Goal: Task Accomplishment & Management: Complete application form

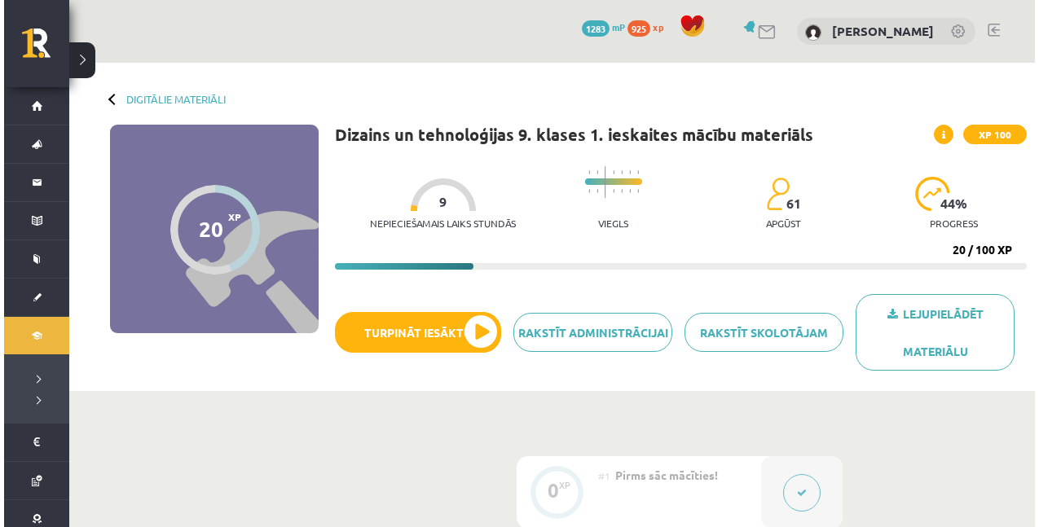
scroll to position [835, 0]
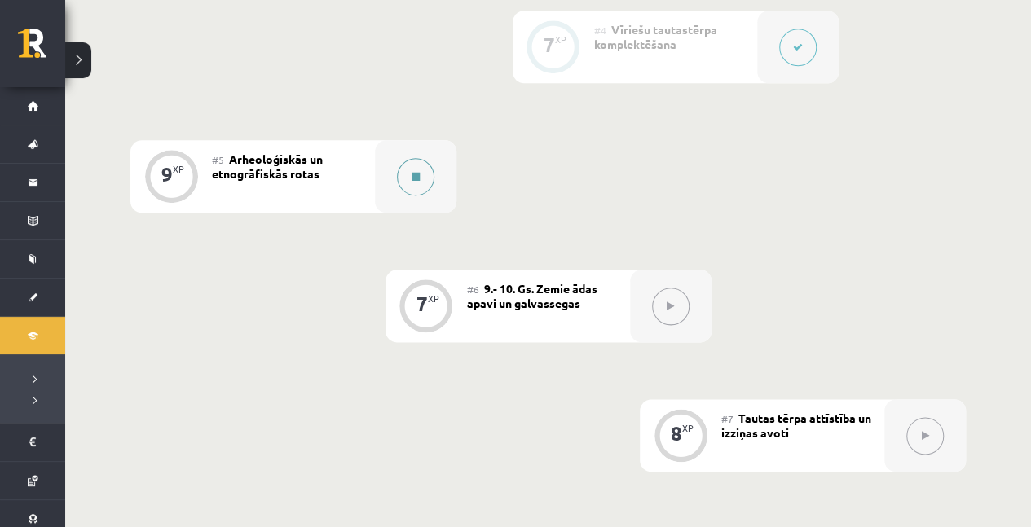
click at [420, 173] on button at bounding box center [415, 176] width 37 height 37
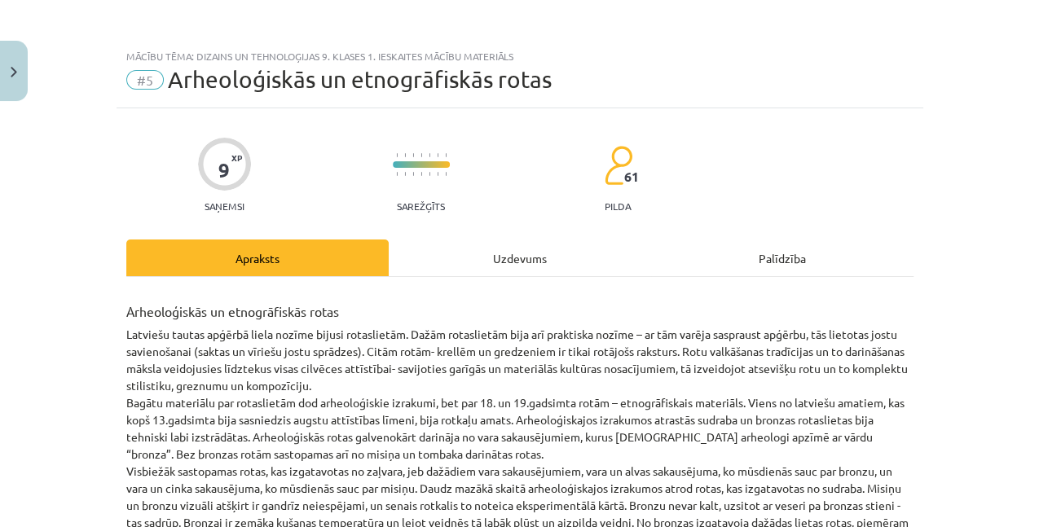
click at [523, 253] on div "Uzdevums" at bounding box center [520, 258] width 262 height 37
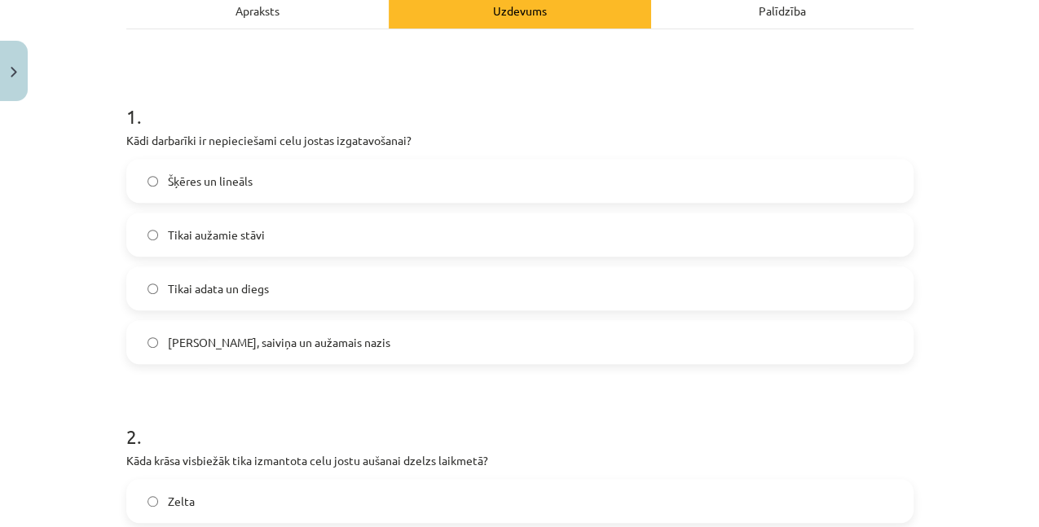
scroll to position [258, 0]
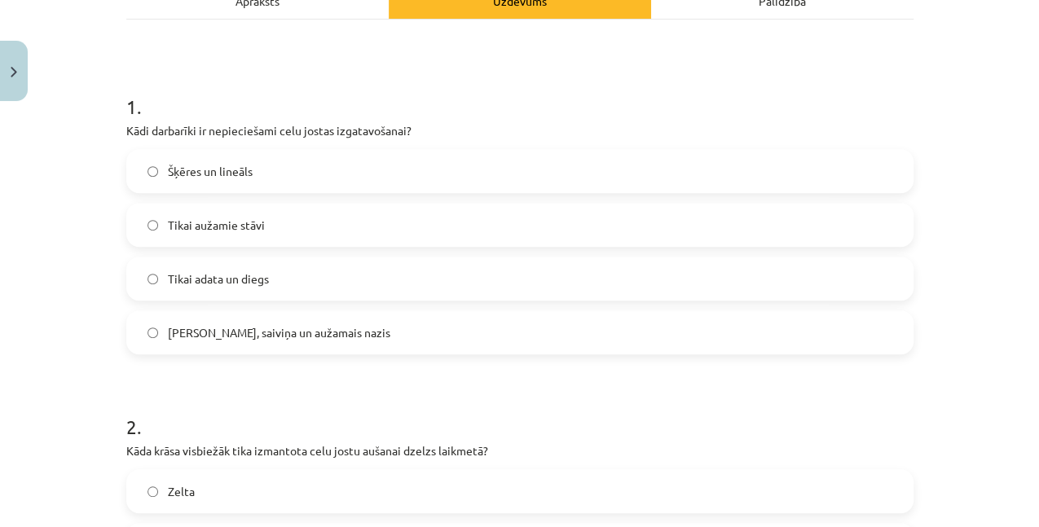
click at [257, 336] on span "Celu galdiņi, saiviņa un aužamais nazis" at bounding box center [279, 332] width 222 height 17
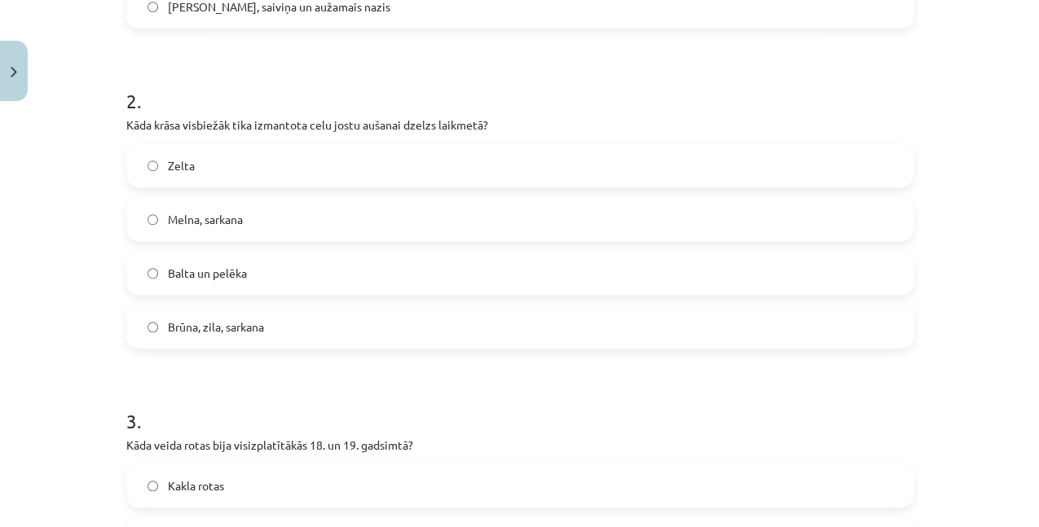
scroll to position [584, 0]
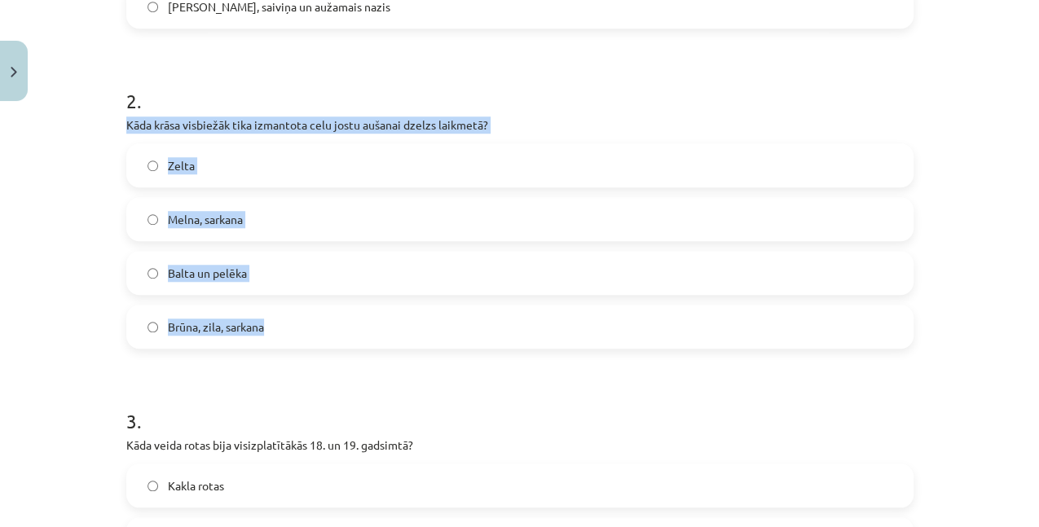
drag, startPoint x: 113, startPoint y: 121, endPoint x: 293, endPoint y: 334, distance: 279.3
copy div "Kāda krāsa visbiežāk tika izmantota celu jostu aušanai dzelzs laikmetā? Zelta M…"
click at [324, 327] on label "Brūna, zila, sarkana" at bounding box center [520, 326] width 784 height 41
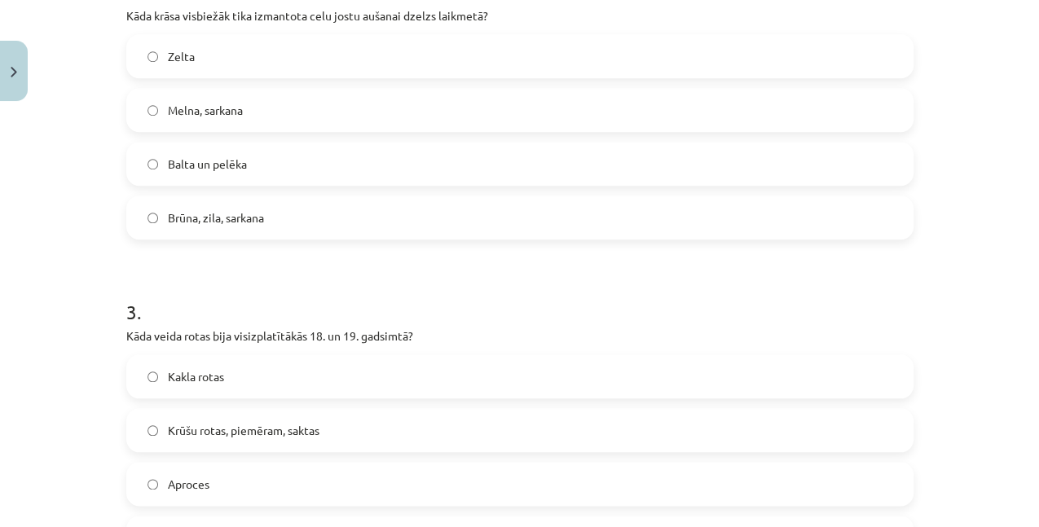
click at [41, 324] on div "Mācību tēma: Dizains un tehnoloģijas 9. klases 1. ieskaites mācību materiāls #5…" at bounding box center [519, 263] width 1039 height 527
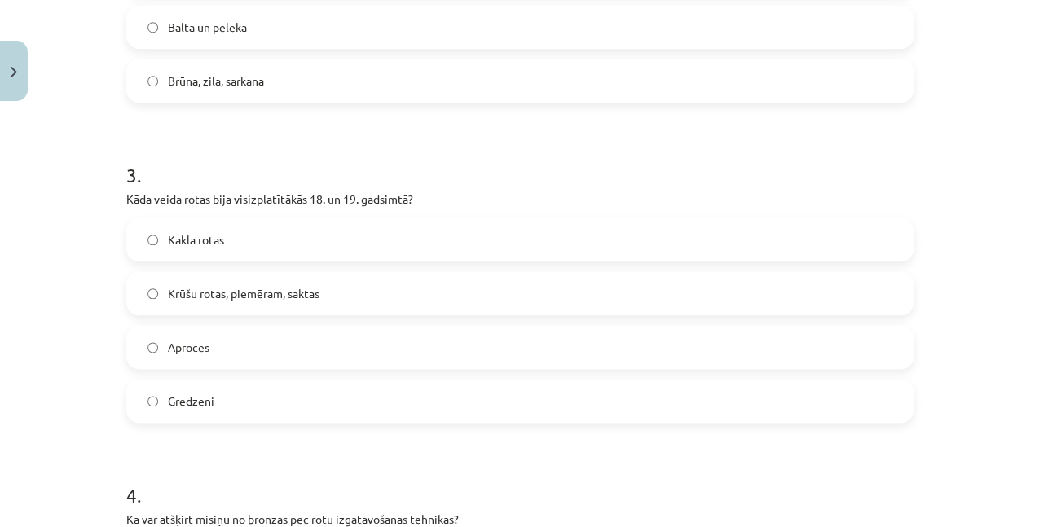
scroll to position [856, 0]
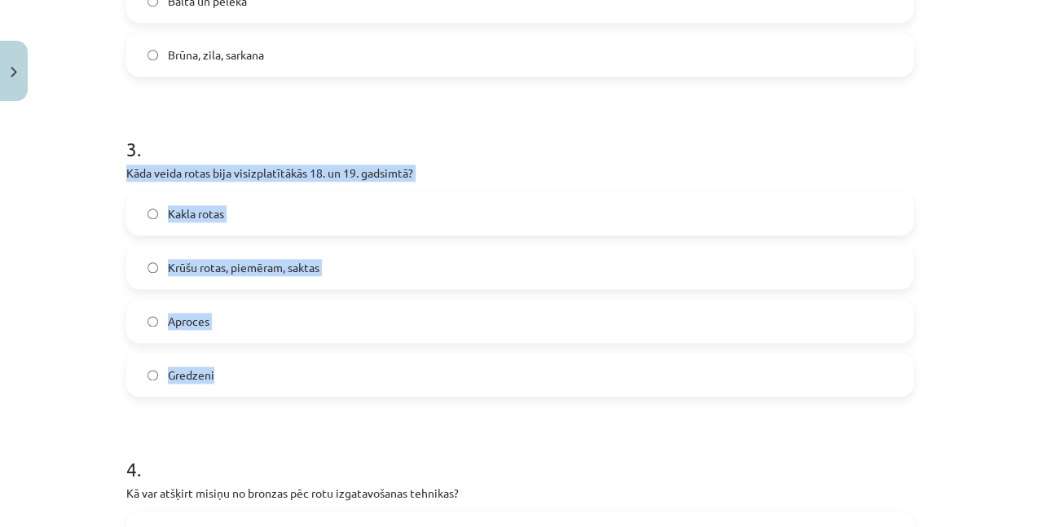
drag, startPoint x: 135, startPoint y: 175, endPoint x: 339, endPoint y: 367, distance: 279.6
click at [339, 367] on div "Mācību tēma: Dizains un tehnoloģijas 9. klases 1. ieskaites mācību materiāls #5…" at bounding box center [519, 263] width 1039 height 527
copy div "Kāda veida rotas bija visizplatītākās 18. un 19. gadsimtā? Kakla rotas Krūšu ro…"
click at [292, 275] on span "Krūšu rotas, piemēram, saktas" at bounding box center [244, 267] width 152 height 17
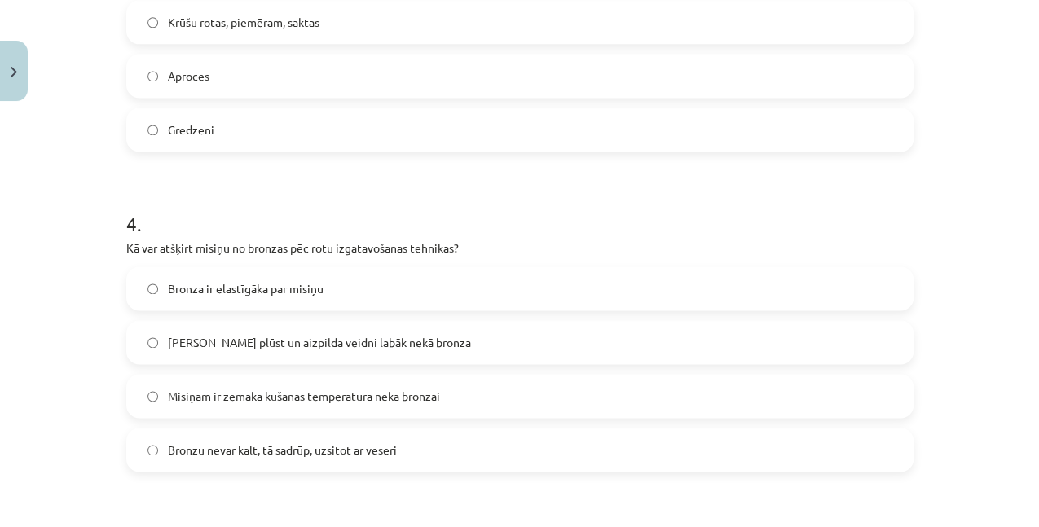
scroll to position [1127, 0]
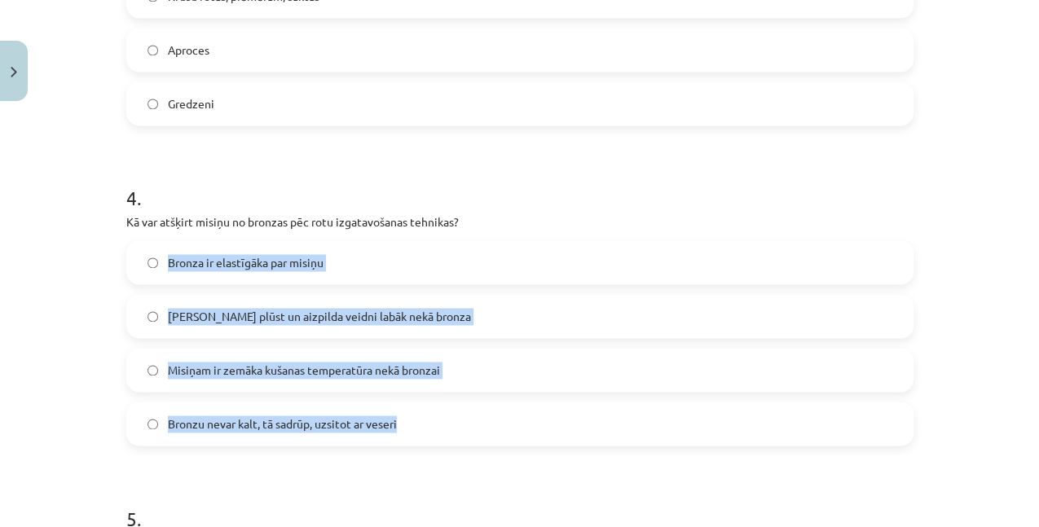
drag, startPoint x: 115, startPoint y: 236, endPoint x: 438, endPoint y: 423, distance: 373.5
copy div "Bronza ir elastīgāka par misiņu Misiņš plūst un aizpilda veidni labāk nekā bron…"
click at [318, 368] on span "Misiņam ir zemāka kušanas temperatūra nekā bronzai" at bounding box center [304, 370] width 272 height 17
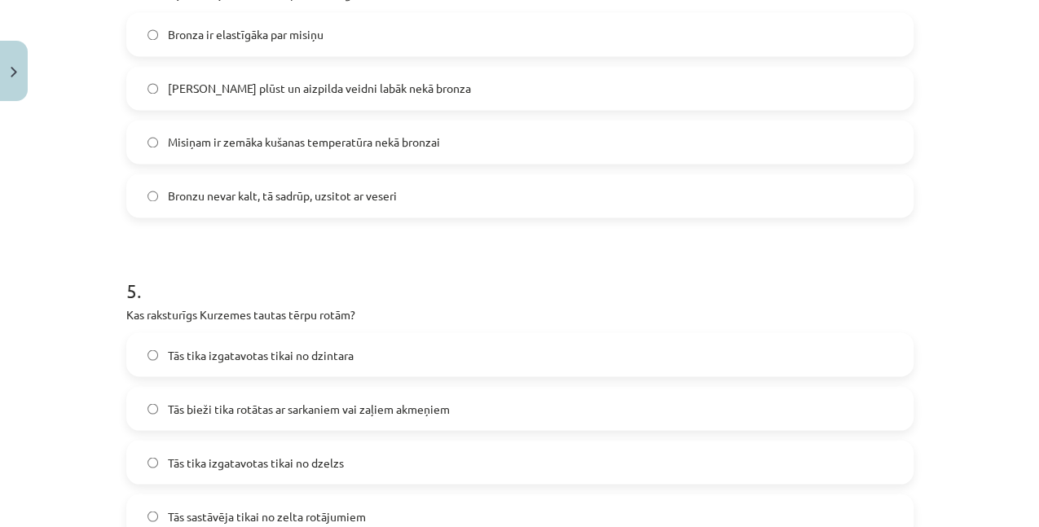
scroll to position [1398, 0]
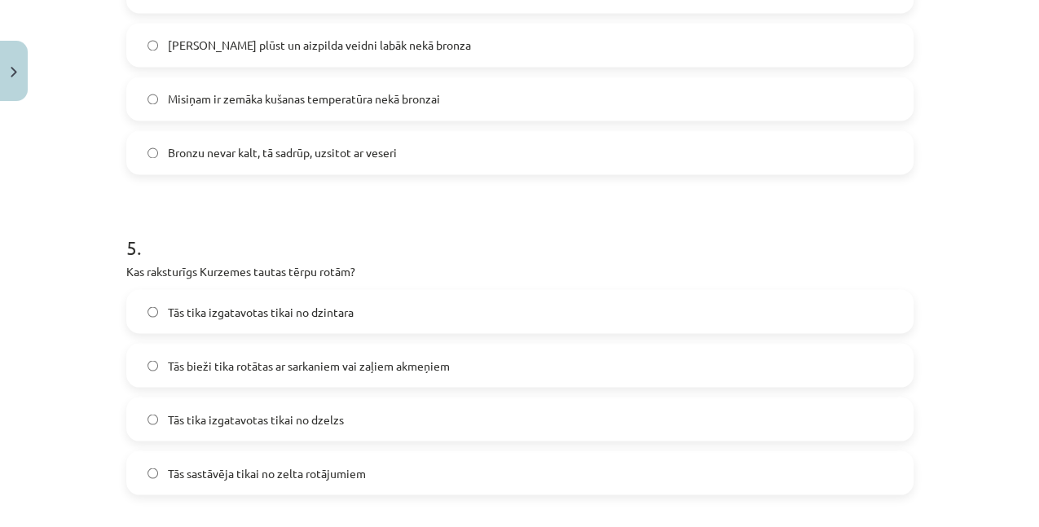
click at [183, 359] on span "Tās bieži tika rotātas ar sarkaniem vai zaļiem akmeņiem" at bounding box center [309, 365] width 282 height 17
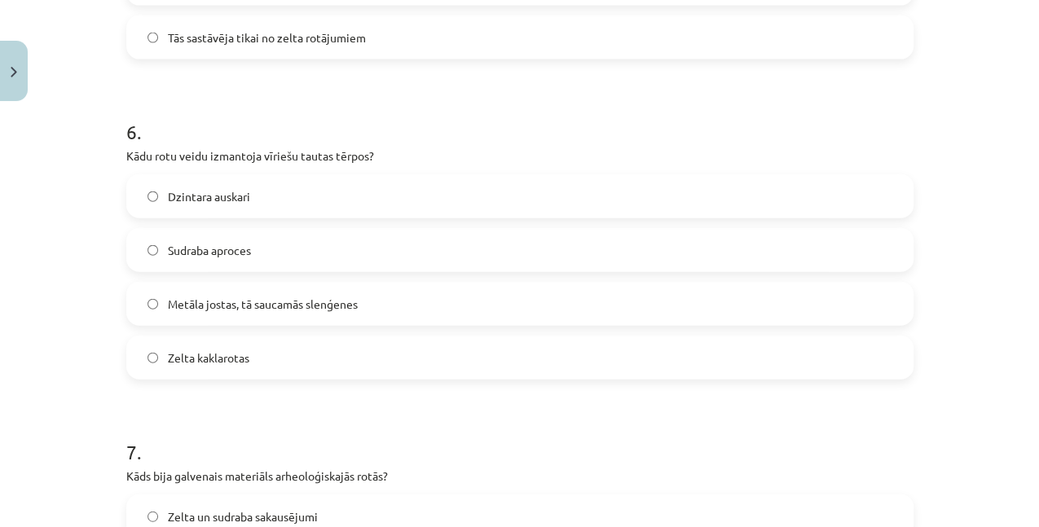
click at [178, 302] on span "Metāla jostas, tā saucamās slenģenes" at bounding box center [263, 304] width 190 height 17
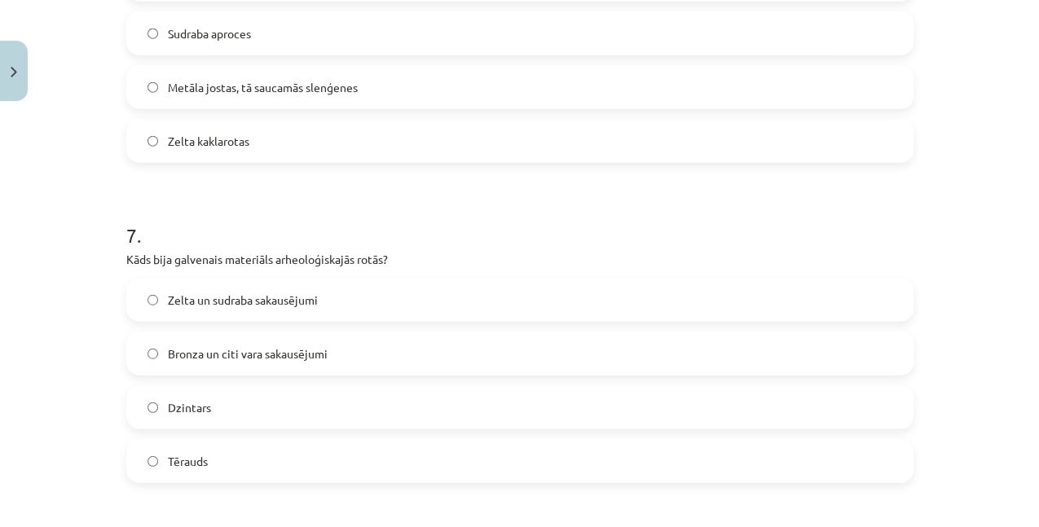
scroll to position [2160, 0]
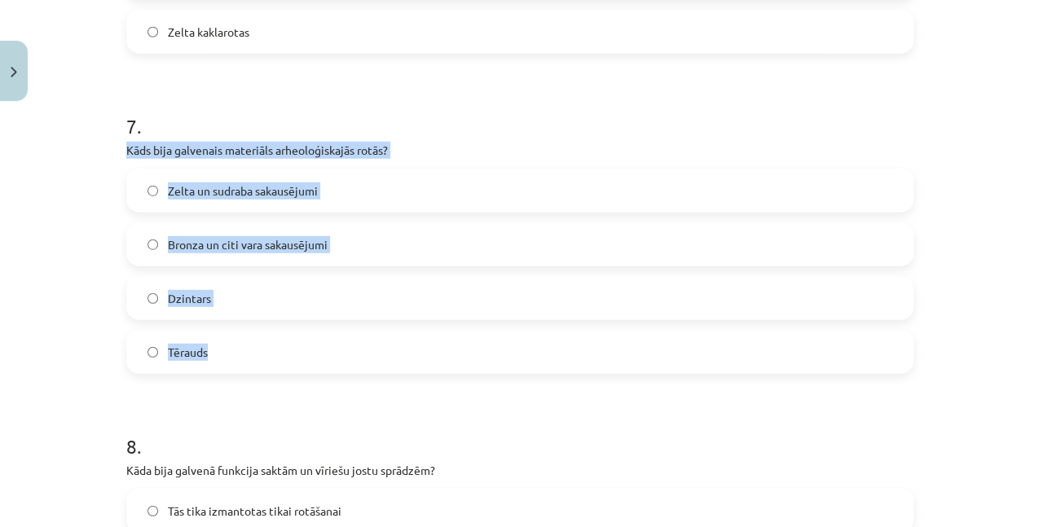
drag, startPoint x: 117, startPoint y: 153, endPoint x: 306, endPoint y: 355, distance: 276.2
copy div "Kāds bija galvenais materiāls arheoloģiskajās rotās? Zelta un sudraba sakausēju…"
click at [269, 249] on span "Bronza un citi vara sakausējumi" at bounding box center [248, 244] width 160 height 17
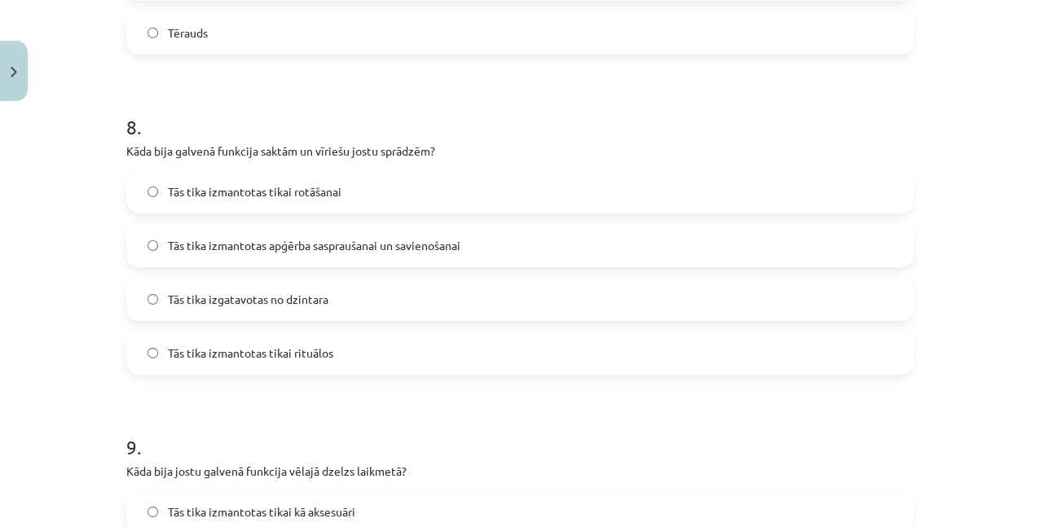
scroll to position [2486, 0]
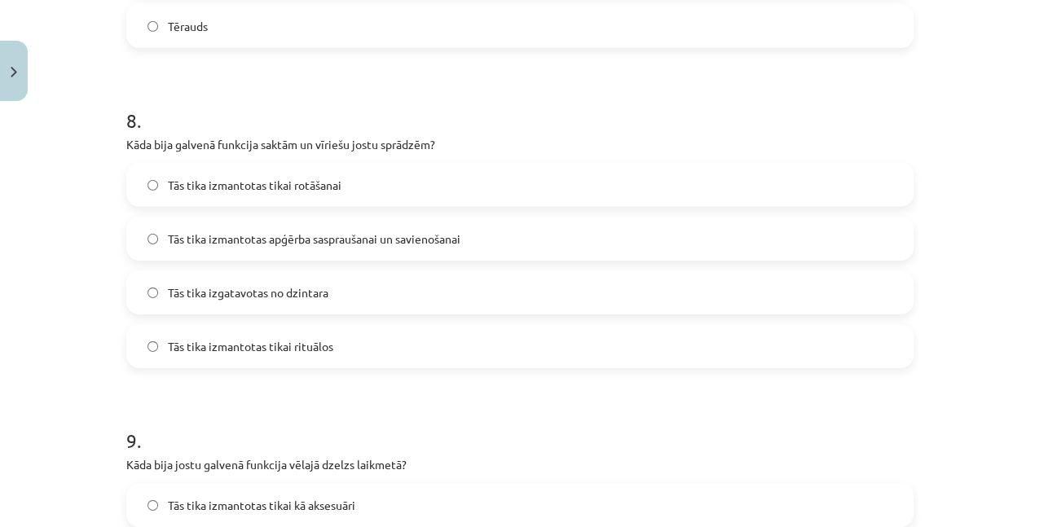
click at [186, 220] on label "Tās tika izmantotas apģērba saspraušanai un savienošanai" at bounding box center [520, 238] width 784 height 41
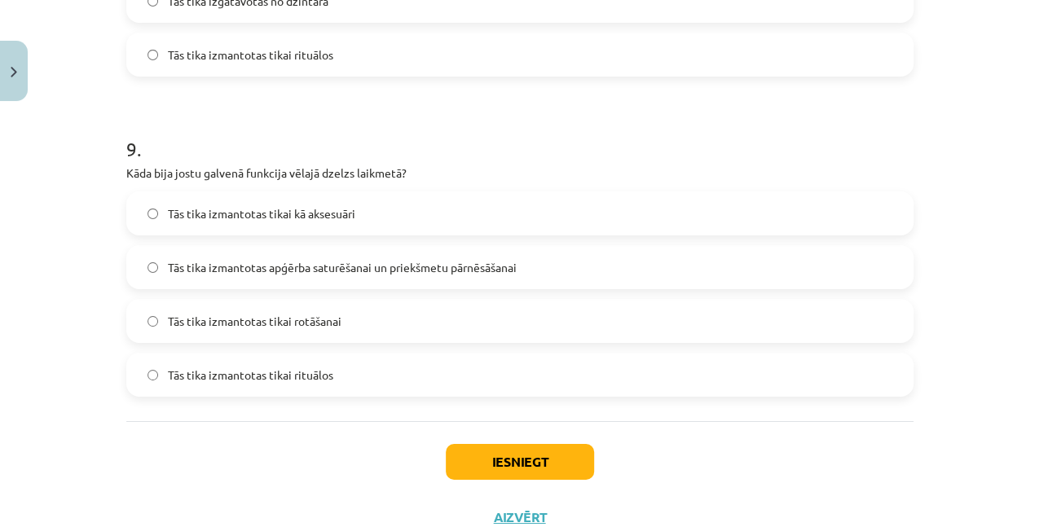
scroll to position [2812, 0]
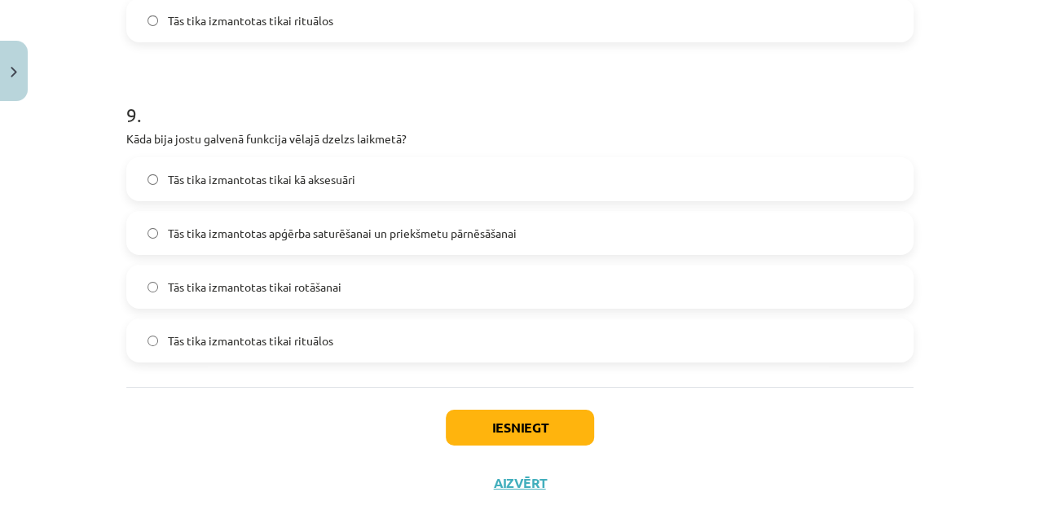
drag, startPoint x: 200, startPoint y: 234, endPoint x: 210, endPoint y: 227, distance: 12.2
click at [200, 234] on span "Tās tika izmantotas apģērba saturēšanai un priekšmetu pārnēsāšanai" at bounding box center [342, 233] width 349 height 17
click at [500, 430] on button "Iesniegt" at bounding box center [520, 428] width 148 height 36
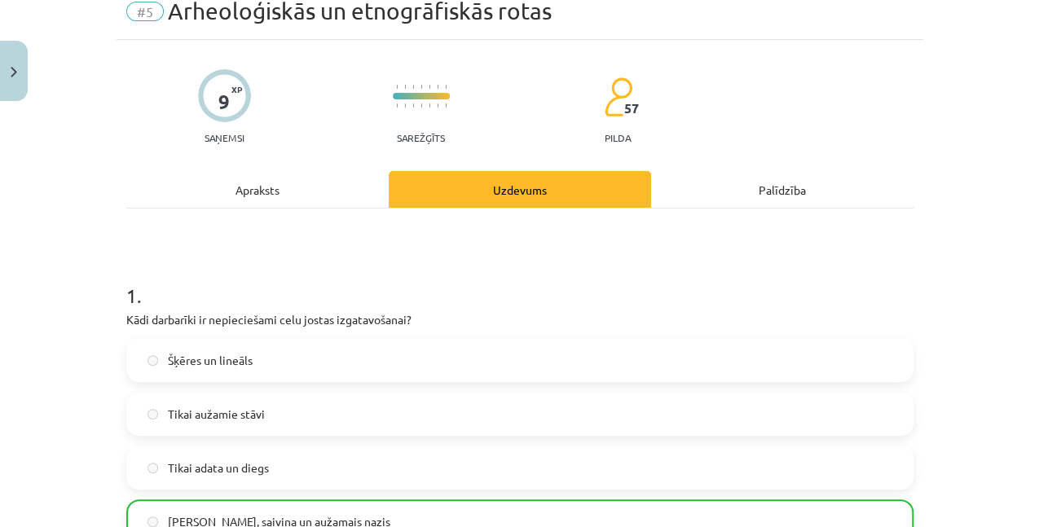
scroll to position [0, 0]
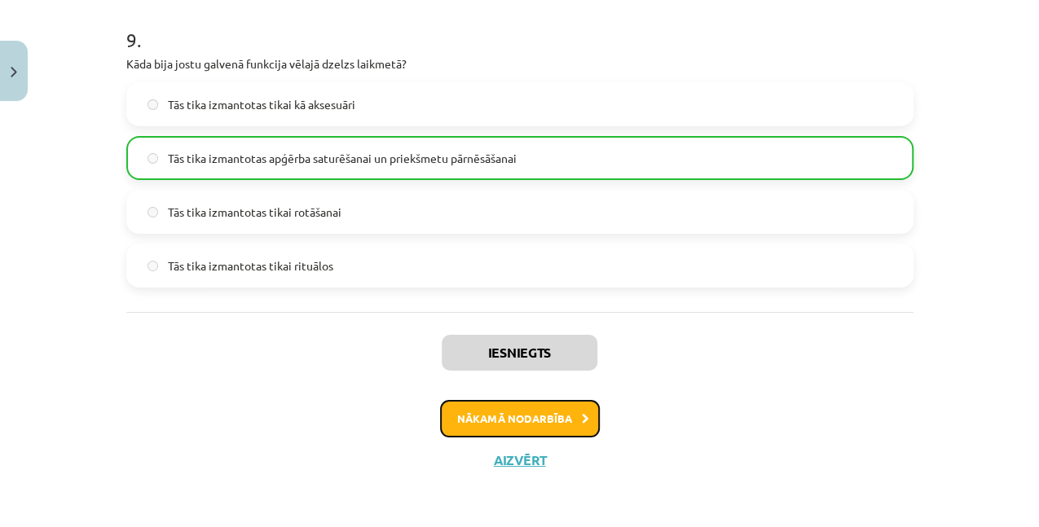
click at [477, 416] on button "Nākamā nodarbība" at bounding box center [520, 418] width 160 height 37
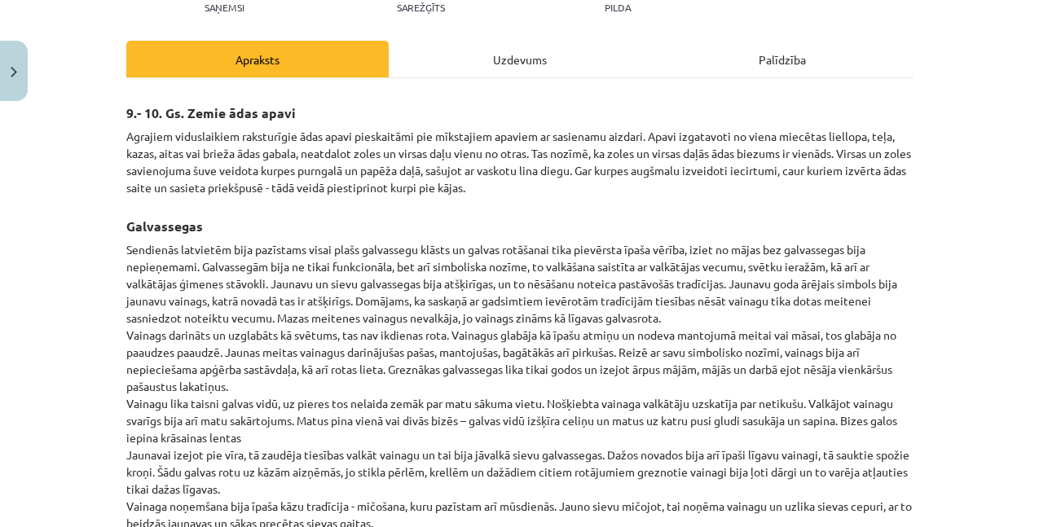
scroll to position [41, 0]
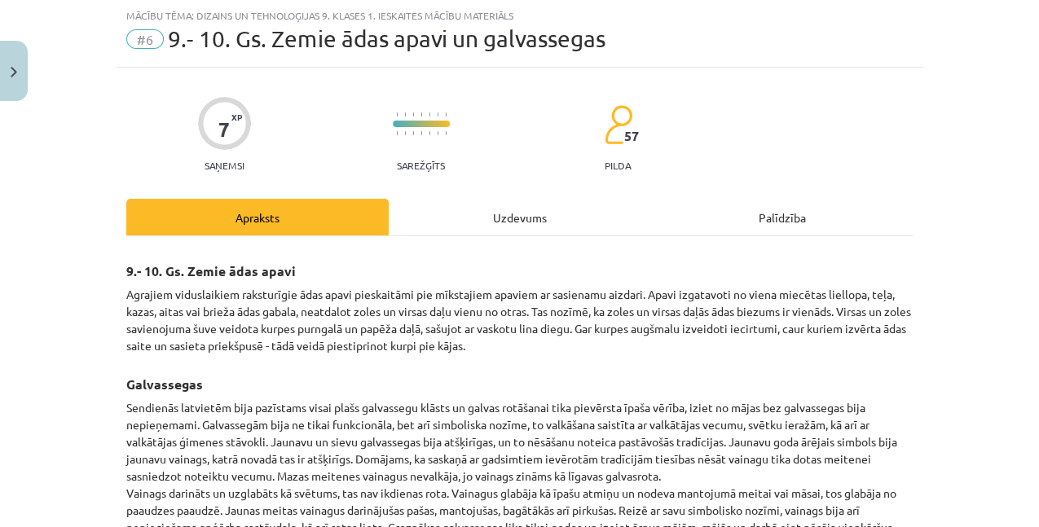
click at [566, 223] on div "Uzdevums" at bounding box center [520, 217] width 262 height 37
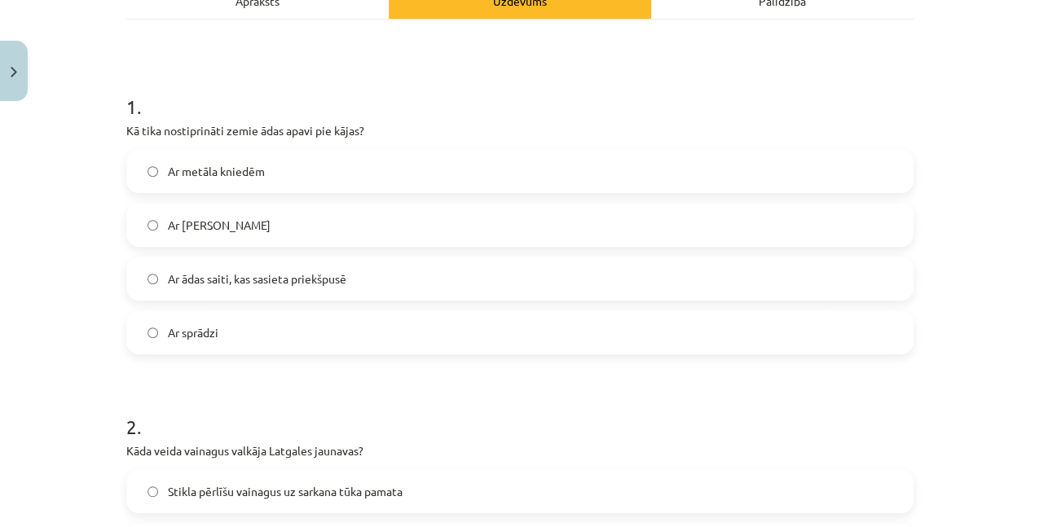
click at [398, 269] on label "Ar ādas saiti, kas sasieta priekšpusē" at bounding box center [520, 278] width 784 height 41
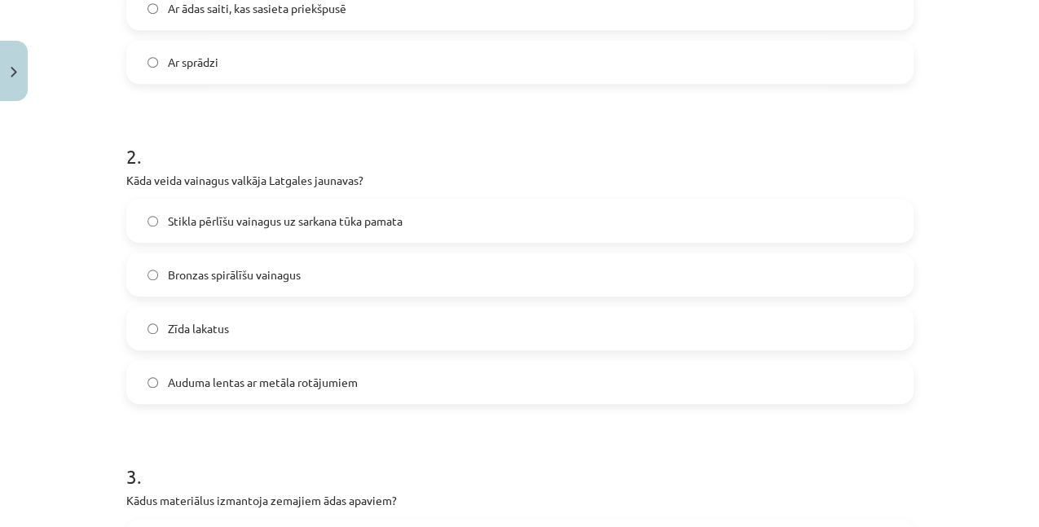
scroll to position [530, 0]
click at [411, 219] on label "Stikla pērlīšu vainagus uz sarkana tūka pamata" at bounding box center [520, 219] width 784 height 41
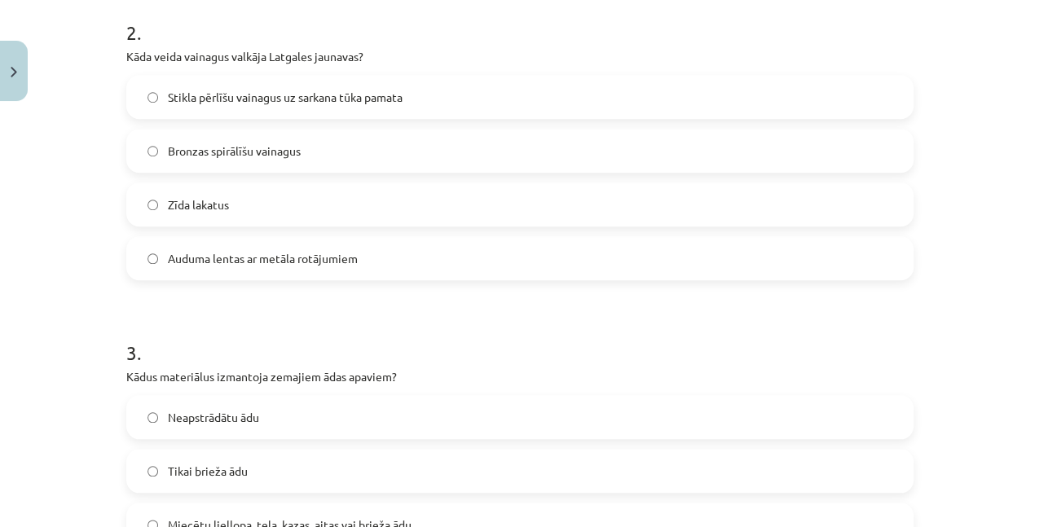
scroll to position [856, 0]
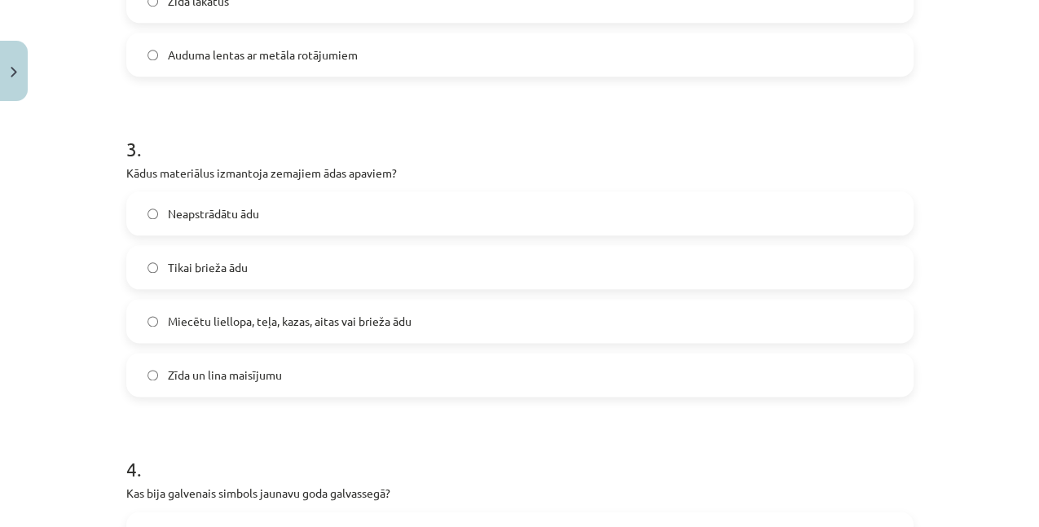
click at [326, 313] on span "Miecētu liellopa, teļa, kazas, aitas vai brieža ādu" at bounding box center [290, 321] width 244 height 17
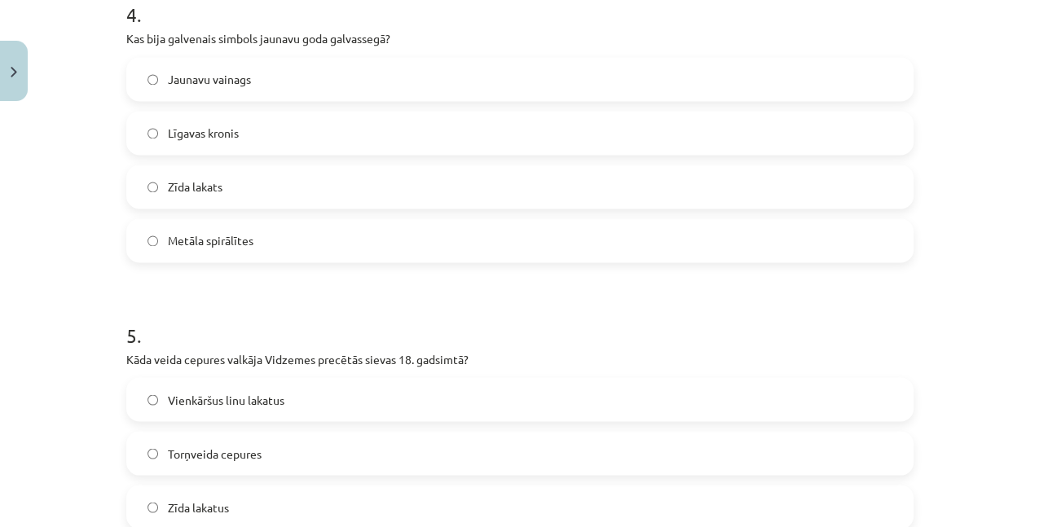
scroll to position [1235, 0]
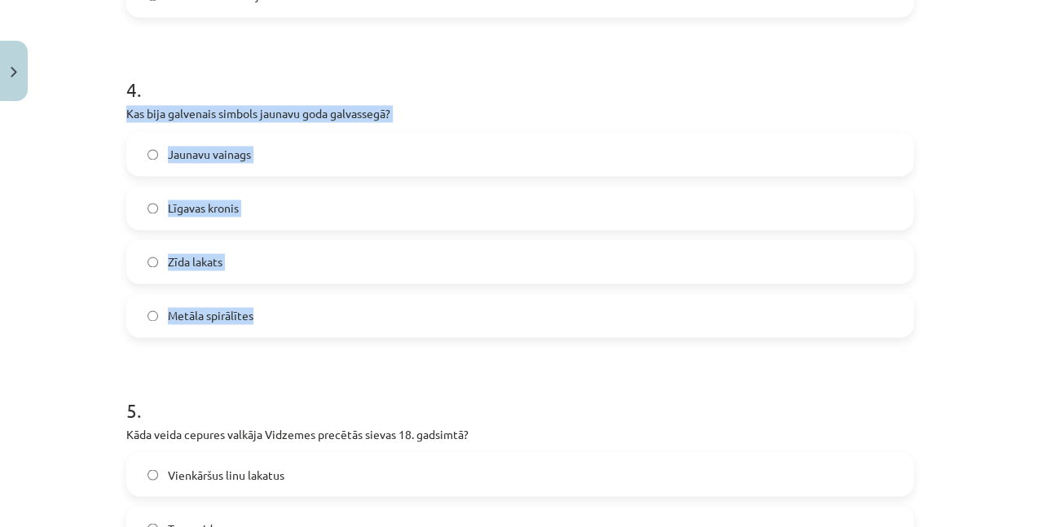
drag, startPoint x: 111, startPoint y: 118, endPoint x: 339, endPoint y: 300, distance: 291.7
click at [339, 300] on div "Mācību tēma: Dizains un tehnoloģijas 9. klases 1. ieskaites mācību materiāls #6…" at bounding box center [519, 263] width 1039 height 527
copy div "Kas bija galvenais simbols jaunavu goda galvassegā? Jaunavu vainags Līgavas kro…"
click at [244, 148] on span "Jaunavu vainags" at bounding box center [209, 154] width 83 height 17
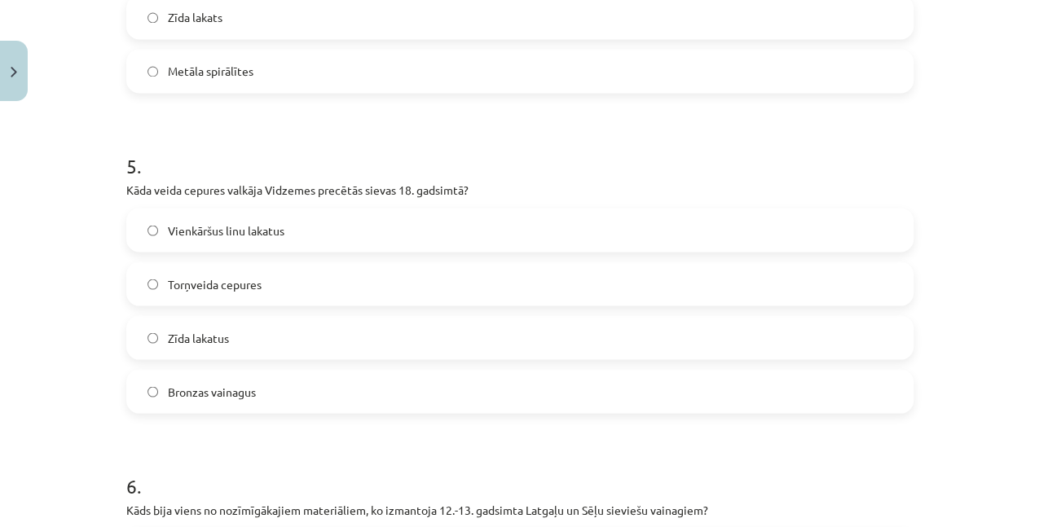
scroll to position [1508, 0]
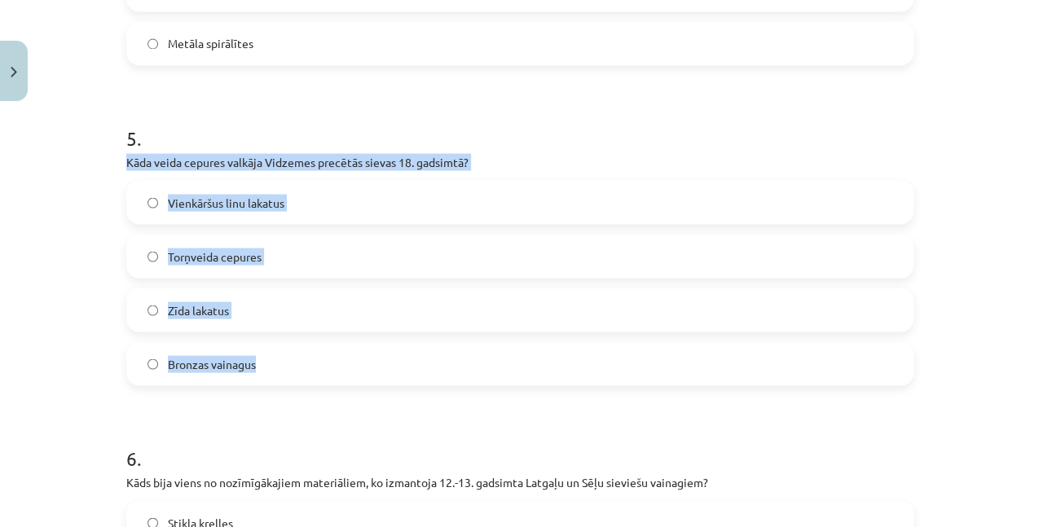
drag, startPoint x: 108, startPoint y: 163, endPoint x: 271, endPoint y: 355, distance: 252.1
click at [271, 355] on div "Mācību tēma: Dizains un tehnoloģijas 9. klases 1. ieskaites mācību materiāls #6…" at bounding box center [519, 263] width 1039 height 527
copy div "Kāda veida cepures valkāja Vidzemes precētās sievas 18. gadsimtā? Vienkāršus li…"
click at [212, 253] on span "Torņveida cepures" at bounding box center [215, 256] width 94 height 17
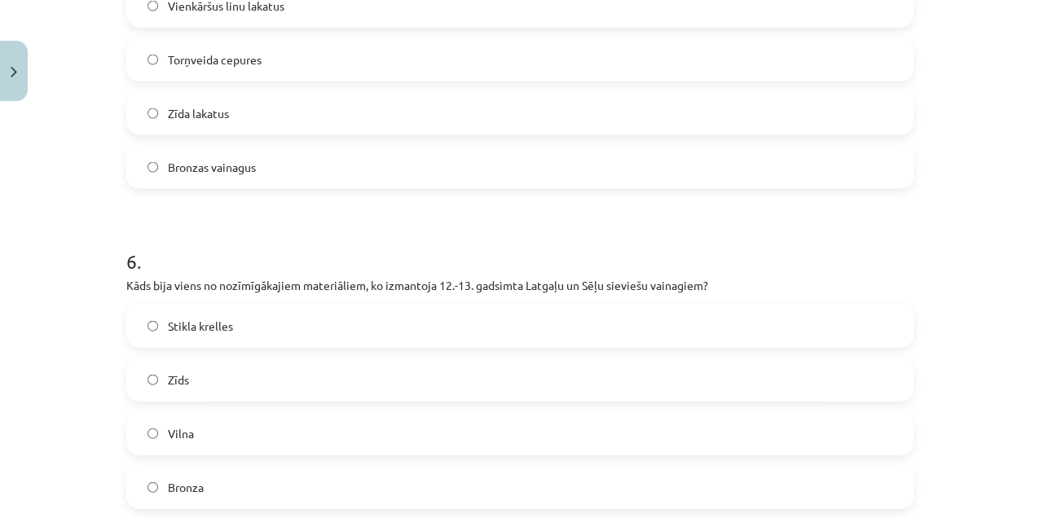
scroll to position [1779, 0]
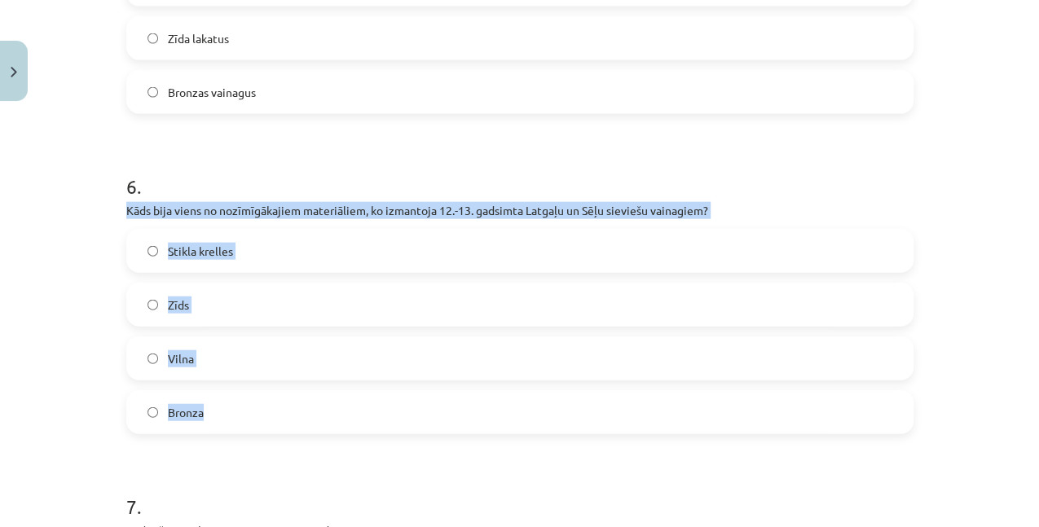
drag, startPoint x: 114, startPoint y: 208, endPoint x: 255, endPoint y: 407, distance: 244.4
copy div "Kāds bija viens no nozīmīgākajiem materiāliem, ko izmantoja 12.-13. gadsimta La…"
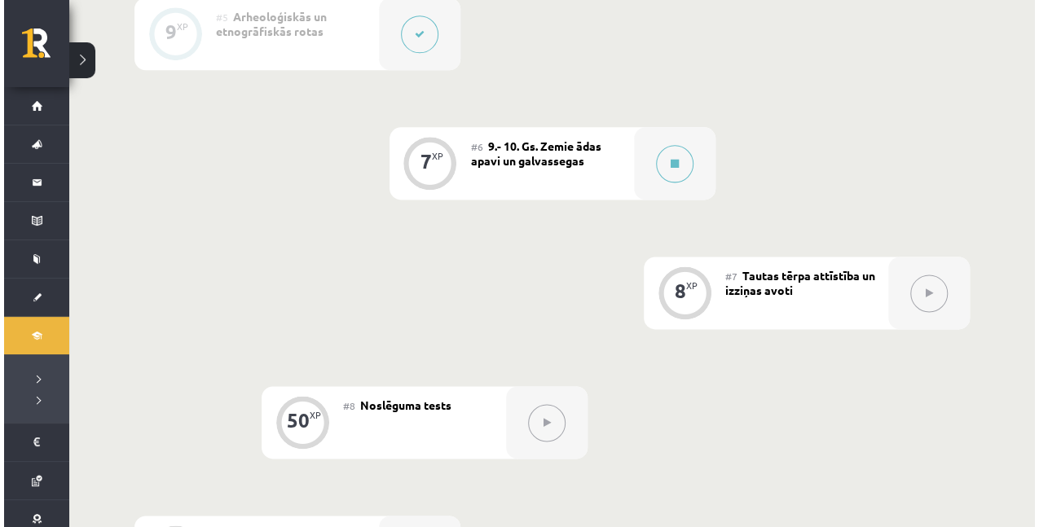
scroll to position [978, 0]
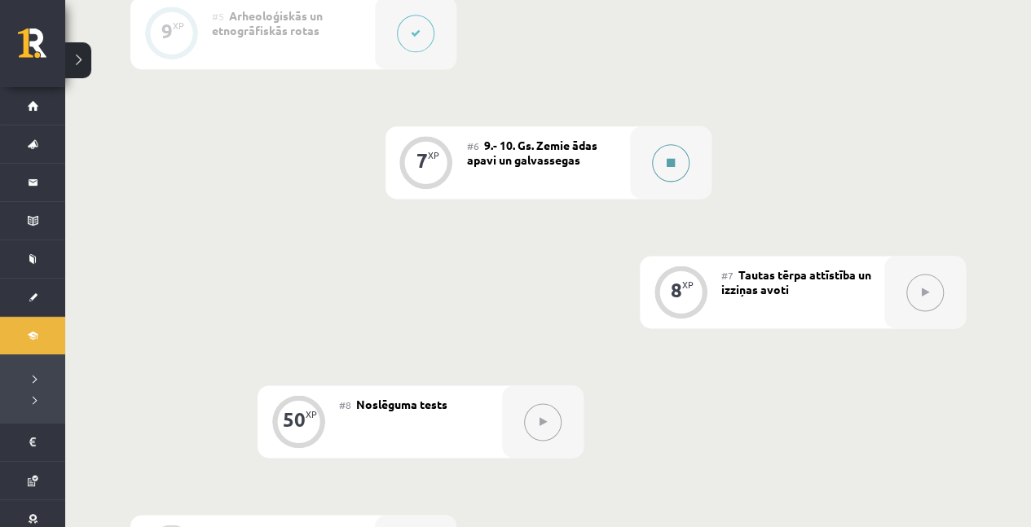
click at [664, 168] on button at bounding box center [670, 162] width 37 height 37
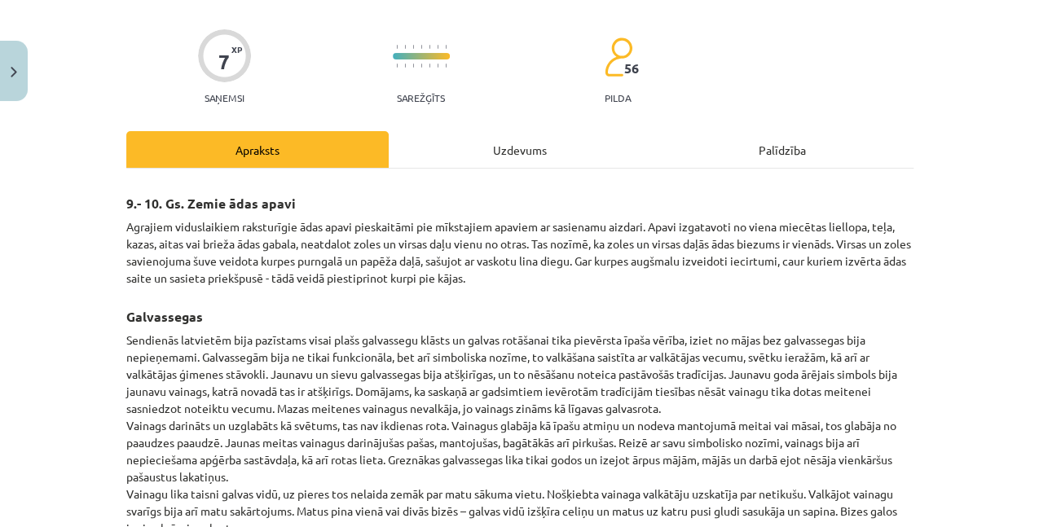
click at [572, 158] on div "Uzdevums" at bounding box center [520, 149] width 262 height 37
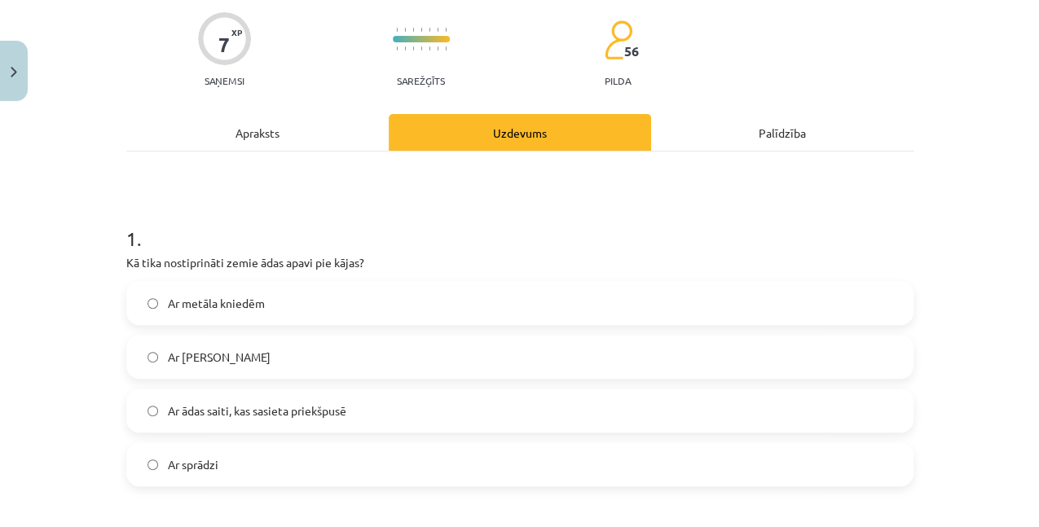
scroll to position [258, 0]
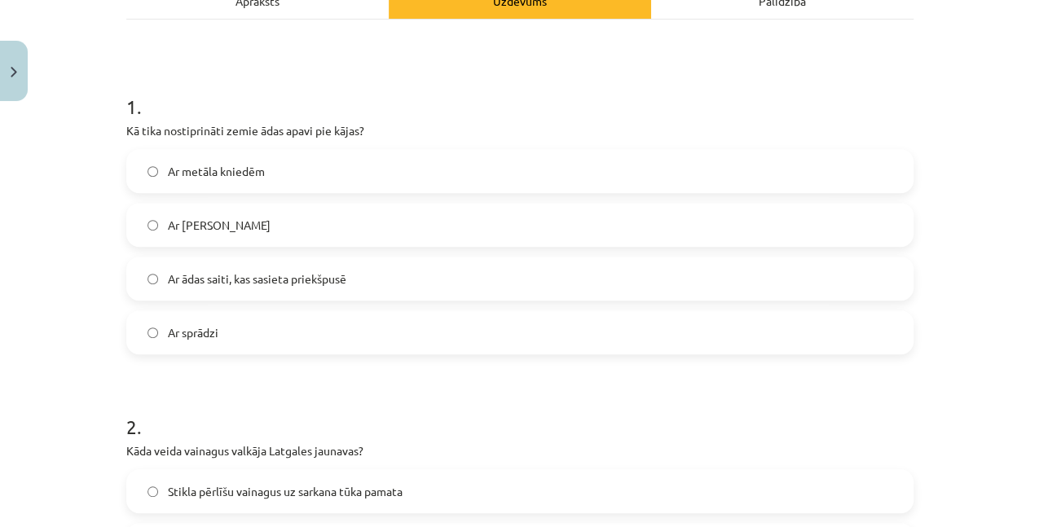
click at [388, 277] on label "Ar ādas saiti, kas sasieta priekšpusē" at bounding box center [520, 278] width 784 height 41
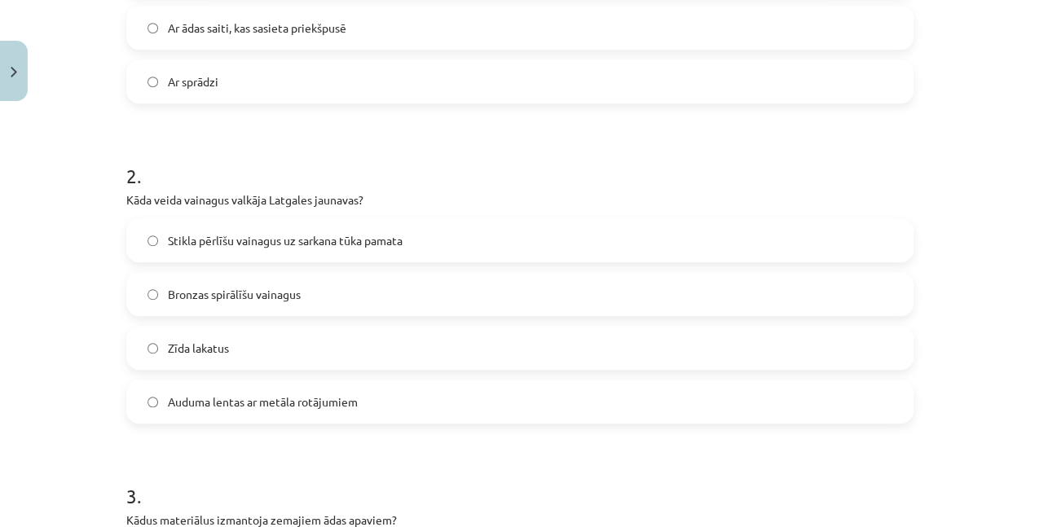
scroll to position [584, 0]
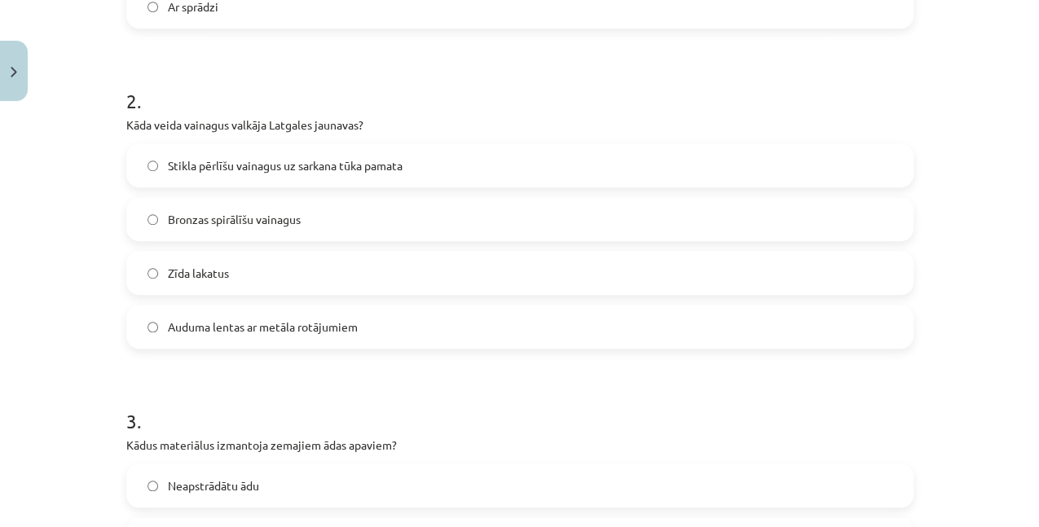
click at [417, 177] on label "Stikla pērlīšu vainagus uz sarkana tūka pamata" at bounding box center [520, 165] width 784 height 41
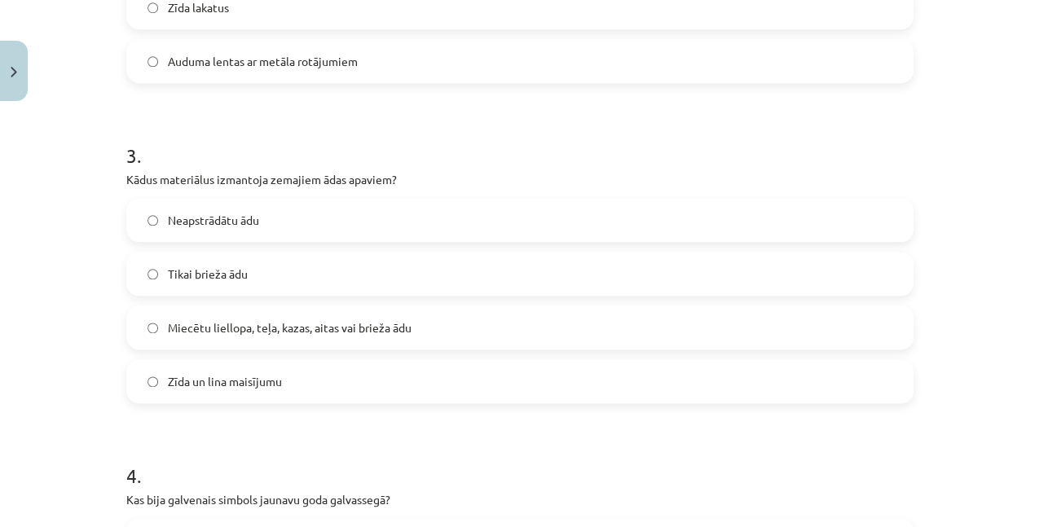
scroll to position [856, 0]
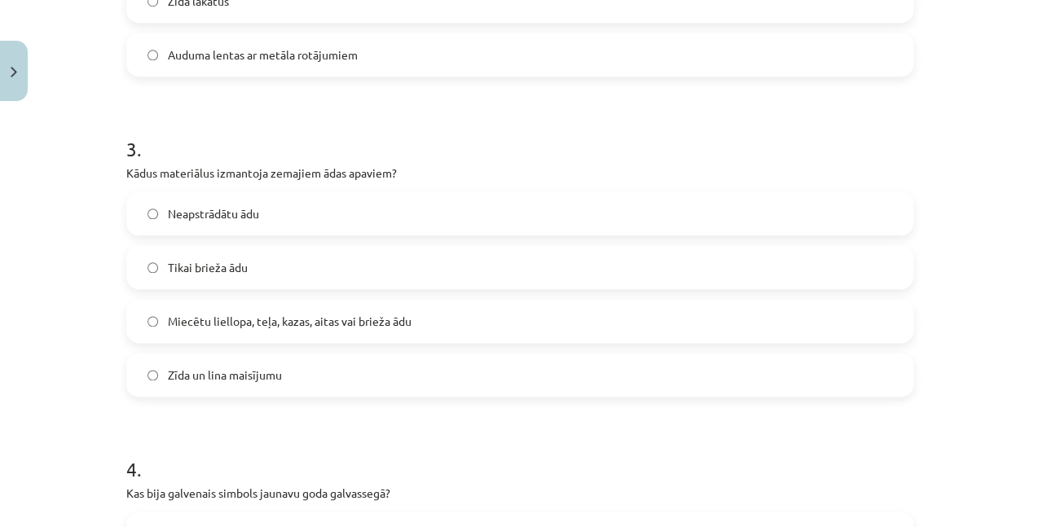
click at [340, 328] on span "Miecētu liellopa, teļa, kazas, aitas vai brieža ādu" at bounding box center [290, 321] width 244 height 17
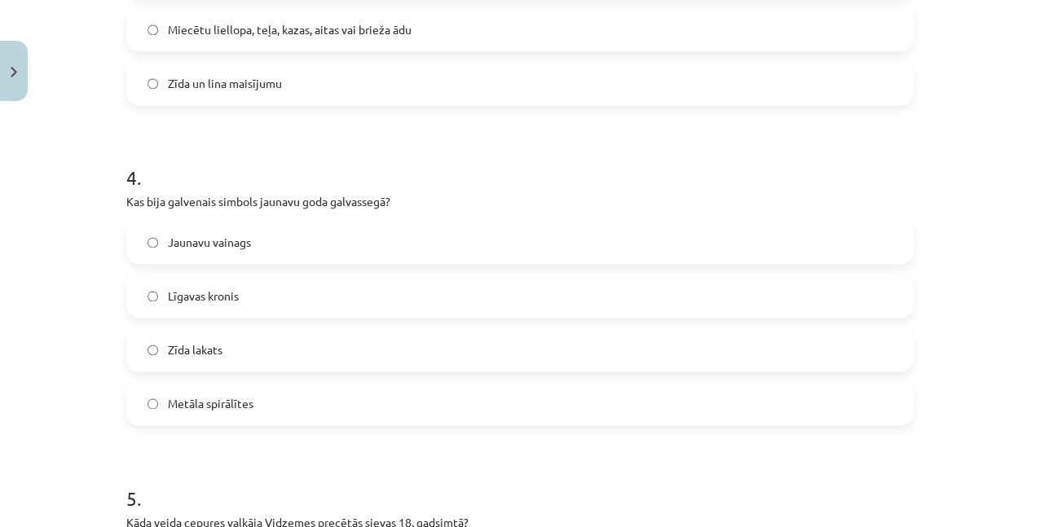
scroll to position [1182, 0]
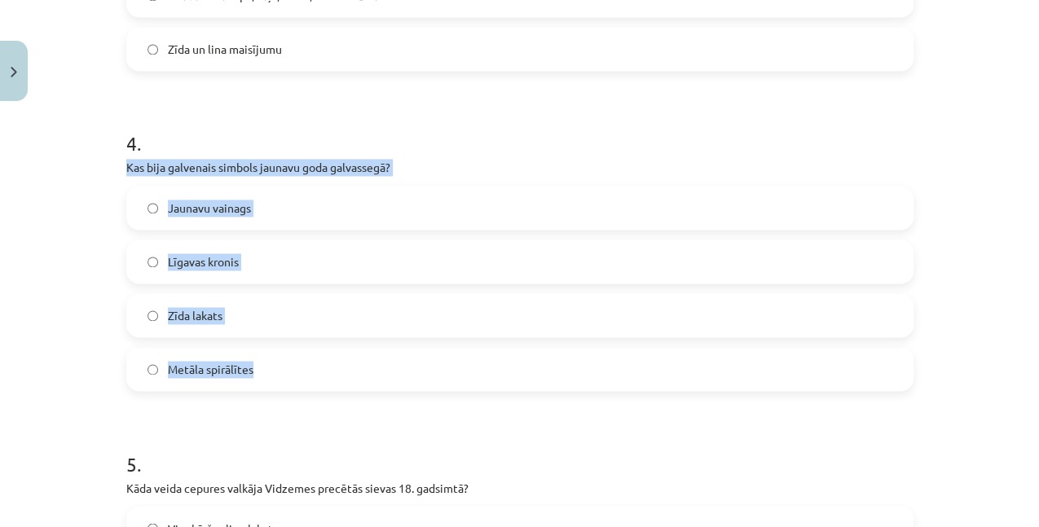
drag, startPoint x: 117, startPoint y: 166, endPoint x: 298, endPoint y: 367, distance: 270.6
click at [298, 367] on div "7 XP Saņemsi Sarežģīts 56 pilda Apraksts Uzdevums Palīdzība 1 . Kā tika nostipr…" at bounding box center [520, 214] width 807 height 2574
copy div "Kas bija galvenais simbols jaunavu goda galvassegā? Jaunavu vainags Līgavas kro…"
click at [219, 204] on span "Jaunavu vainags" at bounding box center [209, 208] width 83 height 17
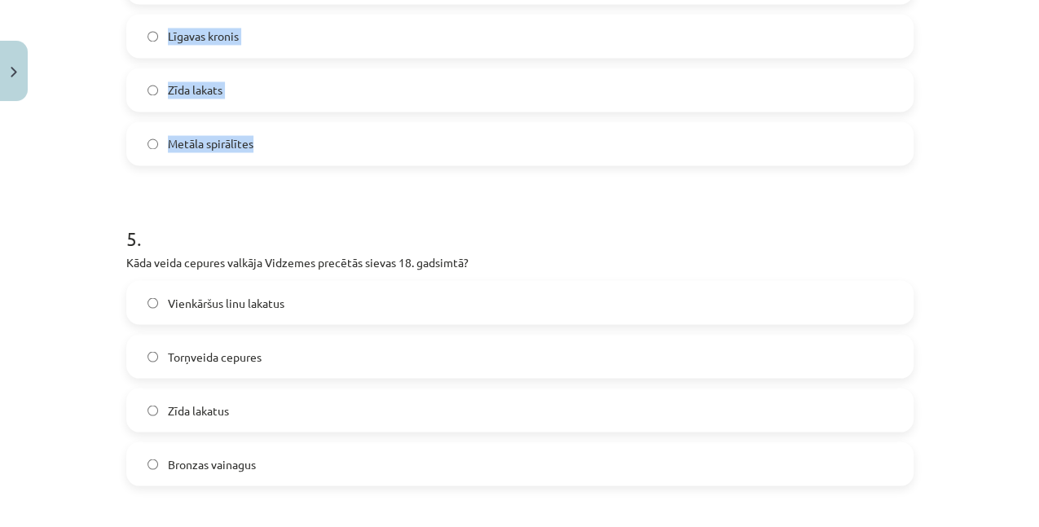
scroll to position [1508, 0]
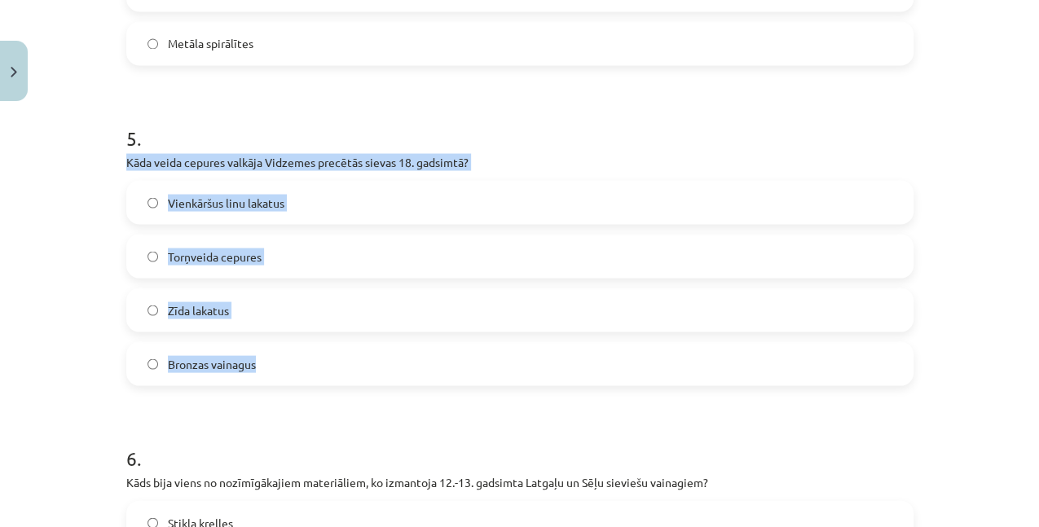
drag, startPoint x: 112, startPoint y: 156, endPoint x: 293, endPoint y: 353, distance: 267.0
copy div "Kāda veida cepures valkāja Vidzemes precētās sievas 18. gadsimtā? Vienkāršus li…"
click at [231, 259] on span "Torņveida cepures" at bounding box center [215, 256] width 94 height 17
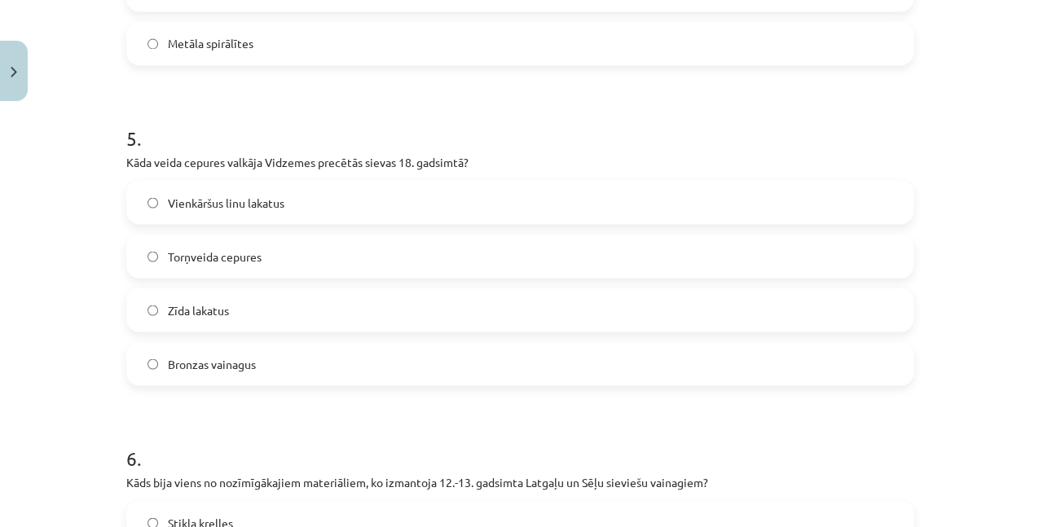
scroll to position [1671, 0]
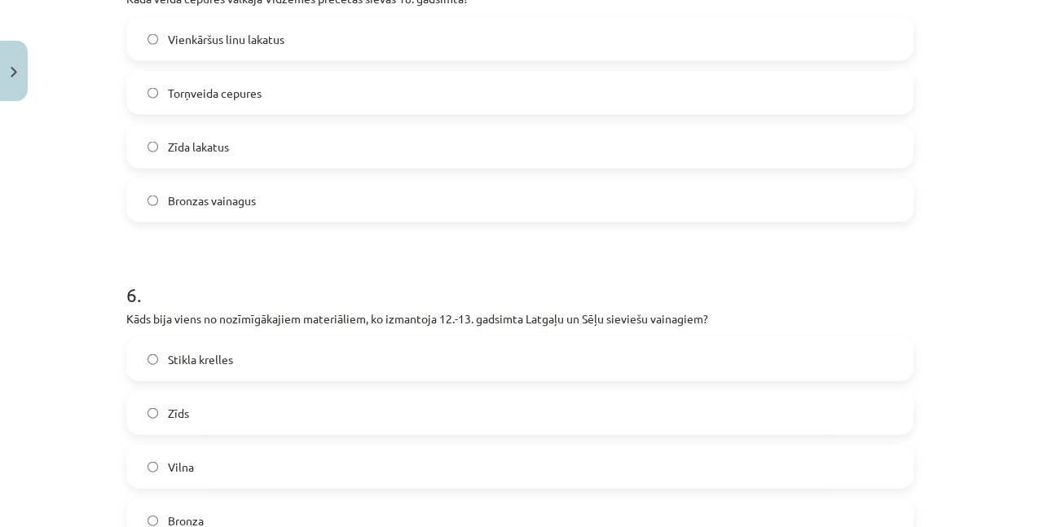
click at [220, 347] on label "Stikla krelles" at bounding box center [520, 359] width 784 height 41
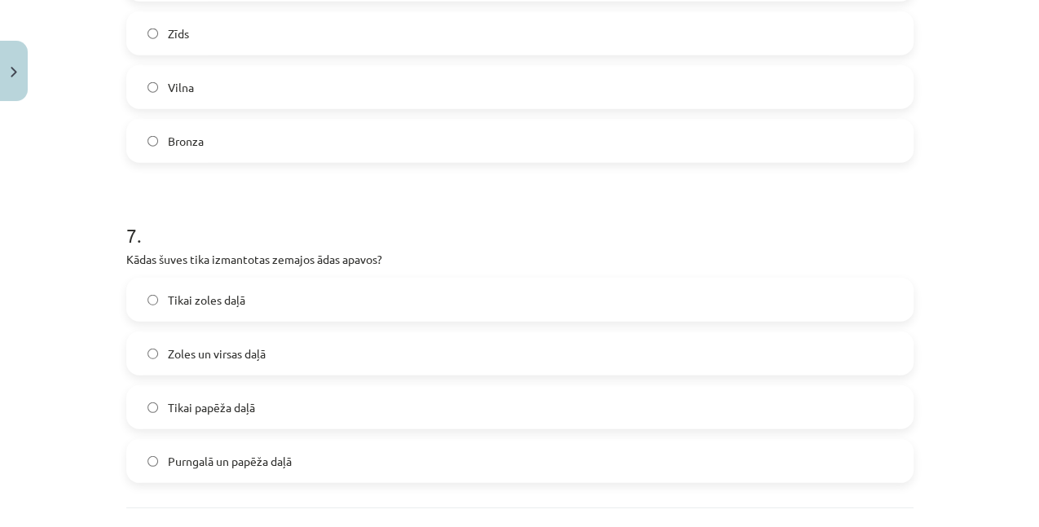
scroll to position [2160, 0]
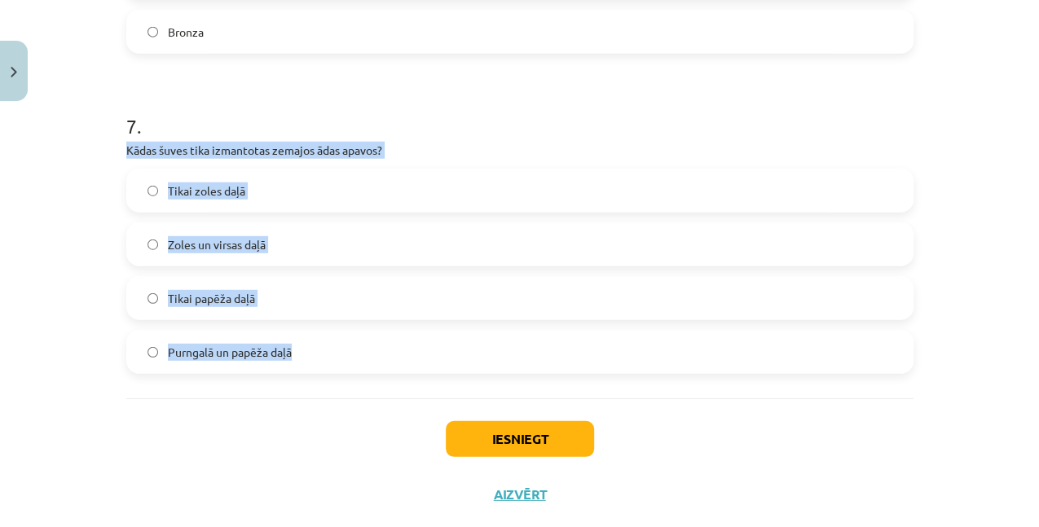
drag, startPoint x: 122, startPoint y: 151, endPoint x: 337, endPoint y: 334, distance: 282.1
copy div "Kādas šuves tika izmantotas zemajos ādas apavos? Tikai zoles daļā Zoles un virs…"
click at [217, 246] on span "Zoles un virsas daļā" at bounding box center [217, 244] width 98 height 17
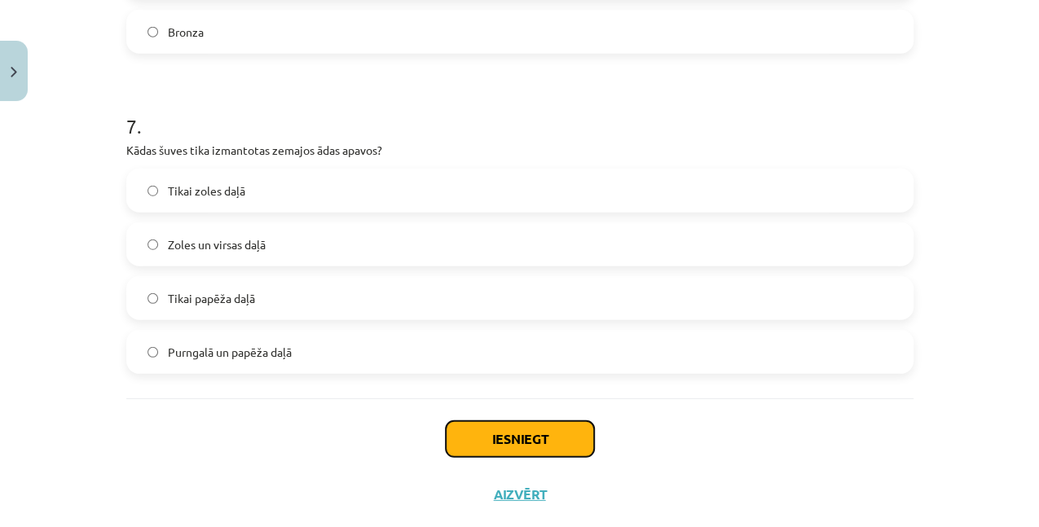
click at [485, 434] on button "Iesniegt" at bounding box center [520, 439] width 148 height 36
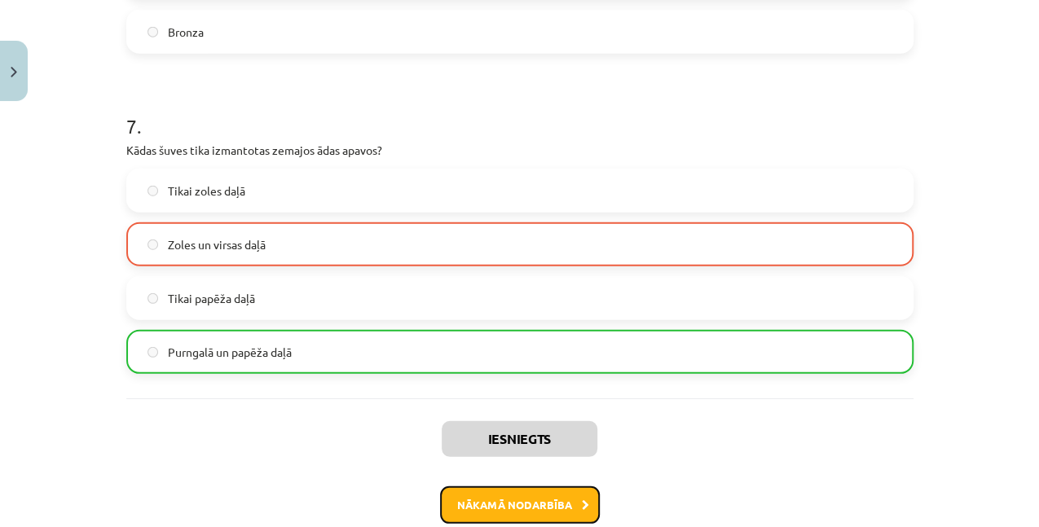
click at [553, 499] on button "Nākamā nodarbība" at bounding box center [520, 505] width 160 height 37
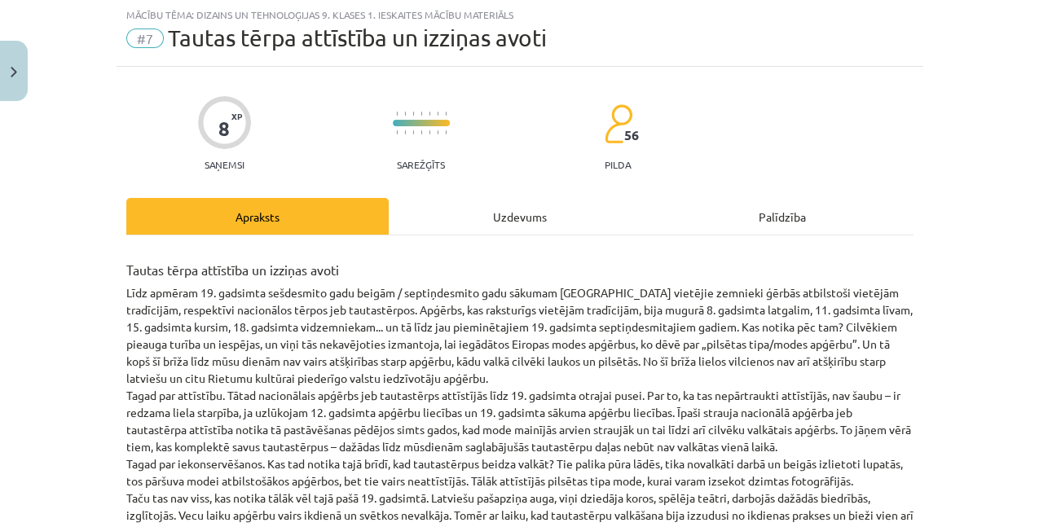
scroll to position [41, 0]
click at [502, 222] on div "Uzdevums" at bounding box center [520, 217] width 262 height 37
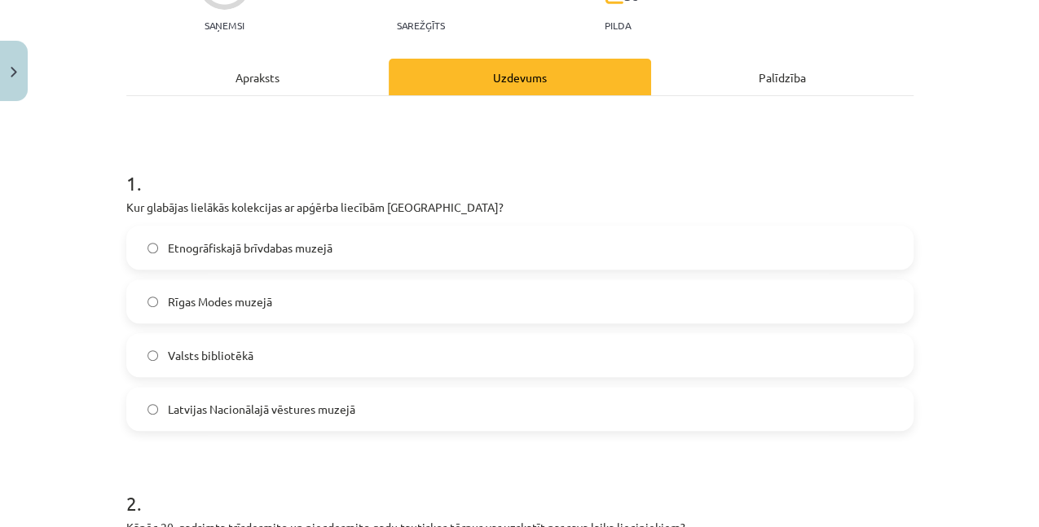
scroll to position [204, 0]
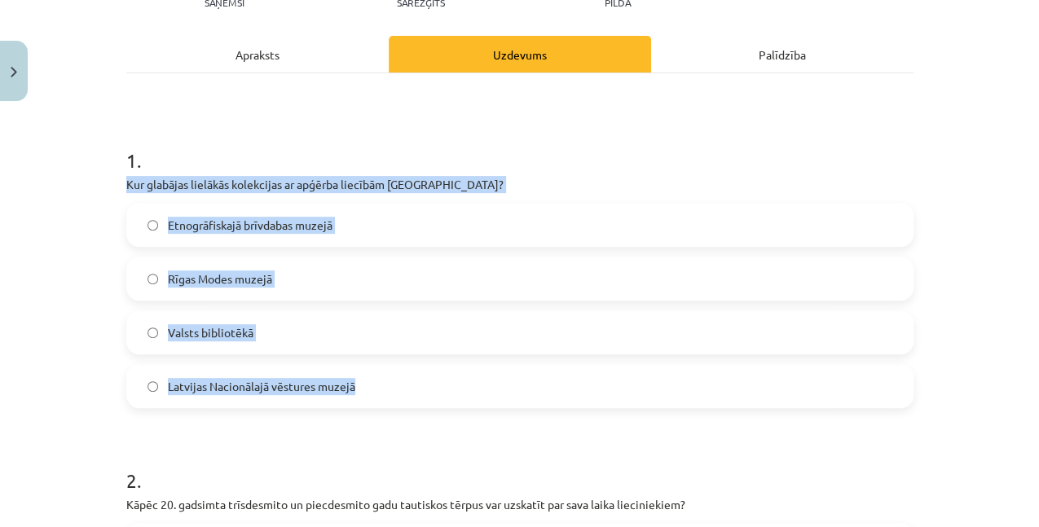
drag, startPoint x: 117, startPoint y: 181, endPoint x: 377, endPoint y: 368, distance: 320.0
copy div "Kur glabājas lielākās kolekcijas ar apģērba liecībām Latvijā? Etnogrāfiskajā br…"
click at [258, 218] on span "Etnogrāfiskajā brīvdabas muzejā" at bounding box center [250, 225] width 165 height 17
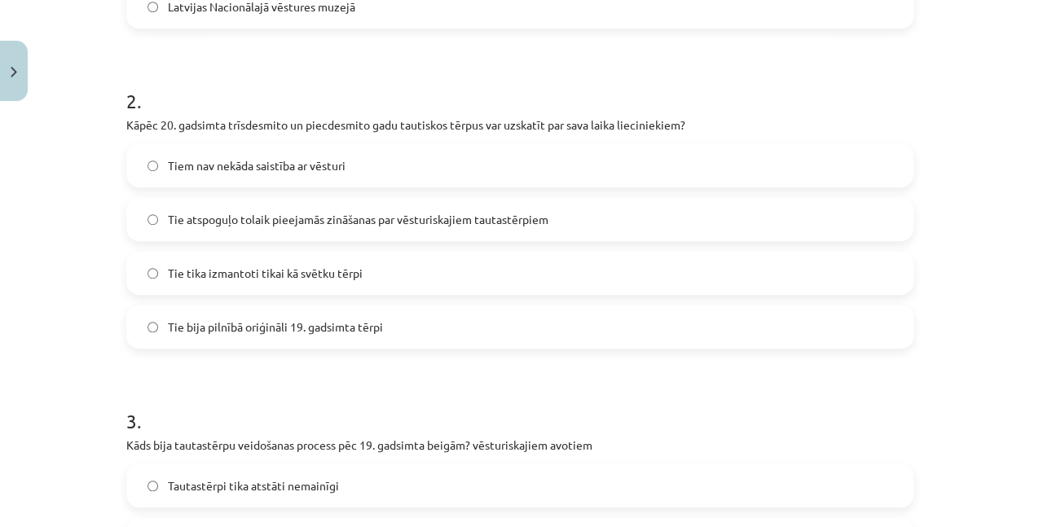
click at [230, 211] on span "Tie atspoguļo tolaik pieejamās zināšanas par vēsturiskajiem tautastērpiem" at bounding box center [358, 219] width 381 height 17
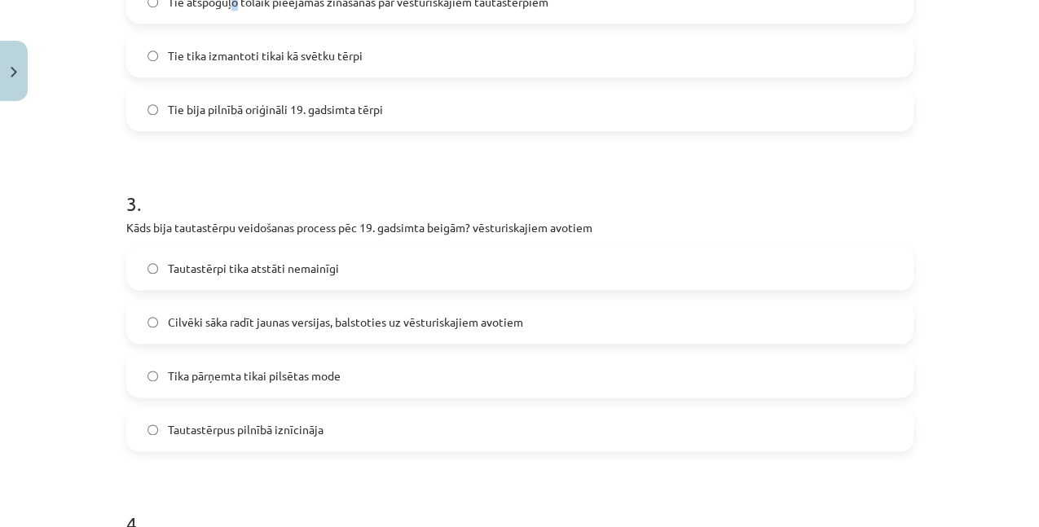
scroll to position [638, 0]
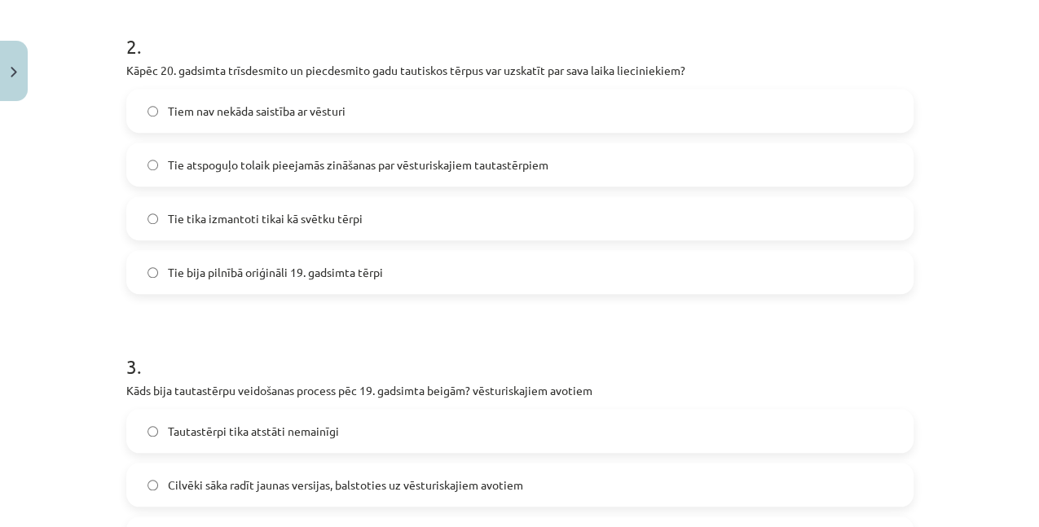
click at [199, 174] on label "Tie atspoguļo tolaik pieejamās zināšanas par vēsturiskajiem tautastērpiem" at bounding box center [520, 164] width 784 height 41
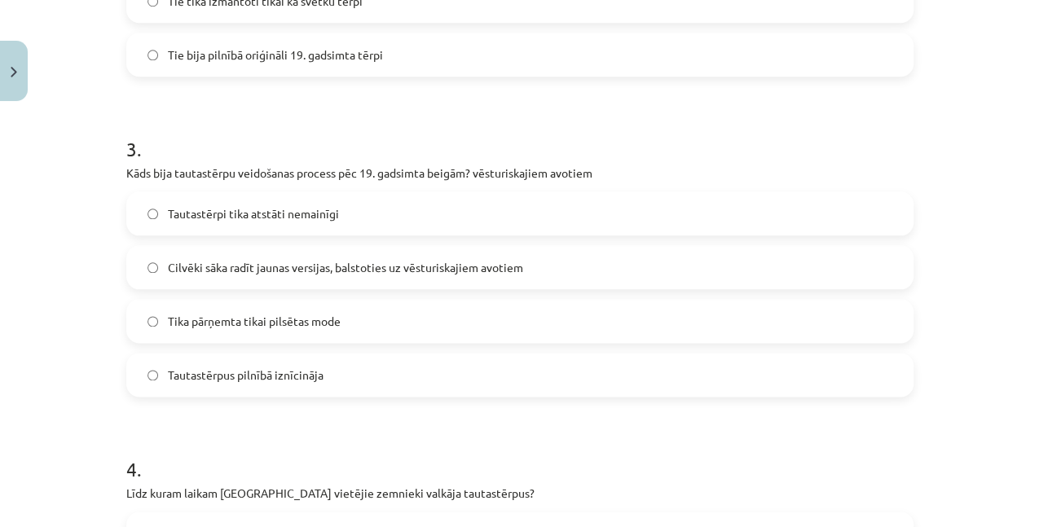
click at [196, 266] on span "Cilvēki sāka radīt jaunas versijas, balstoties uz vēsturiskajiem avotiem" at bounding box center [345, 267] width 355 height 17
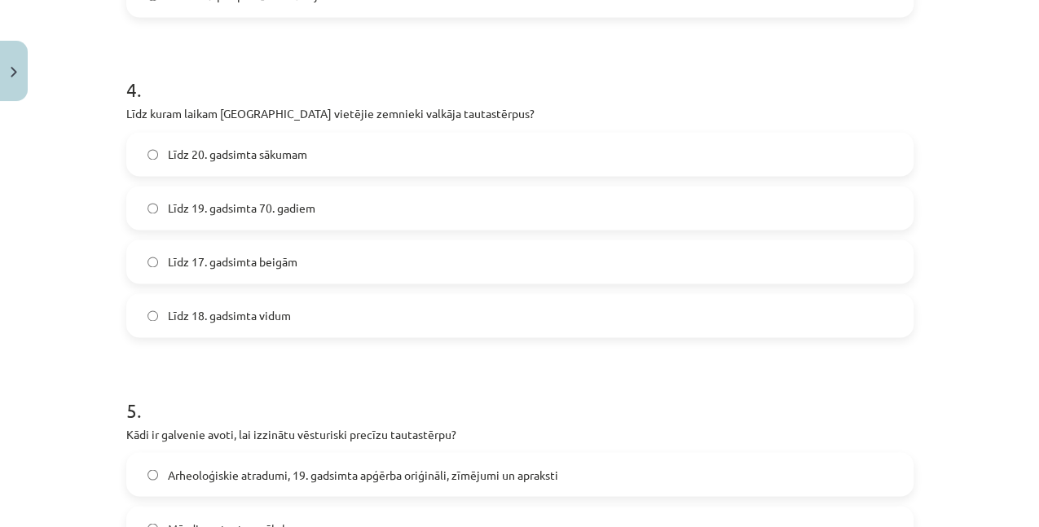
scroll to position [1235, 0]
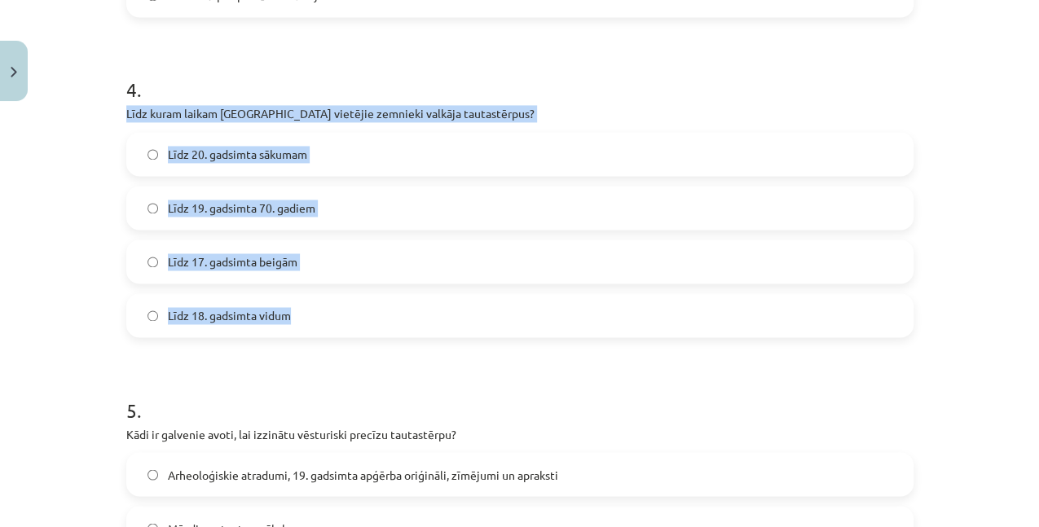
drag, startPoint x: 117, startPoint y: 117, endPoint x: 337, endPoint y: 315, distance: 296.0
click at [337, 315] on div "8 XP Saņemsi Sarežģīts 56 pilda Apraksts Uzdevums Palīdzība 1 . Kur glabājas li…" at bounding box center [520, 320] width 807 height 2894
copy div "Līdz kuram laikam Latvijā vietējie zemnieki valkāja tautastērpus? Līdz 20. gads…"
click at [267, 142] on label "Līdz 20. gadsimta sākumam" at bounding box center [520, 154] width 784 height 41
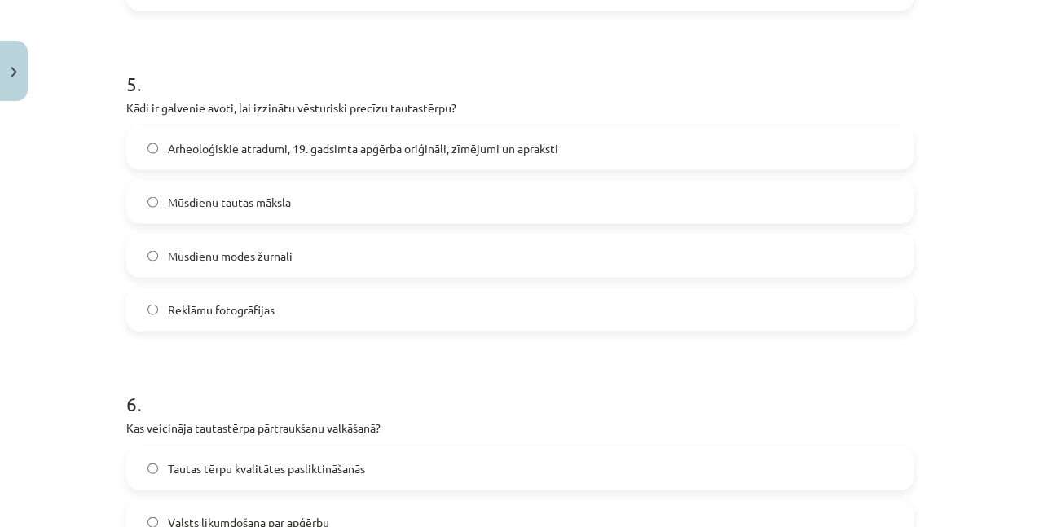
click at [287, 157] on label "Arheoloģiskie atradumi, 19. gadsimta apģērba oriģināli, zīmējumi un apraksti" at bounding box center [520, 148] width 784 height 41
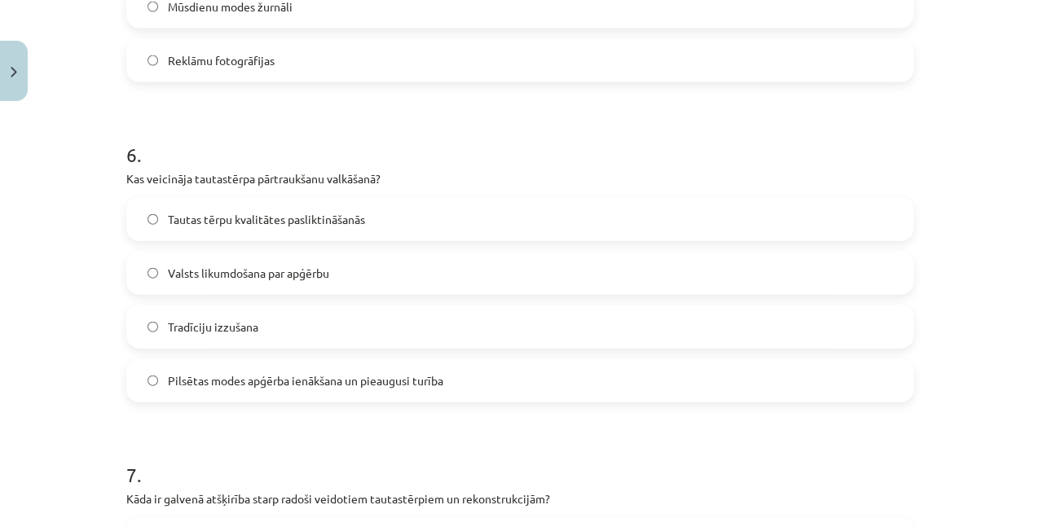
scroll to position [1834, 0]
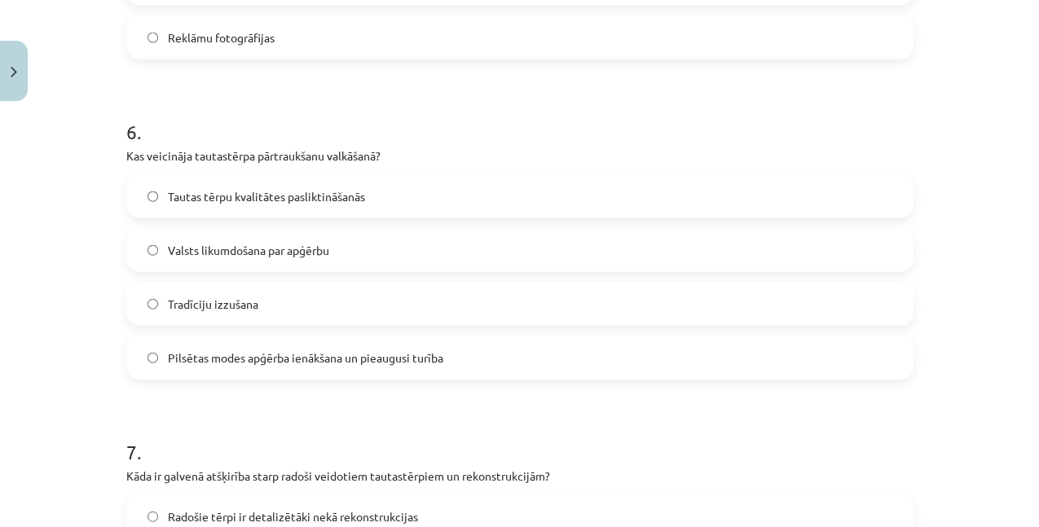
click at [337, 358] on span "Pilsētas modes apģērba ienākšana un pieaugusi turība" at bounding box center [305, 358] width 275 height 17
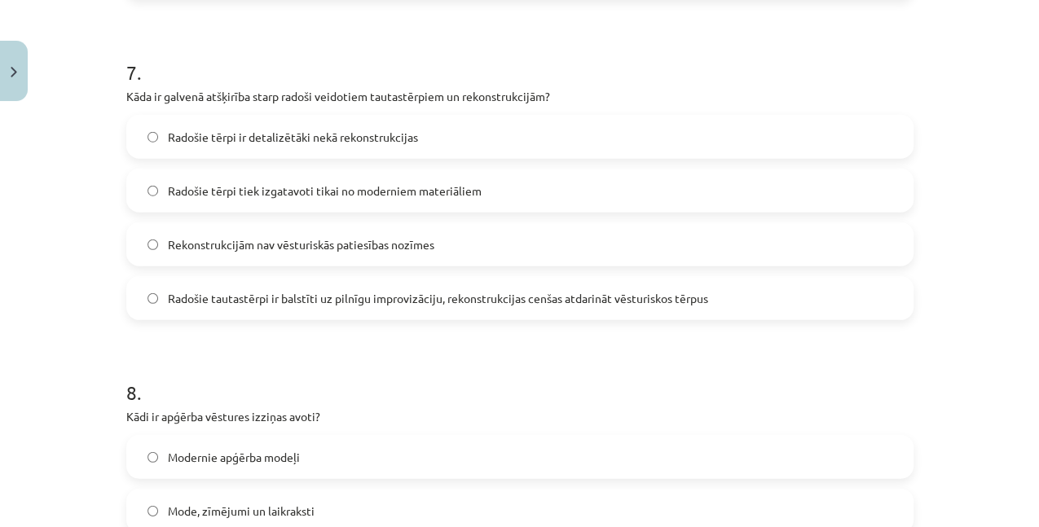
click at [367, 306] on label "Radošie tautastērpi ir balstīti uz pilnīgu improvizāciju, rekonstrukcijas cenša…" at bounding box center [520, 298] width 784 height 41
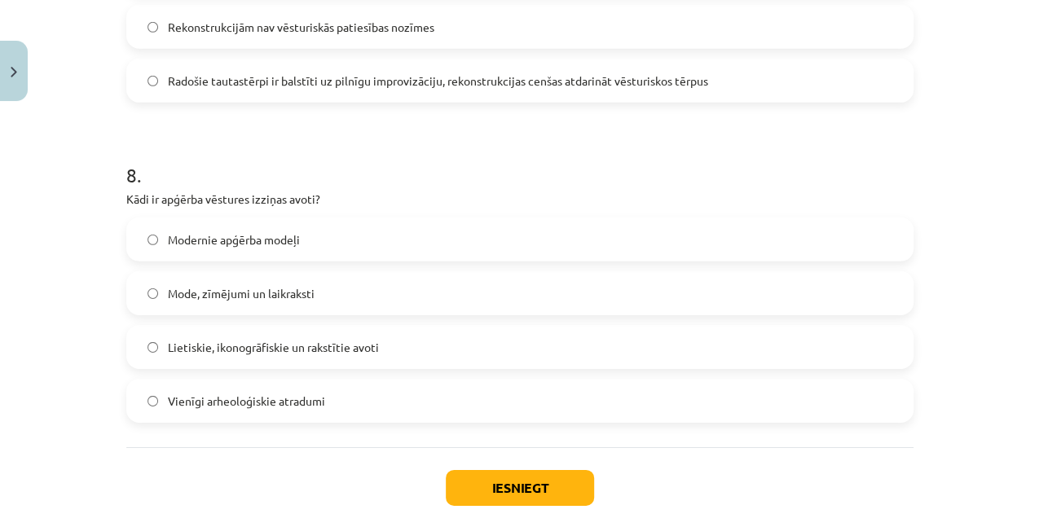
scroll to position [2486, 0]
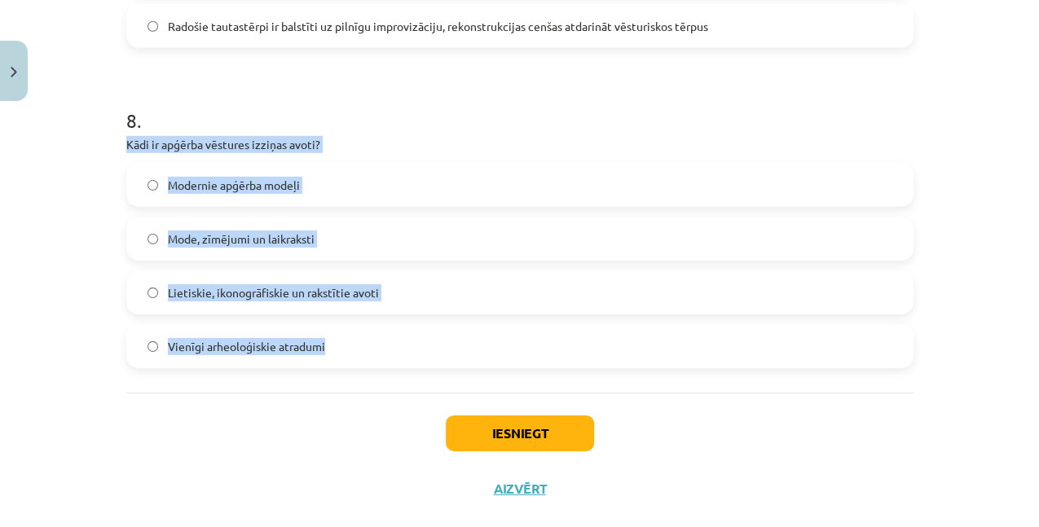
drag, startPoint x: 121, startPoint y: 145, endPoint x: 350, endPoint y: 334, distance: 297.0
copy div "Kādi ir apģērba vēstures izziņas avoti? Modernie apģērba modeļi Mode, zīmējumi …"
click at [303, 298] on span "Lietiskie, ikonogrāfiskie un rakstītie avoti" at bounding box center [273, 292] width 211 height 17
click at [497, 435] on button "Iesniegt" at bounding box center [520, 434] width 148 height 36
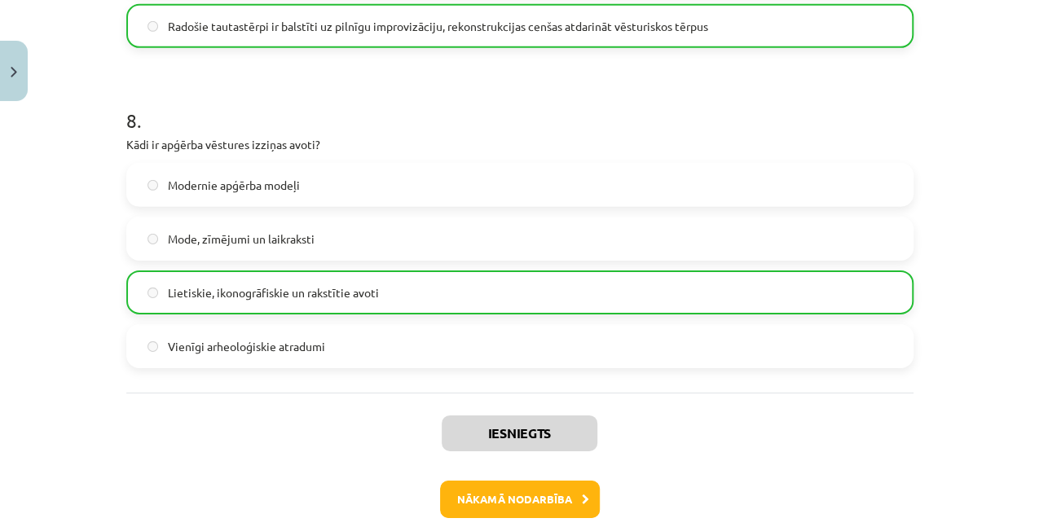
click at [489, 477] on div "Iesniegts Nākamā nodarbība Aizvērt" at bounding box center [519, 476] width 787 height 166
click at [486, 495] on button "Nākamā nodarbība" at bounding box center [520, 499] width 160 height 37
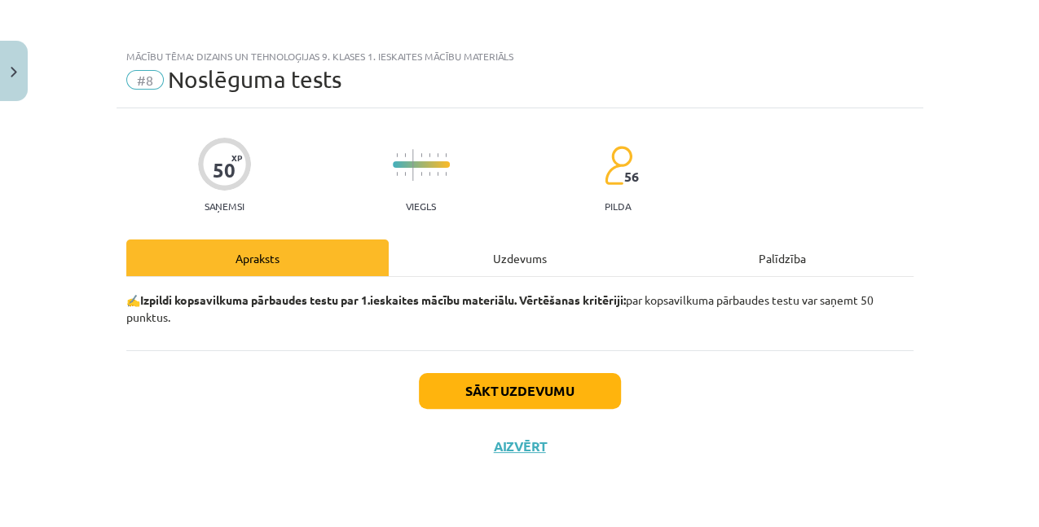
scroll to position [0, 0]
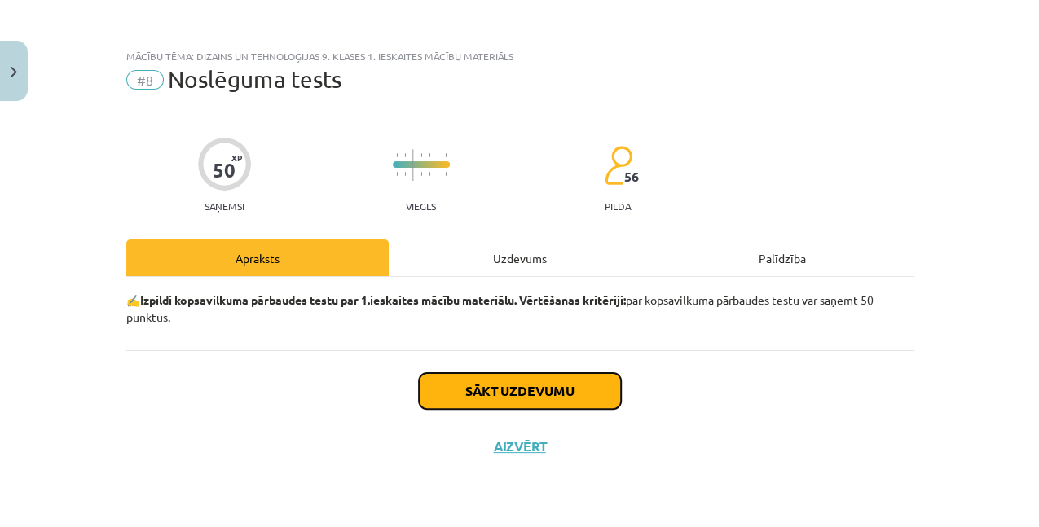
click at [489, 393] on button "Sākt uzdevumu" at bounding box center [520, 391] width 202 height 36
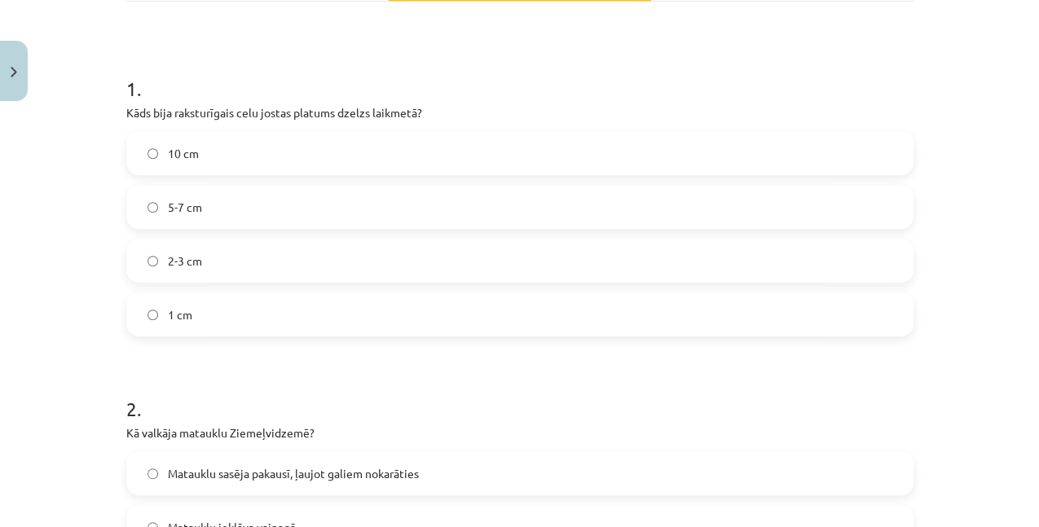
scroll to position [326, 0]
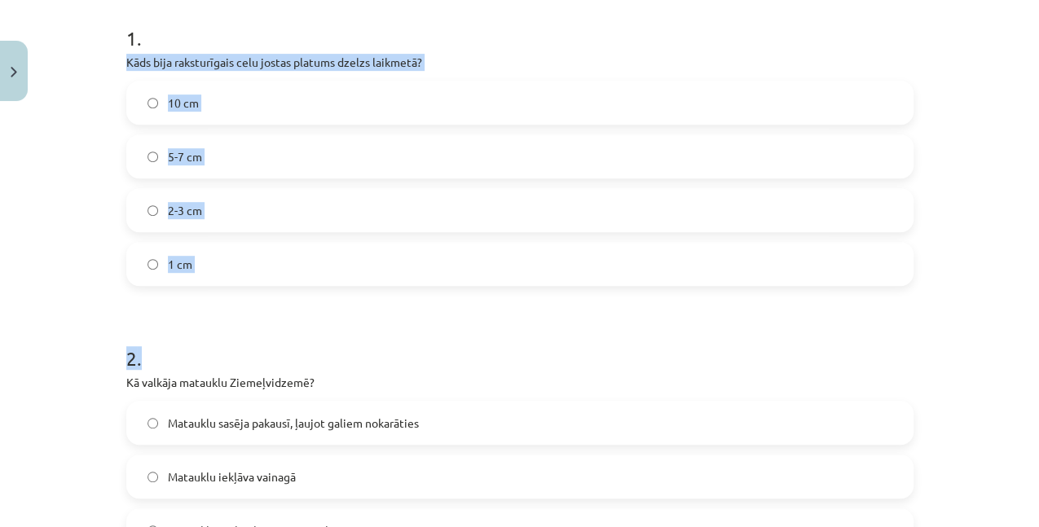
drag, startPoint x: 114, startPoint y: 56, endPoint x: 249, endPoint y: 289, distance: 269.1
drag, startPoint x: 249, startPoint y: 289, endPoint x: 221, endPoint y: 306, distance: 32.6
copy form "Kāds bija raksturīgais celu jostas platums dzelzs laikmetā? 10 cm 5-7 cm 2-3 cm…"
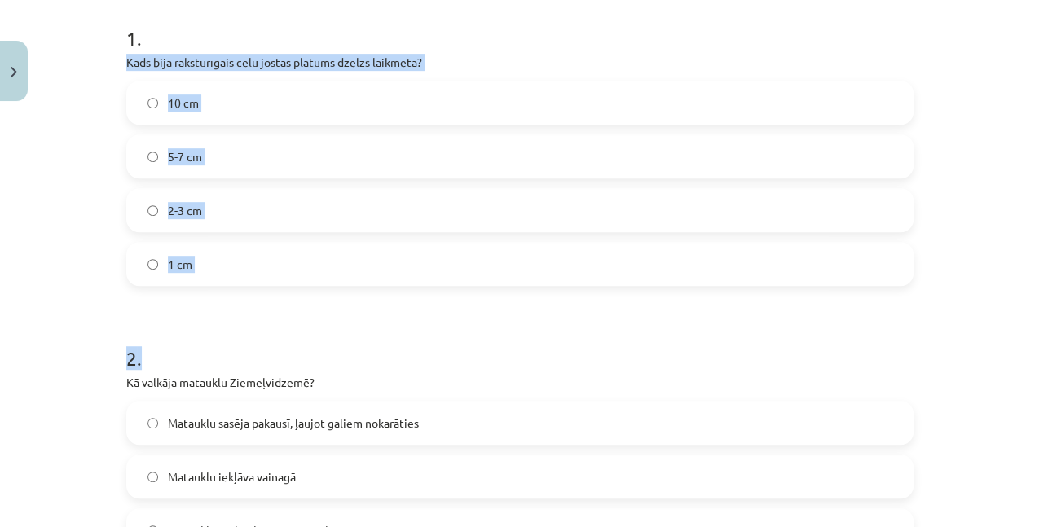
click at [275, 138] on label "5-7 cm" at bounding box center [520, 156] width 784 height 41
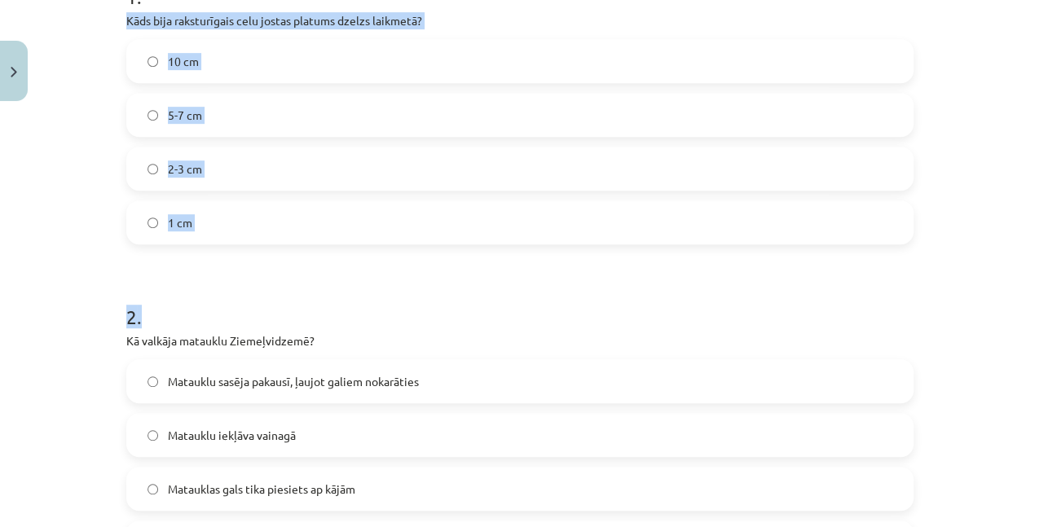
scroll to position [380, 0]
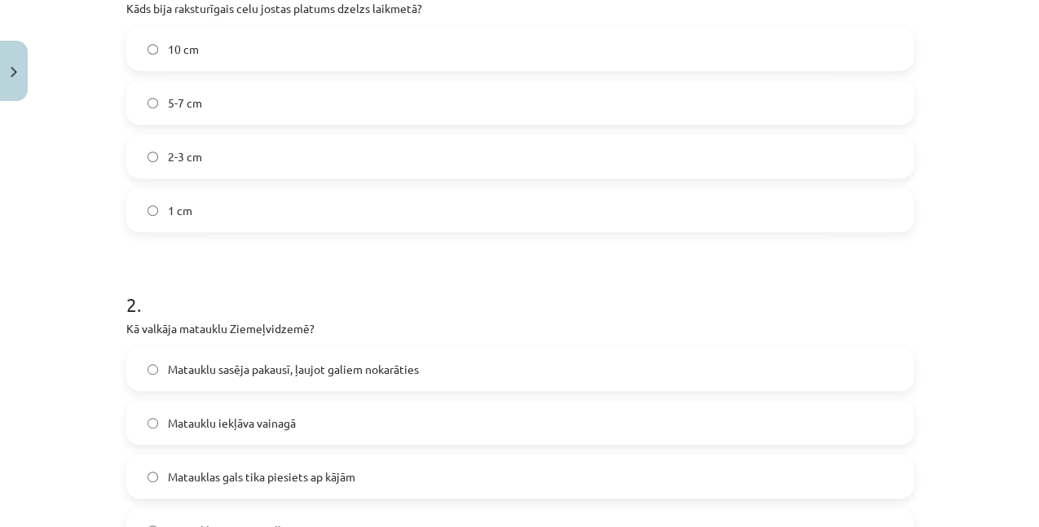
click at [93, 370] on div "Mācību tēma: Dizains un tehnoloģijas 9. klases 1. ieskaites mācību materiāls #8…" at bounding box center [519, 263] width 1039 height 527
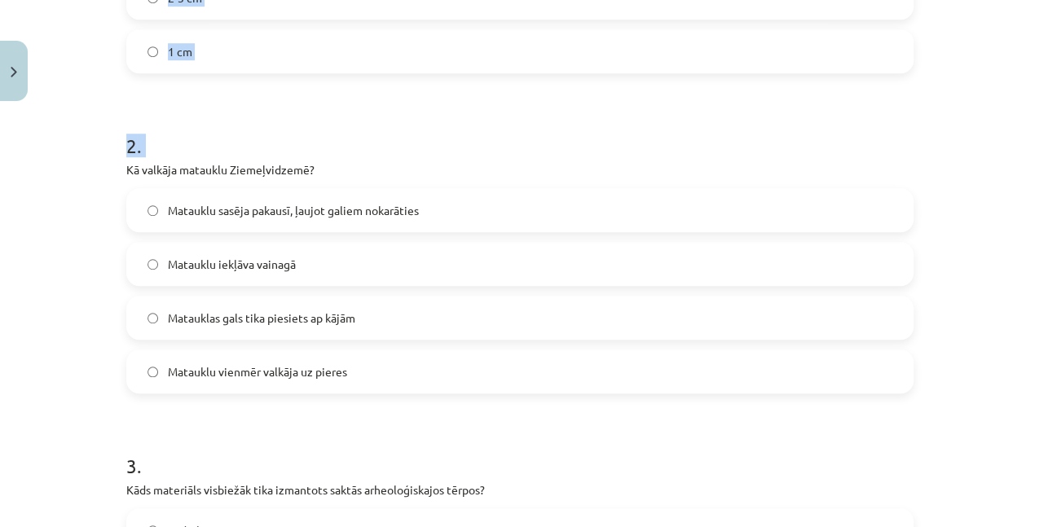
scroll to position [601, 0]
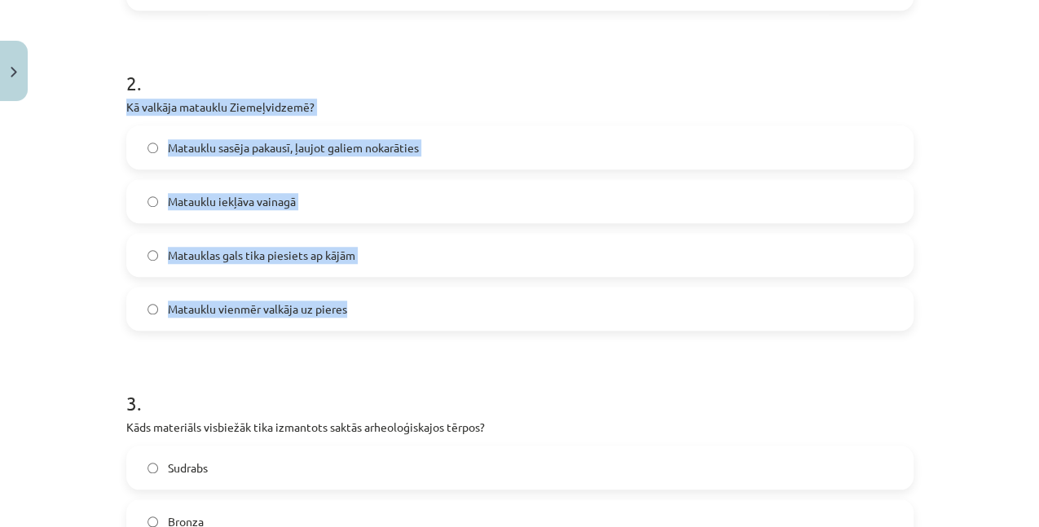
drag, startPoint x: 120, startPoint y: 328, endPoint x: 352, endPoint y: 316, distance: 232.5
copy div "Kā valkāja matauklu Ziemeļvidzemē? Matauklu sasēja pakausī, ļaujot galiem nokar…"
drag, startPoint x: 253, startPoint y: 202, endPoint x: 230, endPoint y: 230, distance: 36.4
click at [253, 202] on span "Matauklu iekļāva vainagā" at bounding box center [232, 201] width 128 height 17
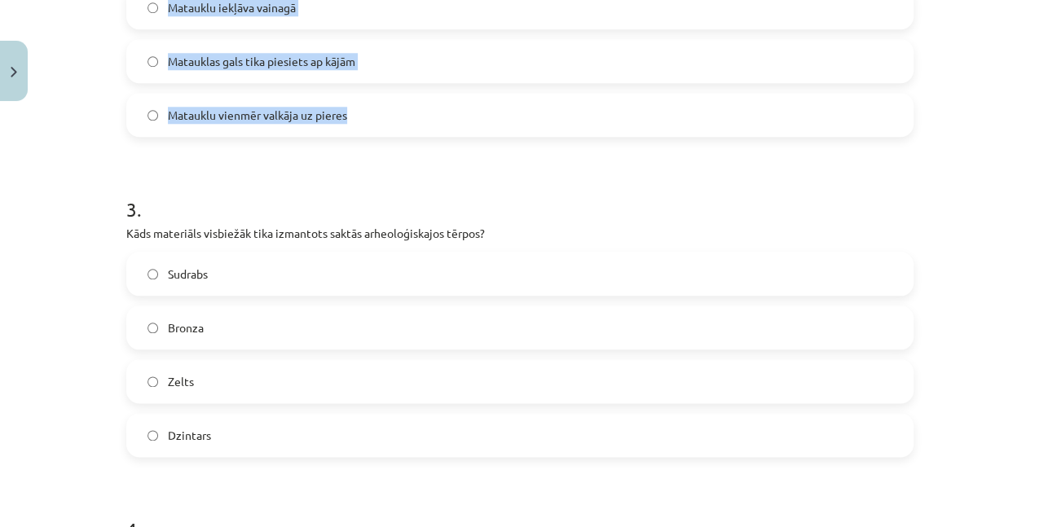
scroll to position [819, 0]
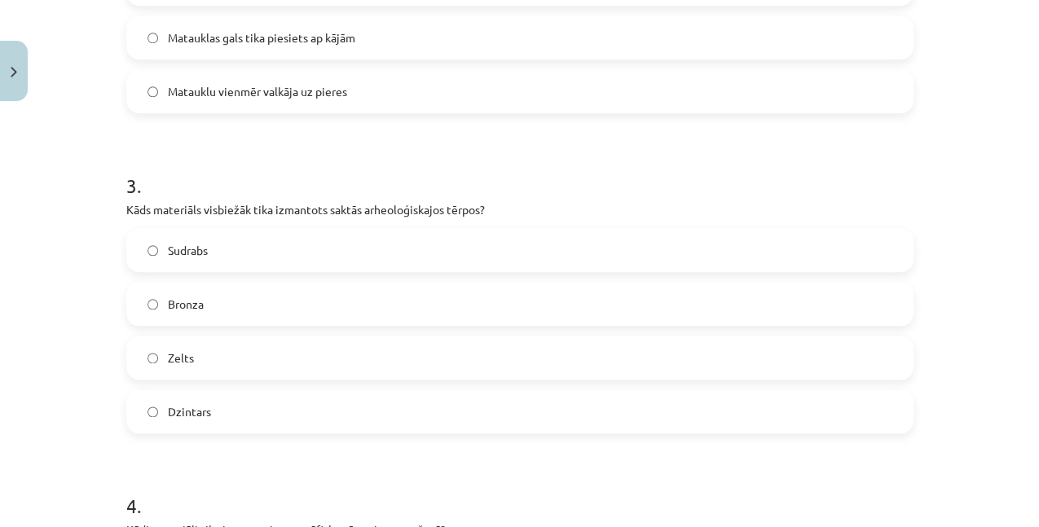
click at [86, 297] on div "Mācību tēma: Dizains un tehnoloģijas 9. klases 1. ieskaites mācību materiāls #8…" at bounding box center [519, 263] width 1039 height 527
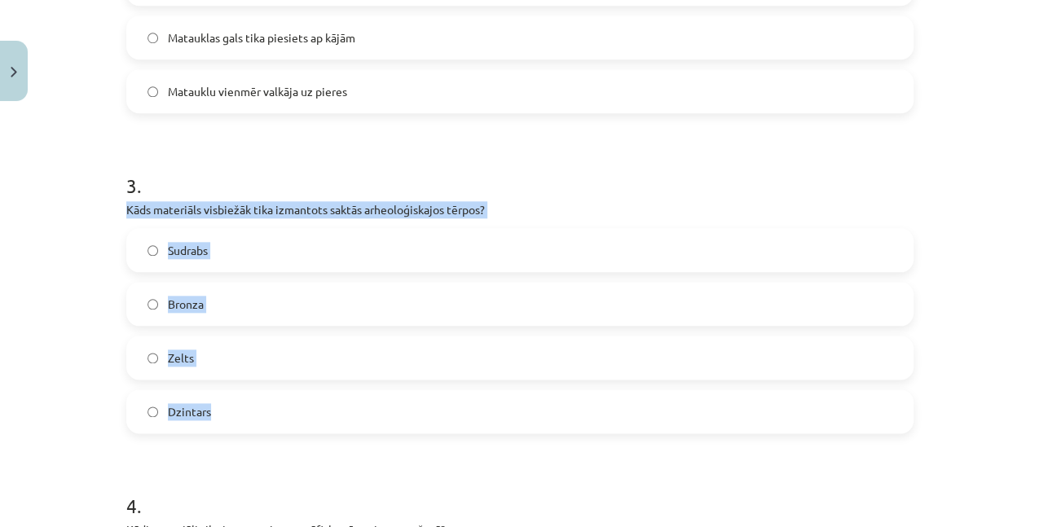
drag, startPoint x: 124, startPoint y: 212, endPoint x: 269, endPoint y: 405, distance: 241.5
copy div "Kāds materiāls visbiežāk tika izmantots saktās arheoloģiskajos tērpos? Sudrabs …"
click at [222, 306] on label "Bronza" at bounding box center [520, 304] width 784 height 41
click at [88, 396] on div "Mācību tēma: Dizains un tehnoloģijas 9. klases 1. ieskaites mācību materiāls #8…" at bounding box center [519, 263] width 1039 height 527
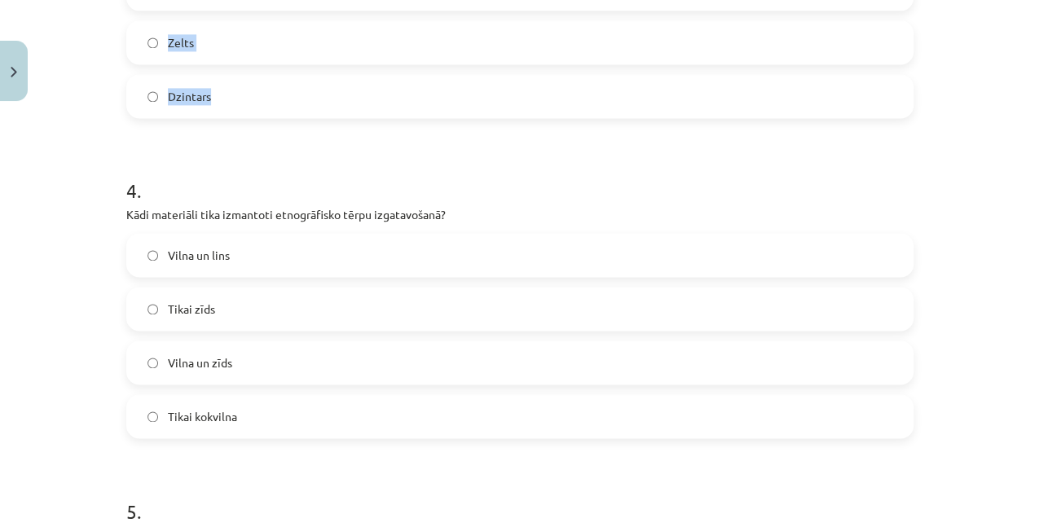
scroll to position [1145, 0]
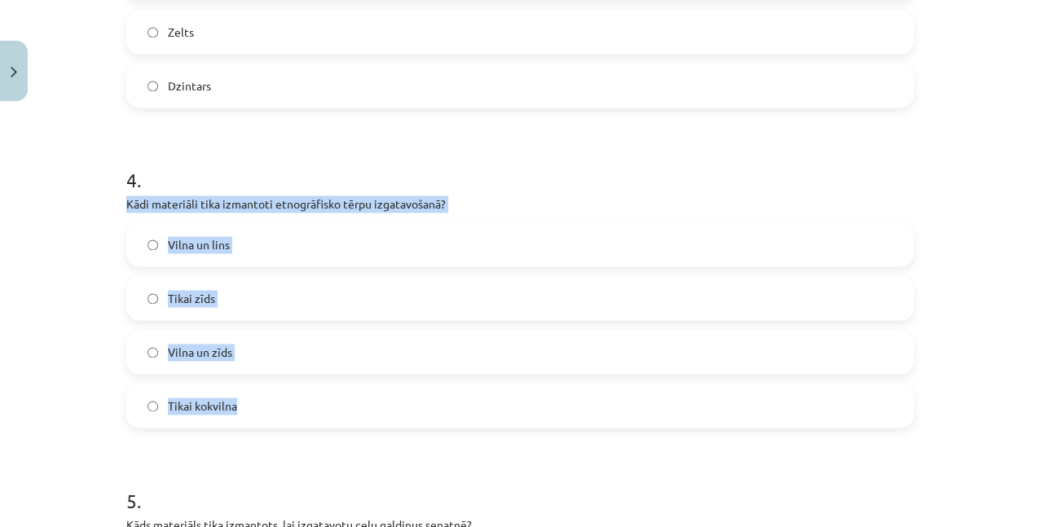
drag, startPoint x: 111, startPoint y: 204, endPoint x: 236, endPoint y: 388, distance: 222.9
click at [236, 388] on div "Mācību tēma: Dizains un tehnoloģijas 9. klases 1. ieskaites mācību materiāls #8…" at bounding box center [519, 263] width 1039 height 527
copy div "Kādi materiāli tika izmantoti etnogrāfisko tērpu izgatavošanā? Vilna un lins Ti…"
click at [218, 249] on span "Vilna un lins" at bounding box center [199, 244] width 62 height 17
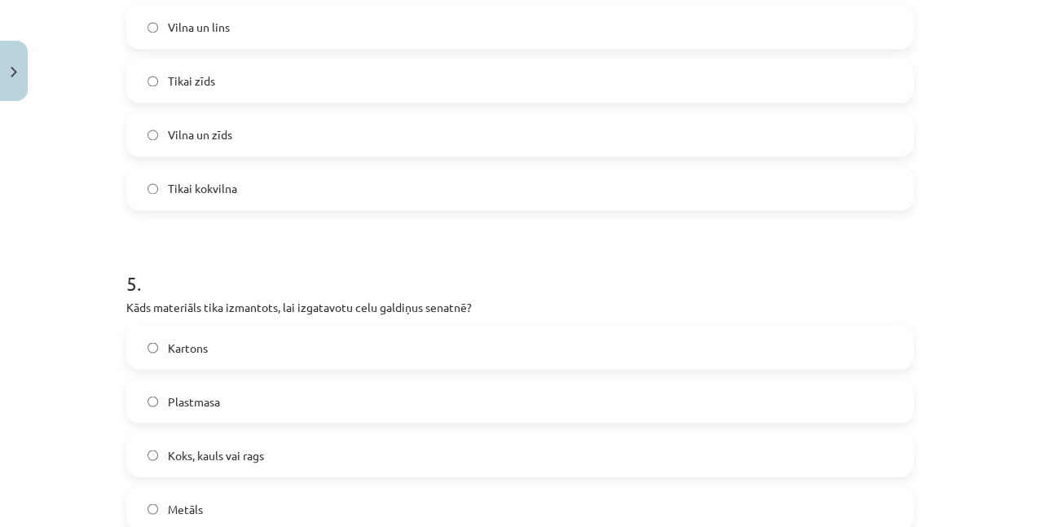
click at [117, 301] on div "50 XP Saņemsi Viegls 56 pilda Apraksts Uzdevums Palīdzība 1 . Kāds bija rakstur…" at bounding box center [520, 513] width 807 height 3534
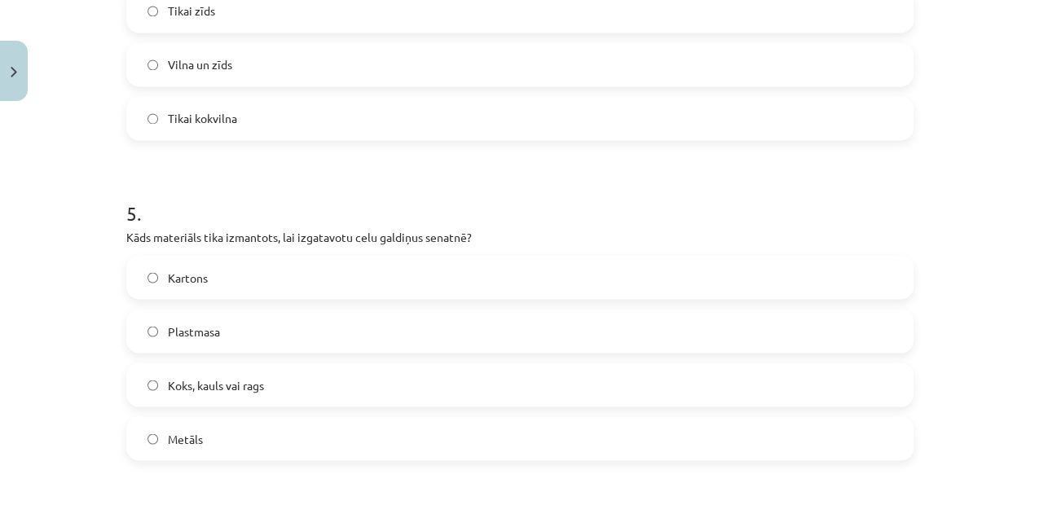
scroll to position [1526, 0]
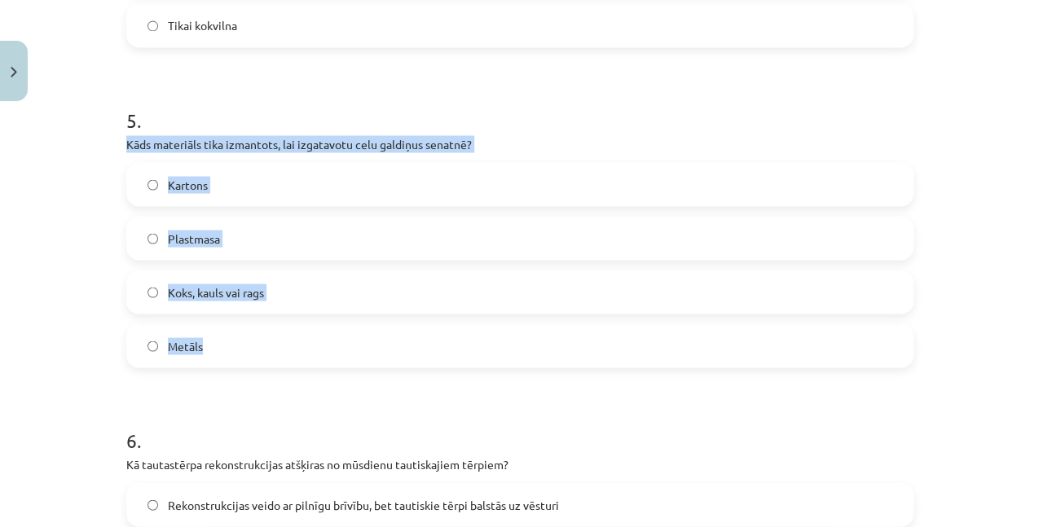
drag, startPoint x: 117, startPoint y: 148, endPoint x: 295, endPoint y: 336, distance: 258.8
click at [295, 336] on div "50 XP Saņemsi Viegls 56 pilda Apraksts Uzdevums Palīdzība 1 . Kāds bija rakstur…" at bounding box center [520, 350] width 807 height 3534
click at [253, 280] on label "Koks, kauls vai rags" at bounding box center [520, 291] width 784 height 41
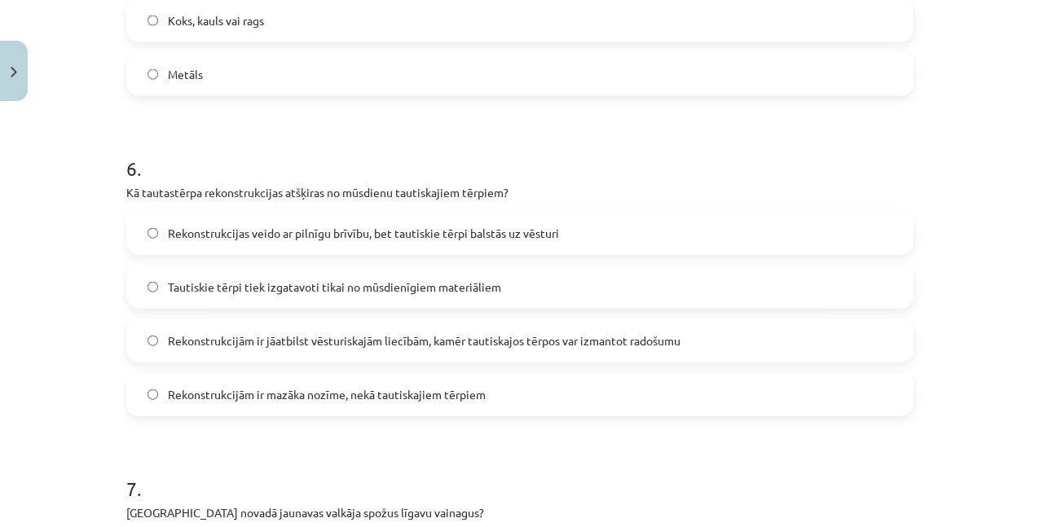
click at [287, 335] on span "Rekonstrukcijām ir jāatbilst vēsturiskajām liecībām, kamēr tautiskajos tērpos v…" at bounding box center [424, 340] width 513 height 17
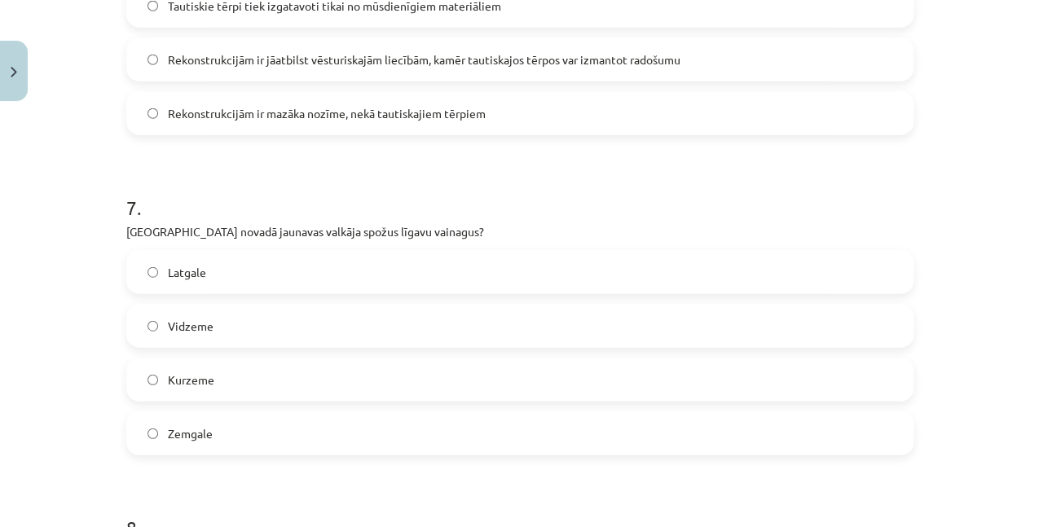
scroll to position [2178, 0]
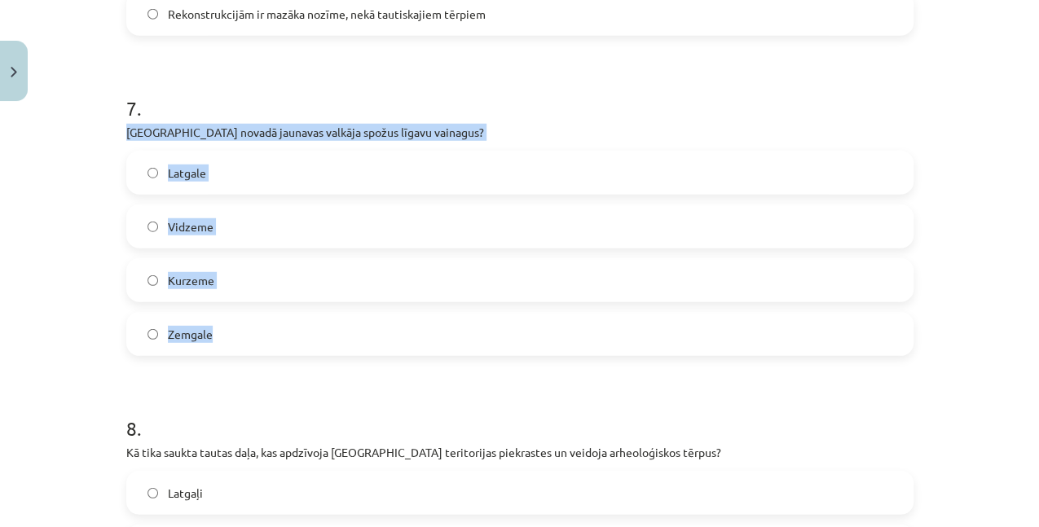
drag, startPoint x: 114, startPoint y: 139, endPoint x: 256, endPoint y: 318, distance: 228.6
click at [176, 274] on span "Kurzeme" at bounding box center [191, 280] width 46 height 17
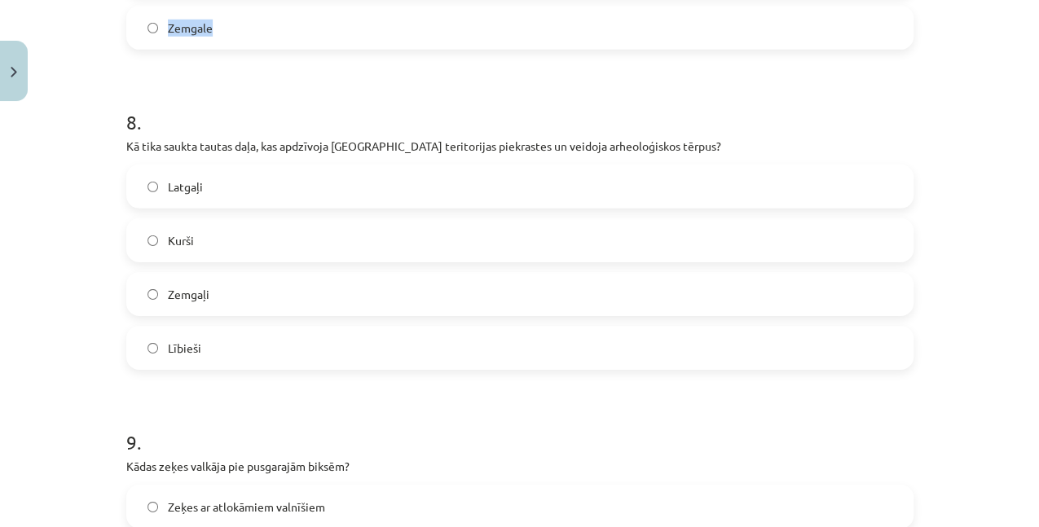
scroll to position [2557, 0]
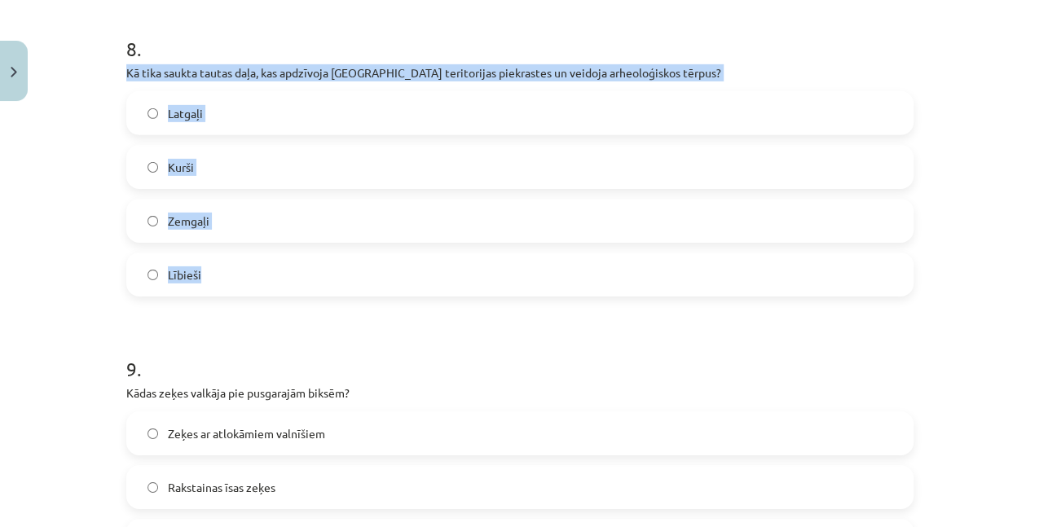
drag, startPoint x: 117, startPoint y: 71, endPoint x: 252, endPoint y: 266, distance: 236.7
click at [210, 269] on label "Lībieši" at bounding box center [520, 274] width 784 height 41
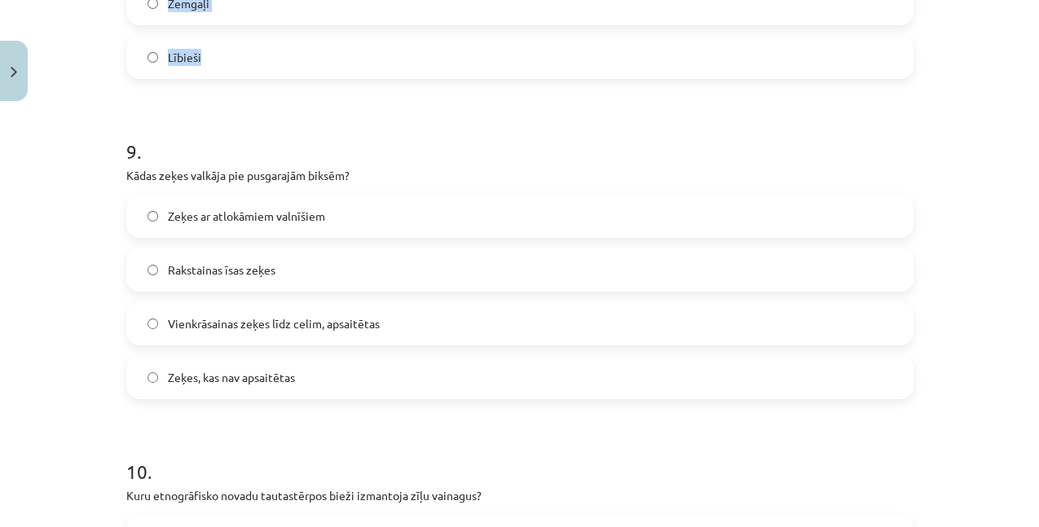
scroll to position [2829, 0]
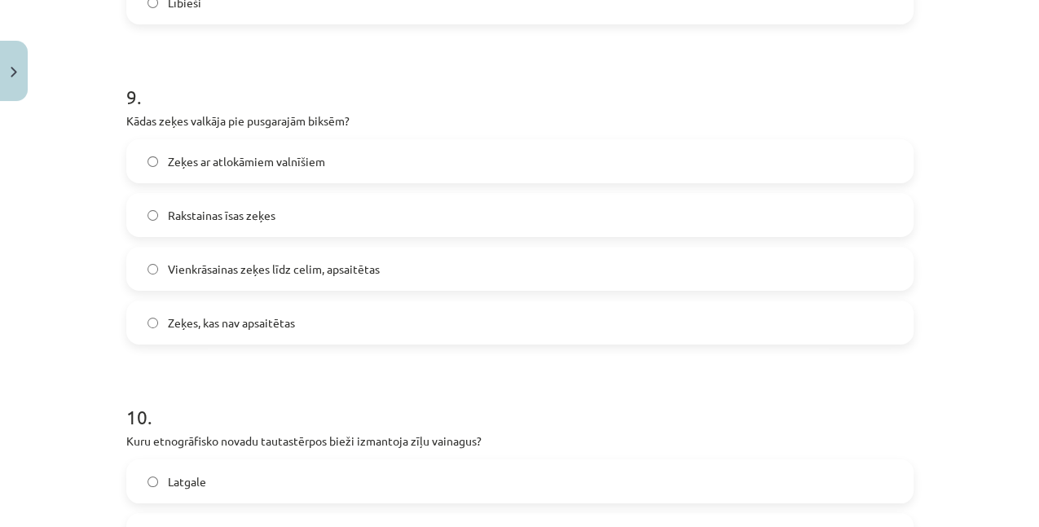
click at [168, 273] on span "Vienkrāsainas zeķes līdz celim, apsaitētas" at bounding box center [274, 269] width 212 height 17
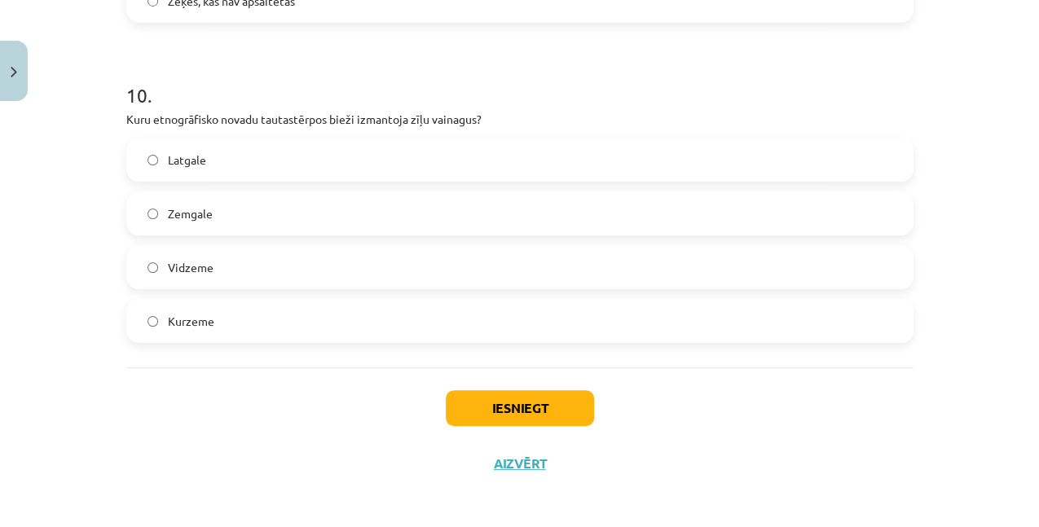
scroll to position [3155, 0]
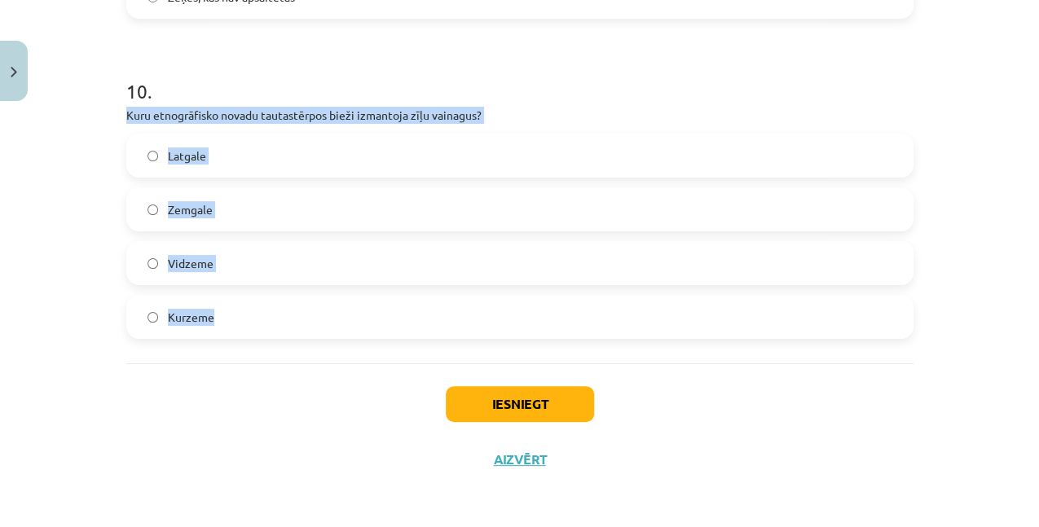
drag, startPoint x: 116, startPoint y: 116, endPoint x: 251, endPoint y: 292, distance: 222.0
click at [219, 152] on label "Latgale" at bounding box center [520, 155] width 784 height 41
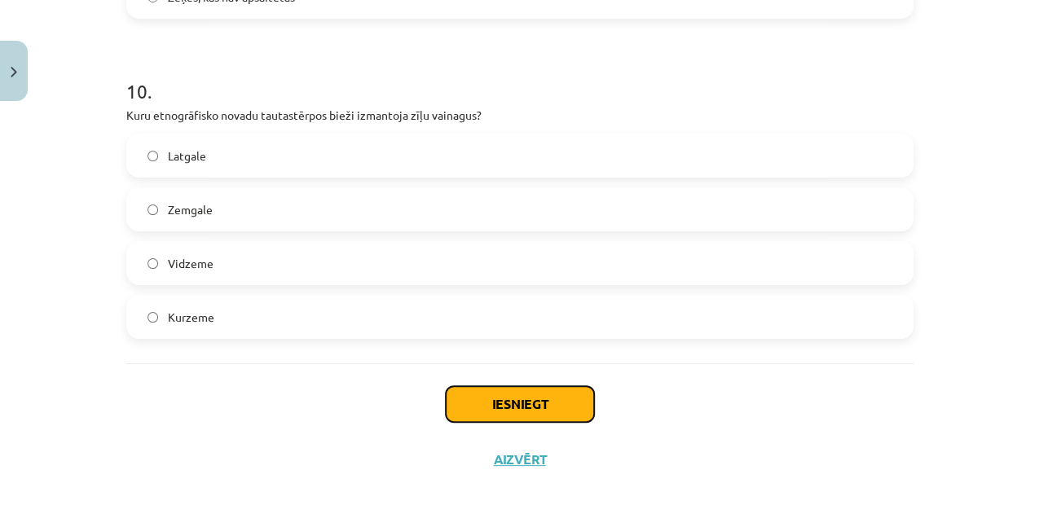
click at [492, 399] on button "Iesniegt" at bounding box center [520, 404] width 148 height 36
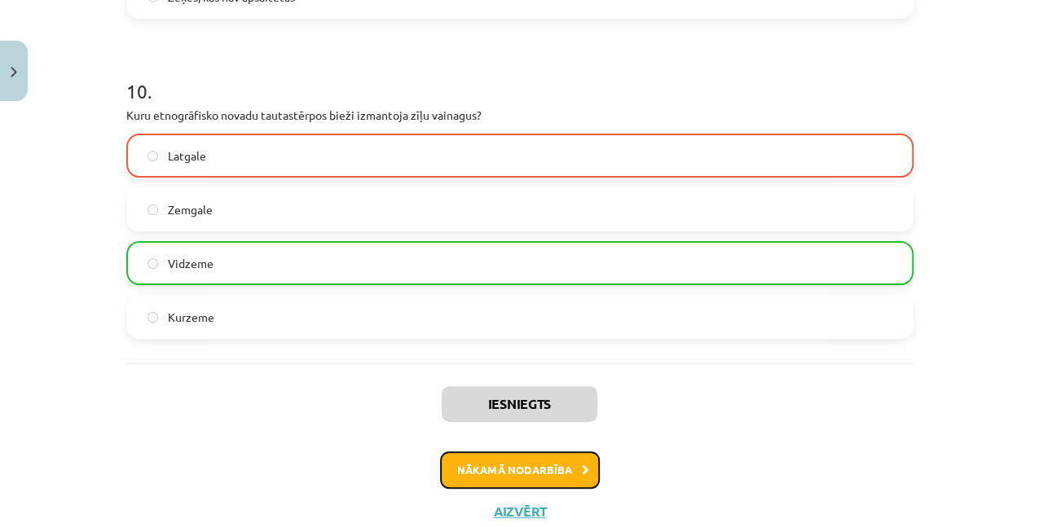
click at [517, 478] on button "Nākamā nodarbība" at bounding box center [520, 469] width 160 height 37
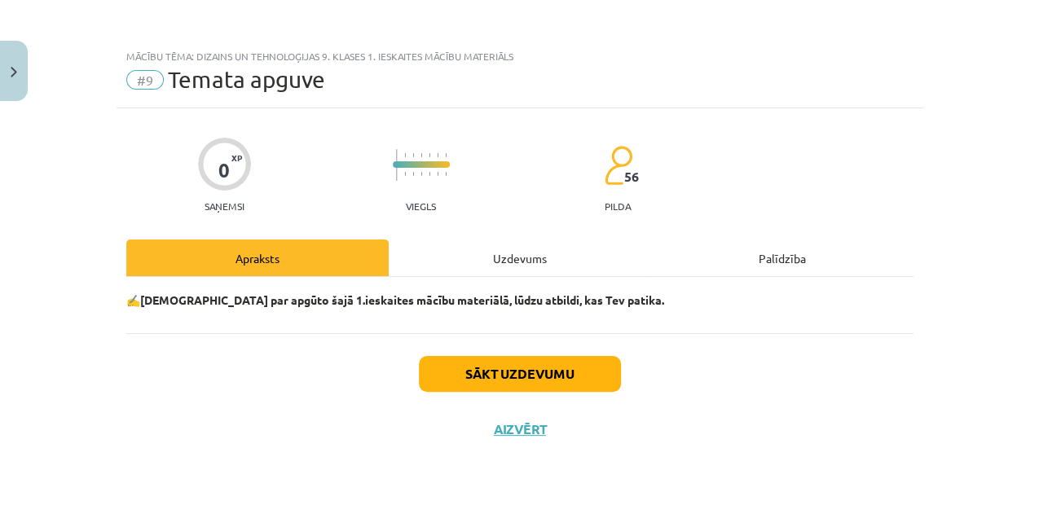
scroll to position [0, 0]
click at [529, 372] on button "Sākt uzdevumu" at bounding box center [520, 374] width 202 height 36
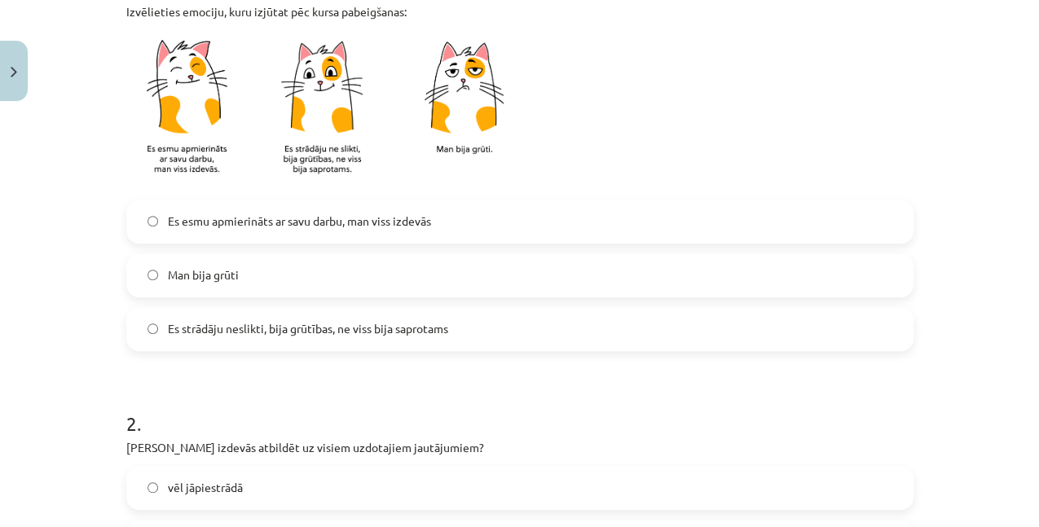
scroll to position [380, 0]
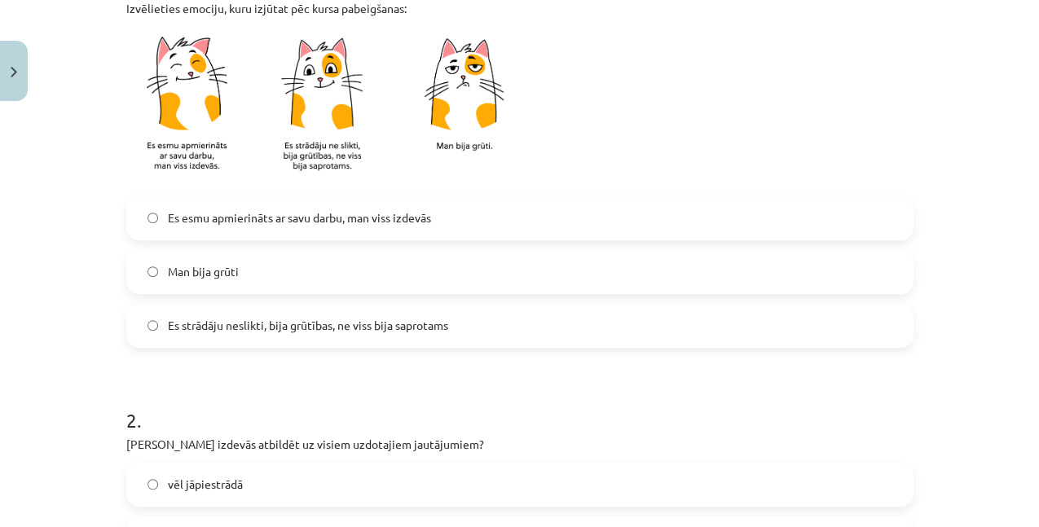
click at [292, 332] on span "Es strādāju neslikti, bija grūtības, ne viss bija saprotams" at bounding box center [308, 325] width 280 height 17
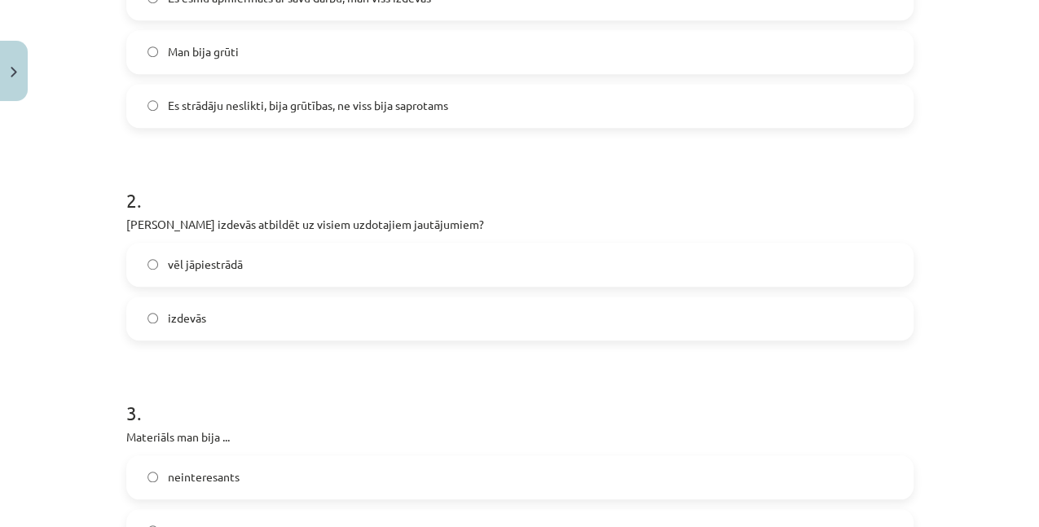
scroll to position [652, 0]
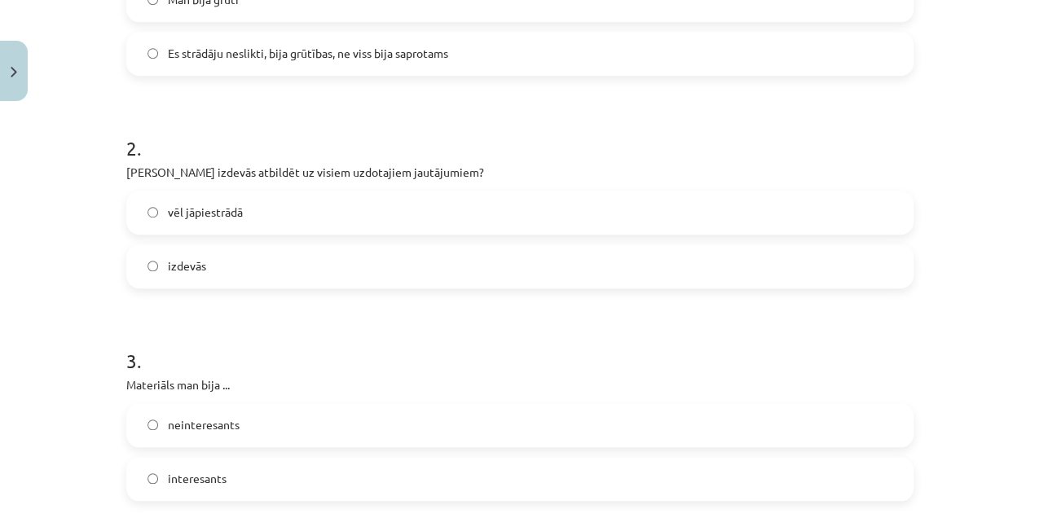
click at [266, 217] on label "vēl jāpiestrādā" at bounding box center [520, 212] width 784 height 41
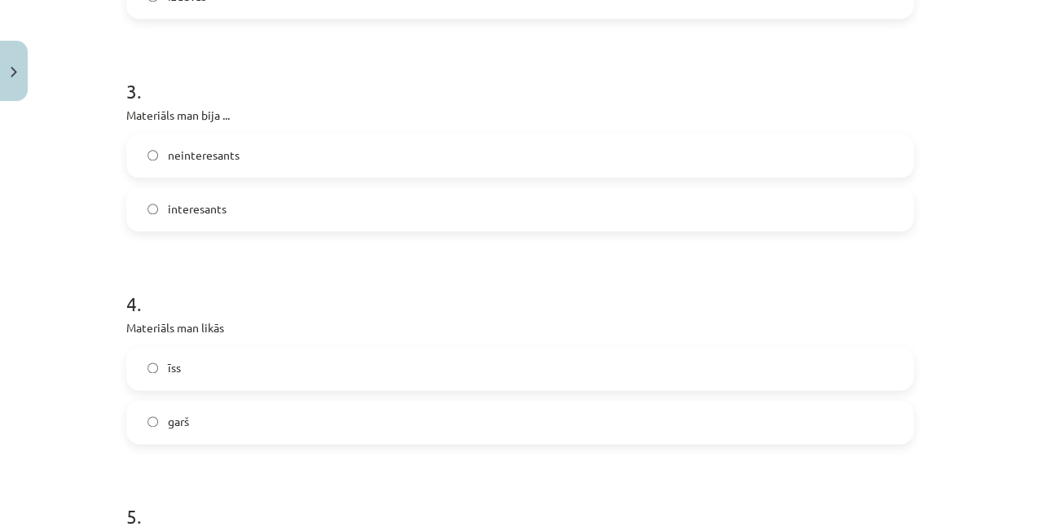
scroll to position [923, 0]
click at [244, 214] on label "interesants" at bounding box center [520, 207] width 784 height 41
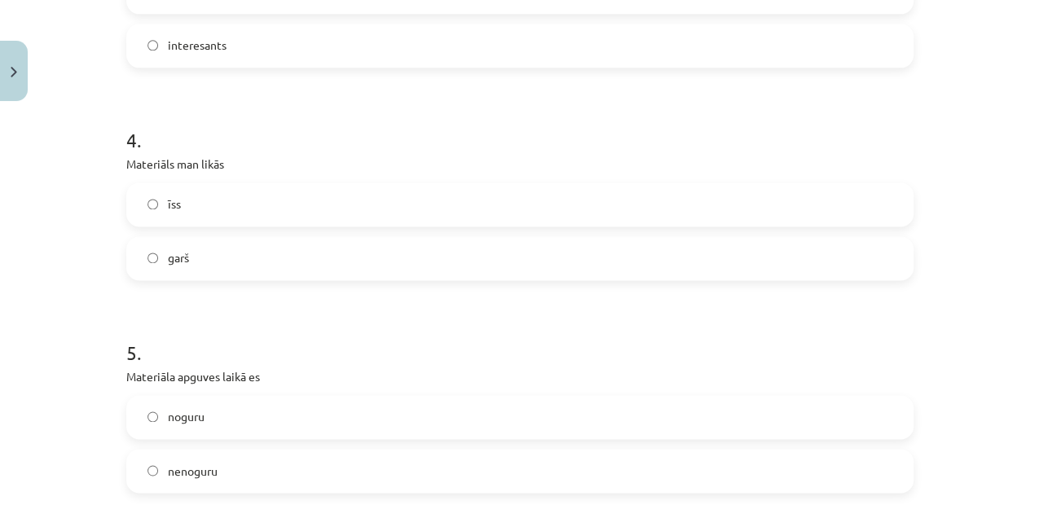
scroll to position [1141, 0]
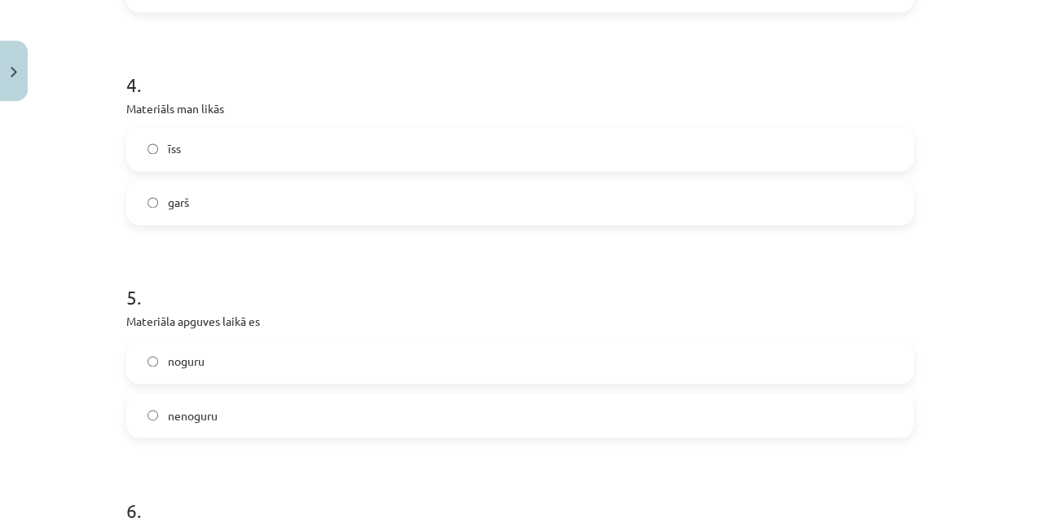
click at [250, 200] on label "garš" at bounding box center [520, 203] width 784 height 41
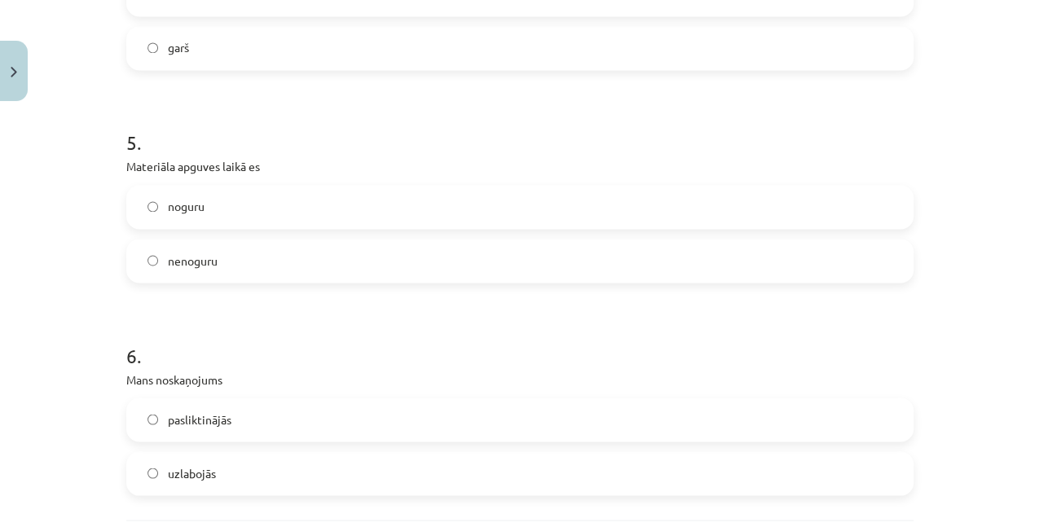
scroll to position [1358, 0]
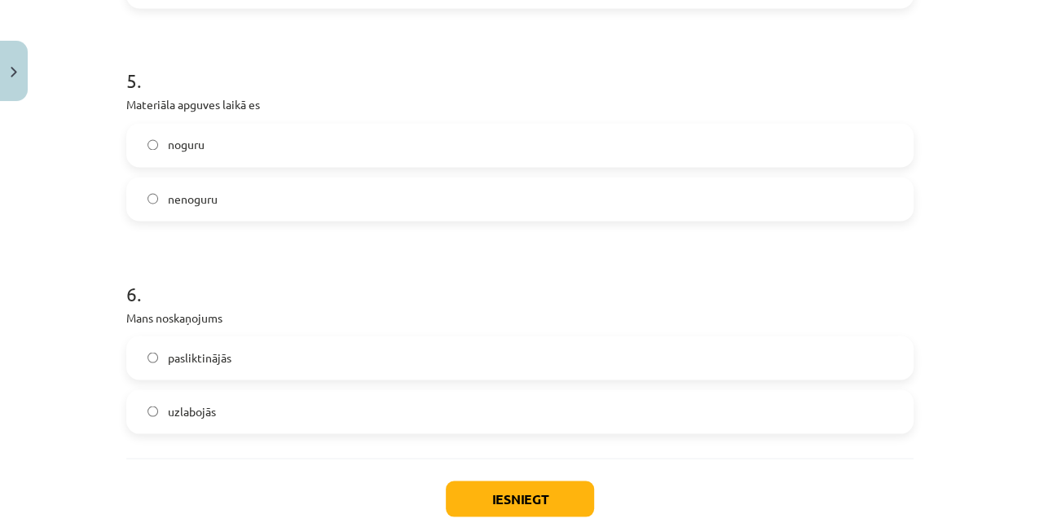
click at [261, 147] on label "noguru" at bounding box center [520, 145] width 784 height 41
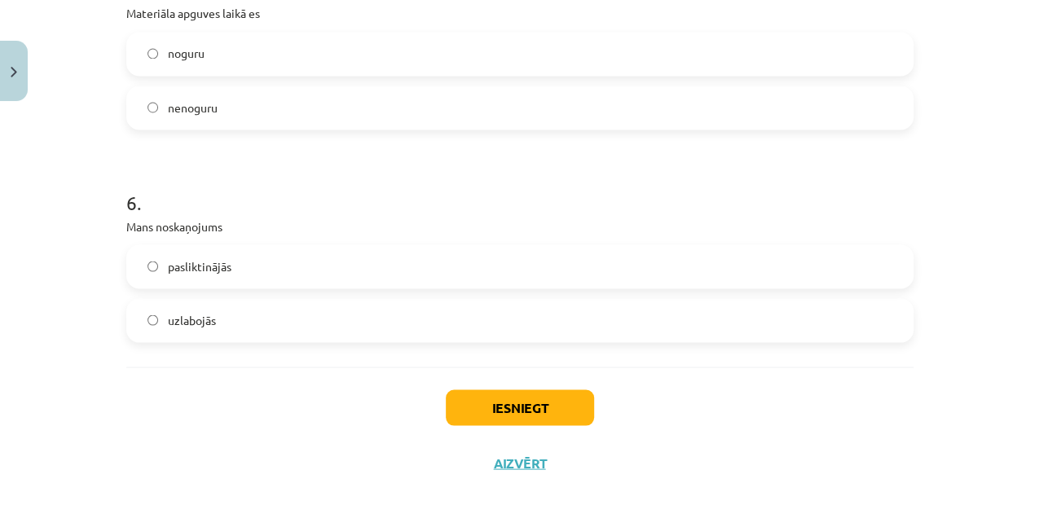
scroll to position [1452, 0]
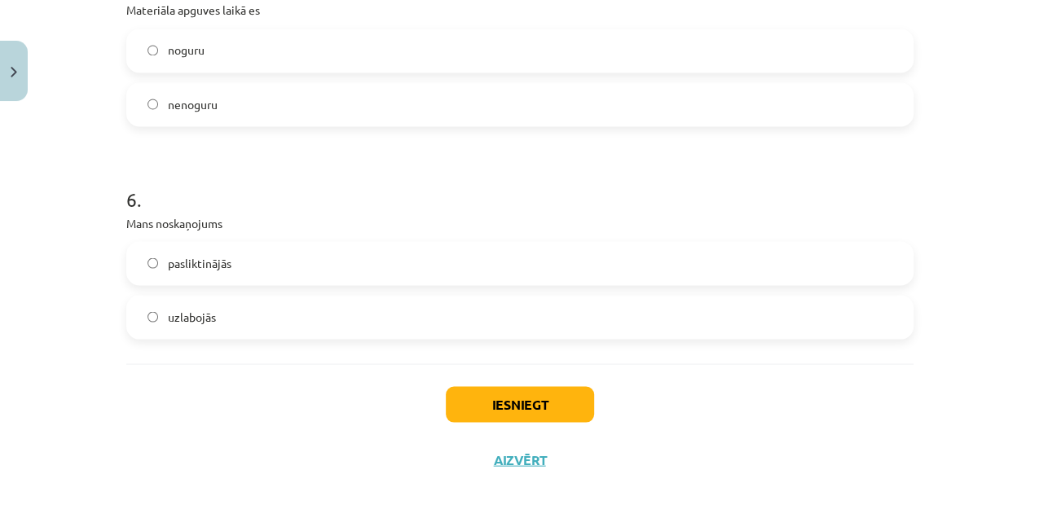
click at [254, 311] on label "uzlabojās" at bounding box center [520, 317] width 784 height 41
click at [495, 405] on button "Iesniegt" at bounding box center [520, 404] width 148 height 36
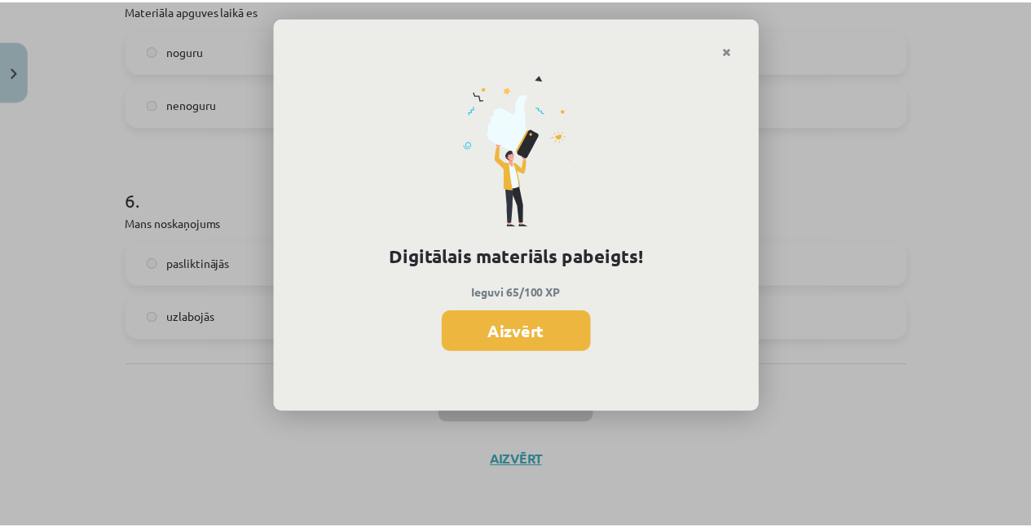
scroll to position [962, 0]
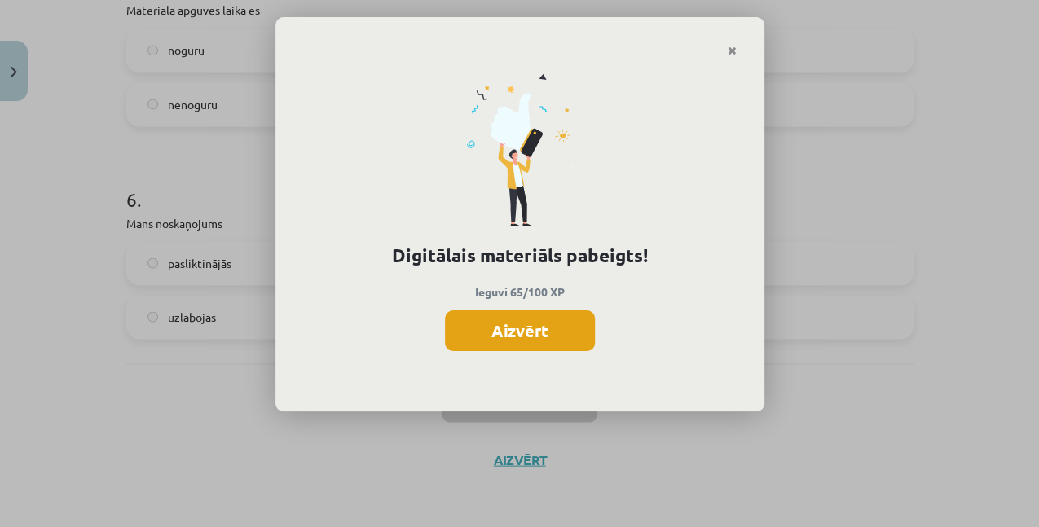
click at [561, 334] on button "Aizvērt" at bounding box center [520, 330] width 150 height 41
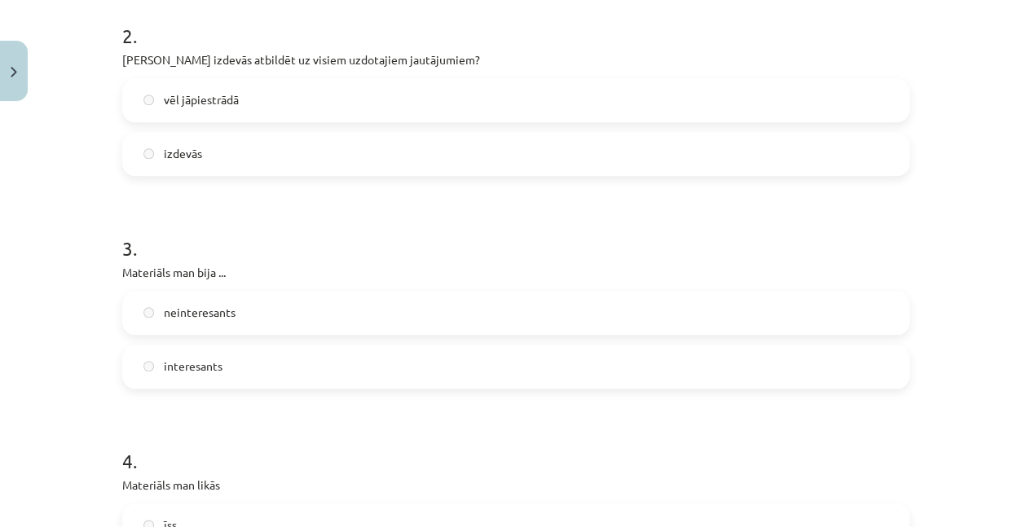
scroll to position [746, 0]
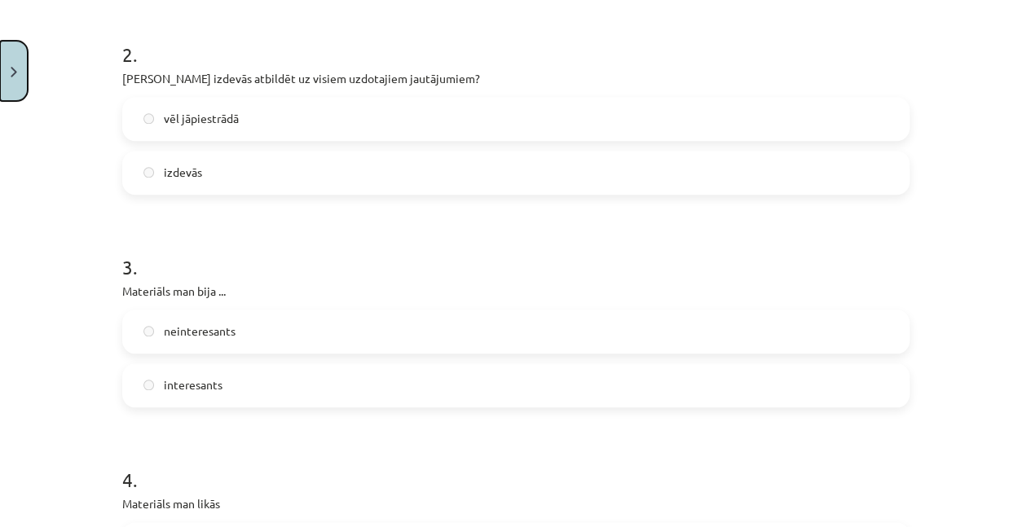
click at [18, 72] on button "Close" at bounding box center [14, 71] width 28 height 60
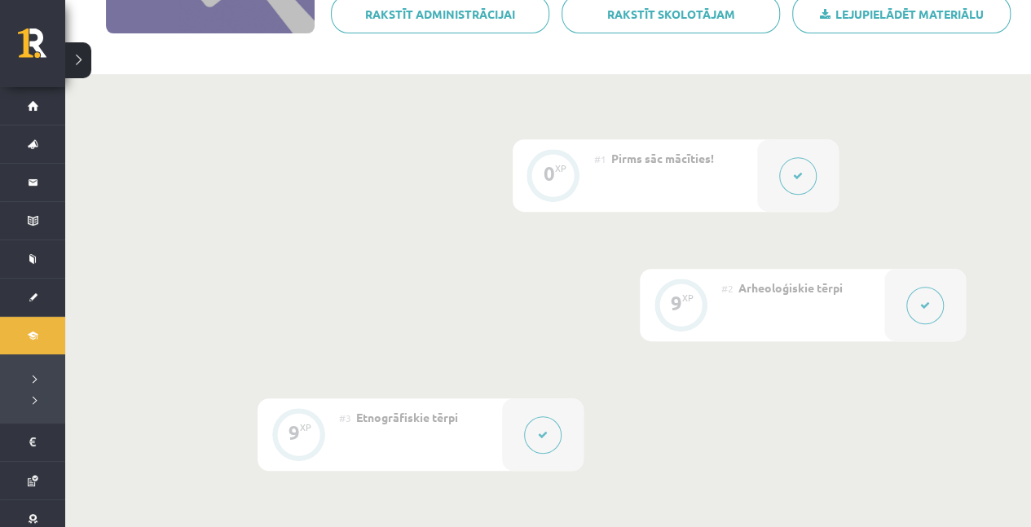
scroll to position [147, 0]
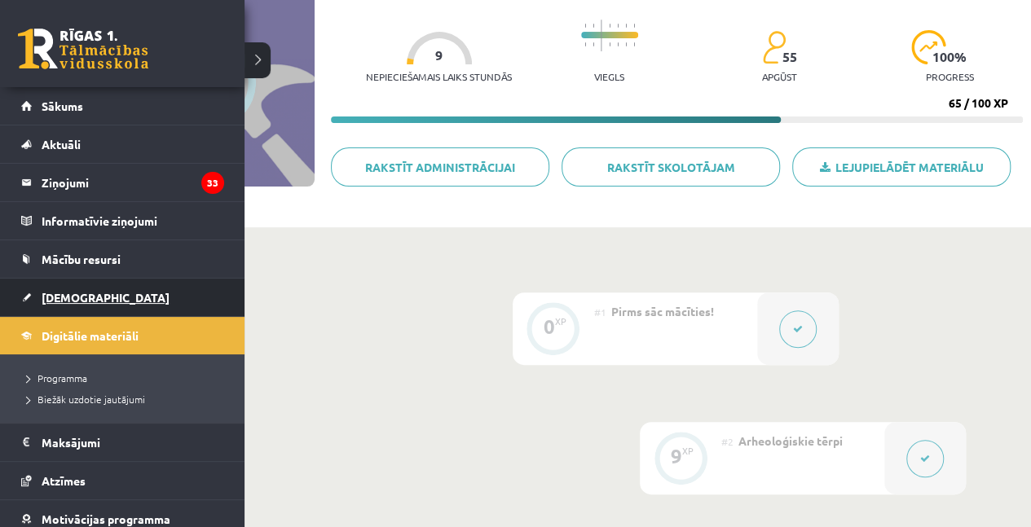
click at [80, 295] on span "[DEMOGRAPHIC_DATA]" at bounding box center [106, 297] width 128 height 15
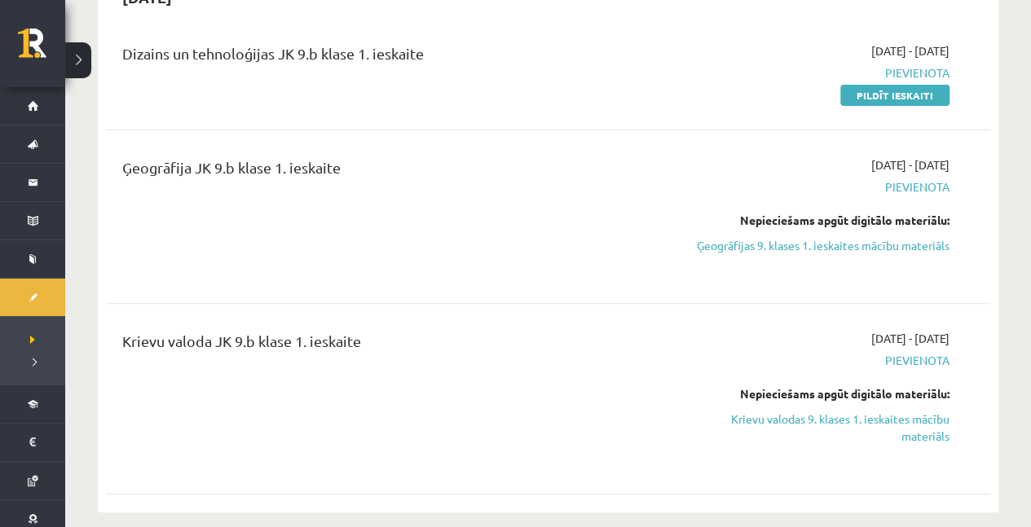
scroll to position [217, 0]
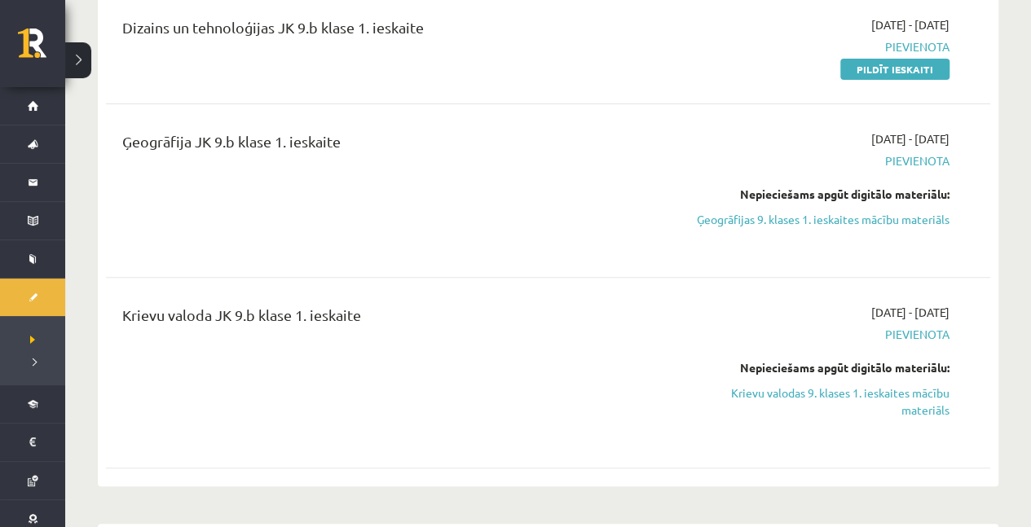
drag, startPoint x: 887, startPoint y: 65, endPoint x: 575, endPoint y: 29, distance: 313.4
click at [887, 65] on link "Pildīt ieskaiti" at bounding box center [894, 69] width 109 height 21
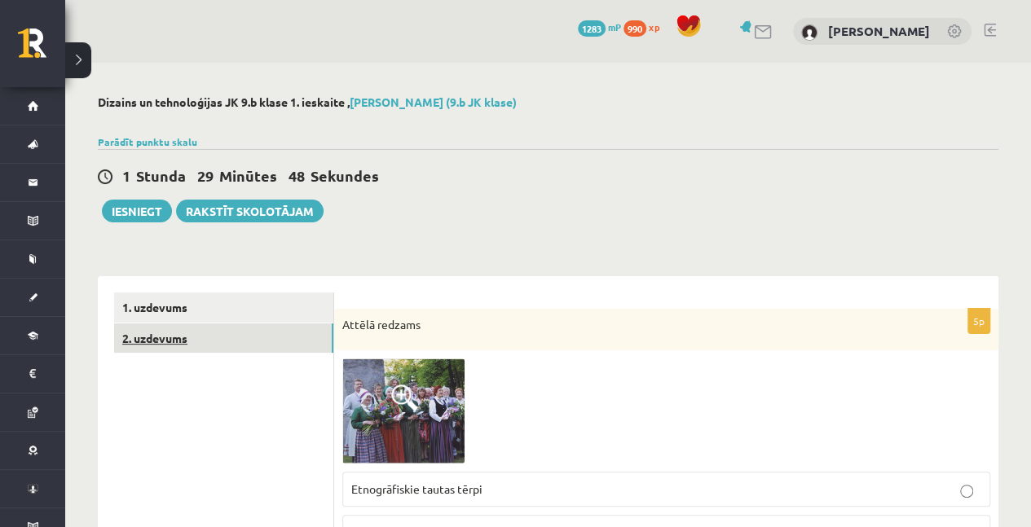
click at [249, 340] on link "2. uzdevums" at bounding box center [223, 339] width 219 height 30
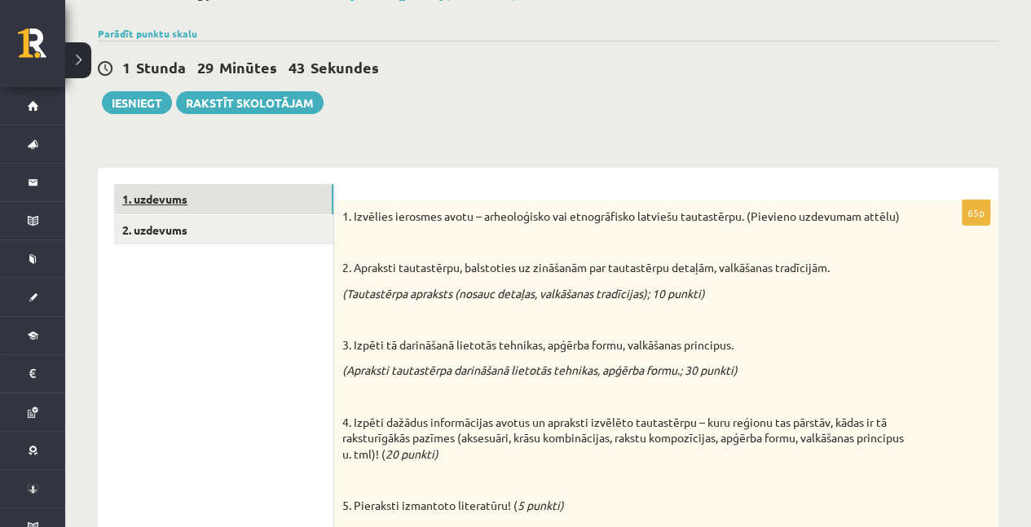
click at [240, 196] on link "1. uzdevums" at bounding box center [223, 199] width 219 height 30
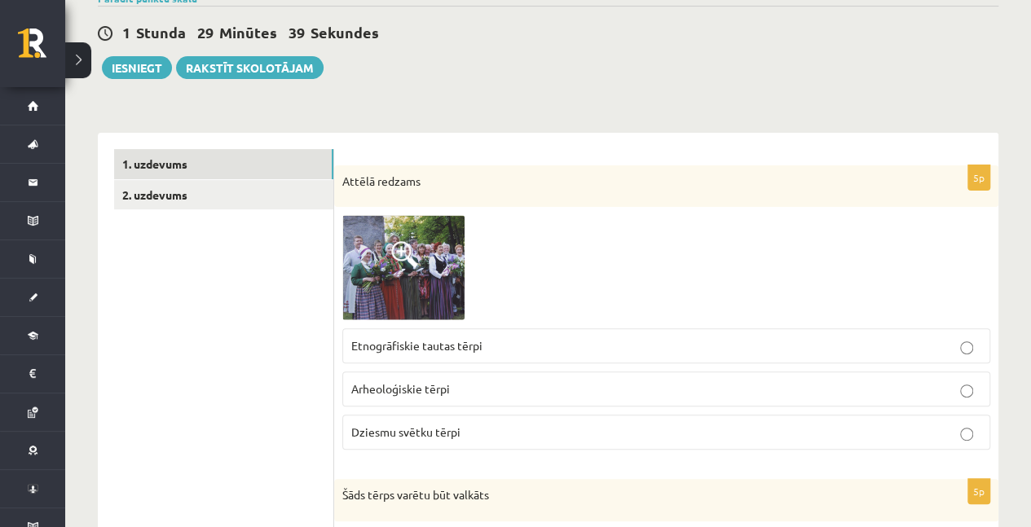
scroll to position [163, 0]
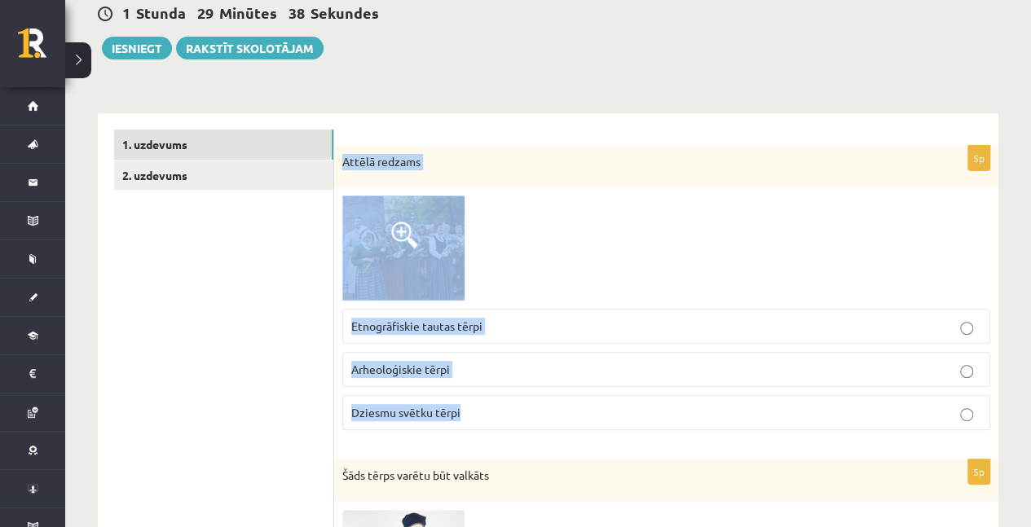
drag, startPoint x: 337, startPoint y: 156, endPoint x: 491, endPoint y: 406, distance: 293.1
click at [491, 406] on div "5p Attēlā redzams Etnogrāfiskie tautas tērpi Arheoloģiskie tērpi Dziesmu svētku…" at bounding box center [666, 294] width 664 height 297
copy div "Attēlā redzams Etnogrāfiskie tautas tērpi Arheoloģiskie tērpi Dziesmu svētku tē…"
click at [443, 323] on span "Etnogrāfiskie tautas tērpi" at bounding box center [416, 326] width 131 height 15
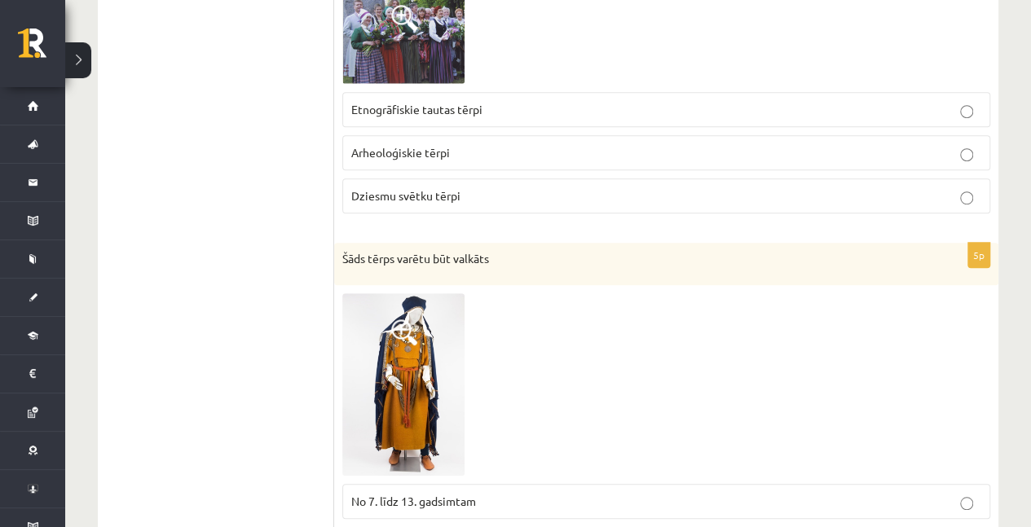
drag, startPoint x: 246, startPoint y: 367, endPoint x: 259, endPoint y: 349, distance: 22.2
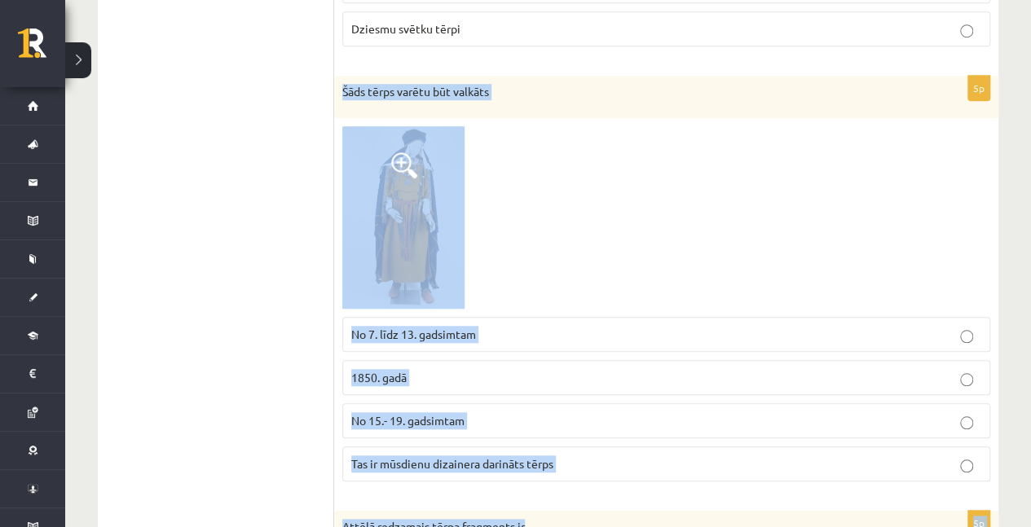
scroll to position [679, 0]
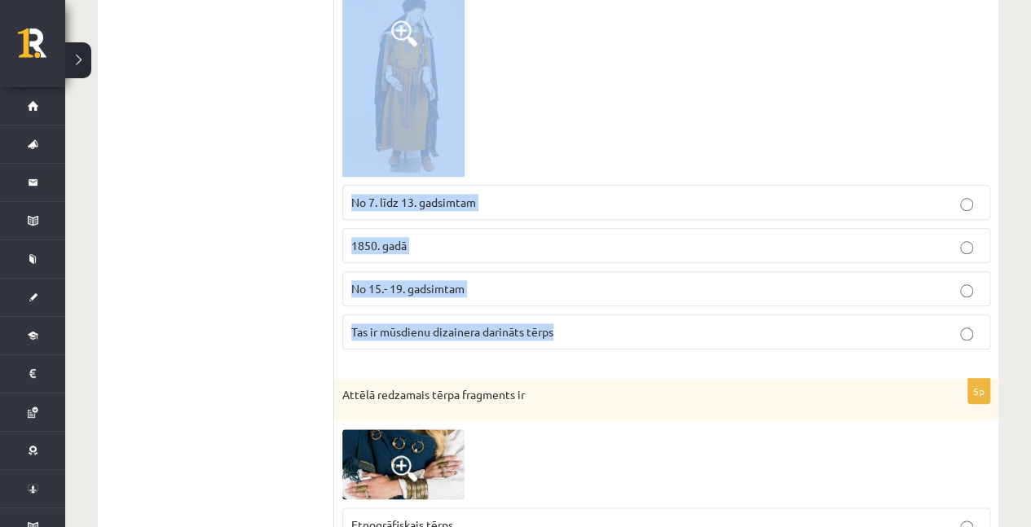
drag, startPoint x: 337, startPoint y: 145, endPoint x: 566, endPoint y: 333, distance: 295.8
click at [566, 333] on div "5p Šāds tērps varētu būt valkāts No 7. līdz 13. gadsimtam 1850. gadā No 15.- 19…" at bounding box center [666, 153] width 664 height 419
copy div "Šāds tērps varētu būt valkāts No 7. līdz 13. gadsimtam 1850. gadā No 15.- 19. g…"
click at [479, 283] on p "No 15.- 19. gadsimtam" at bounding box center [666, 288] width 630 height 17
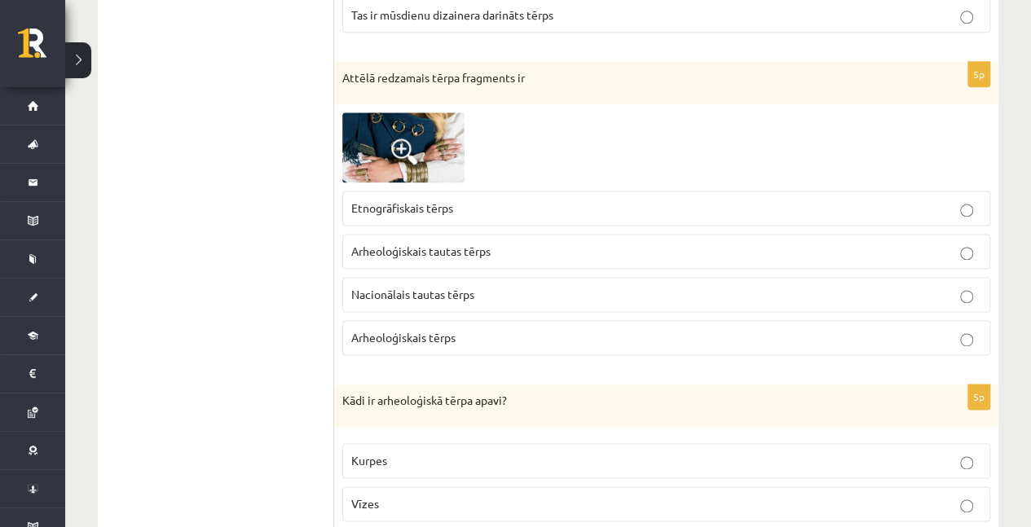
scroll to position [1005, 0]
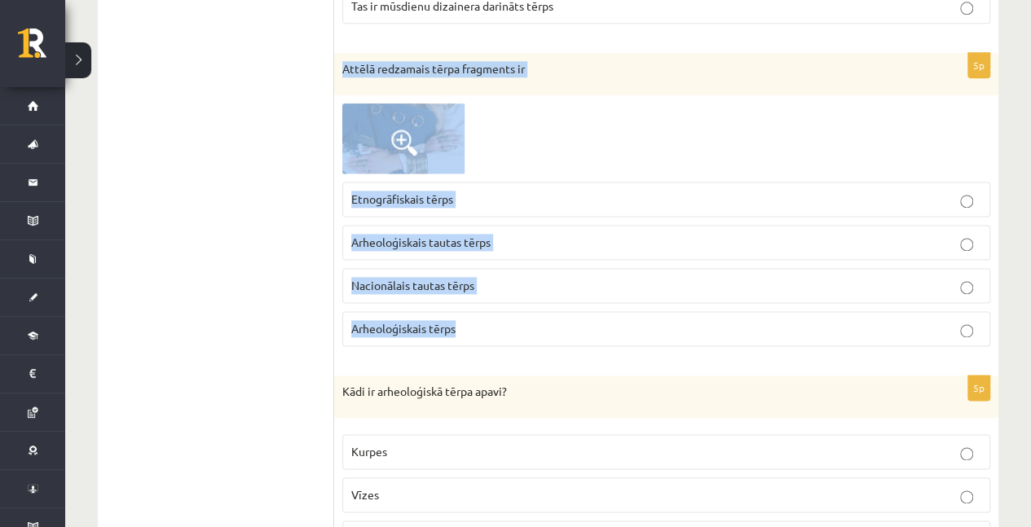
drag, startPoint x: 340, startPoint y: 64, endPoint x: 491, endPoint y: 306, distance: 285.6
click at [491, 306] on div "5p Attēlā redzamais tērpa fragments ir Etnogrāfiskais tērps Arheoloģiskais taut…" at bounding box center [666, 206] width 664 height 306
copy div "Attēlā redzamais tērpa fragments ir Etnogrāfiskais tērps Arheoloģiskais tautas …"
click at [427, 240] on span "Arheoloģiskais tautas tērps" at bounding box center [420, 242] width 139 height 15
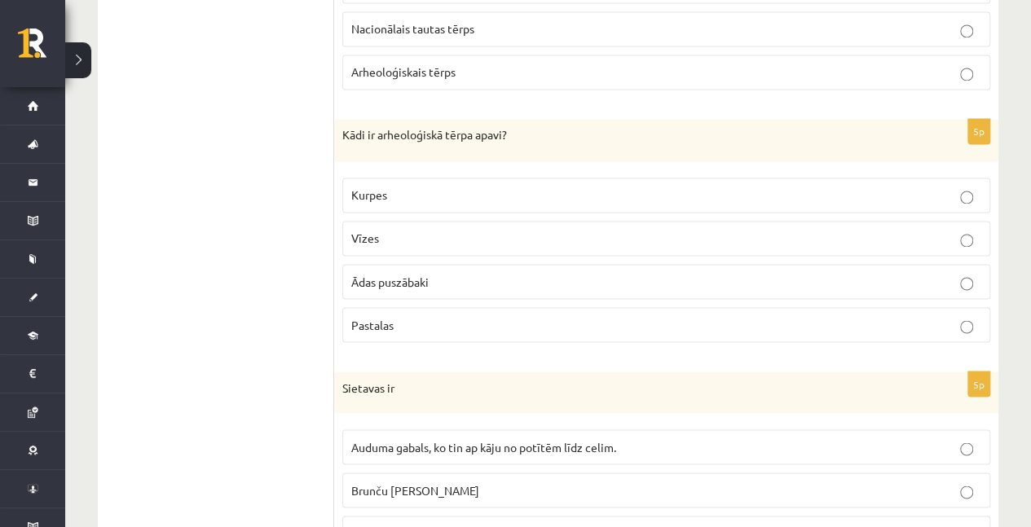
scroll to position [1276, 0]
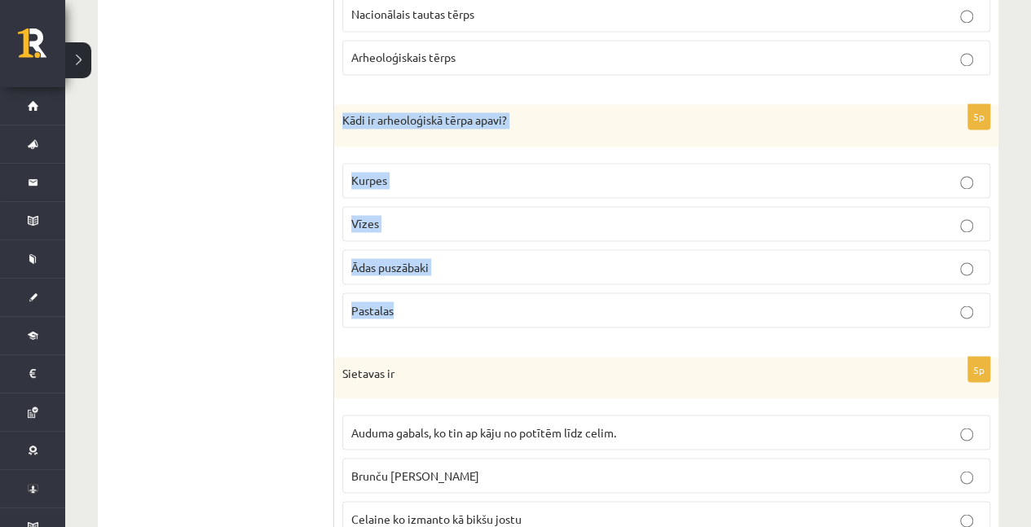
drag, startPoint x: 337, startPoint y: 109, endPoint x: 438, endPoint y: 285, distance: 202.6
click at [438, 285] on div "5p Kādi ir arheoloģiskā tērpa apavi? Kurpes Vīzes Ādas puszābaki Pastalas" at bounding box center [666, 222] width 664 height 236
copy div "Kādi ir arheoloģiskā tērpa apavi? Kurpes Vīzes Ādas puszābaki Pastalas"
click at [390, 215] on p "Vīzes" at bounding box center [666, 223] width 630 height 17
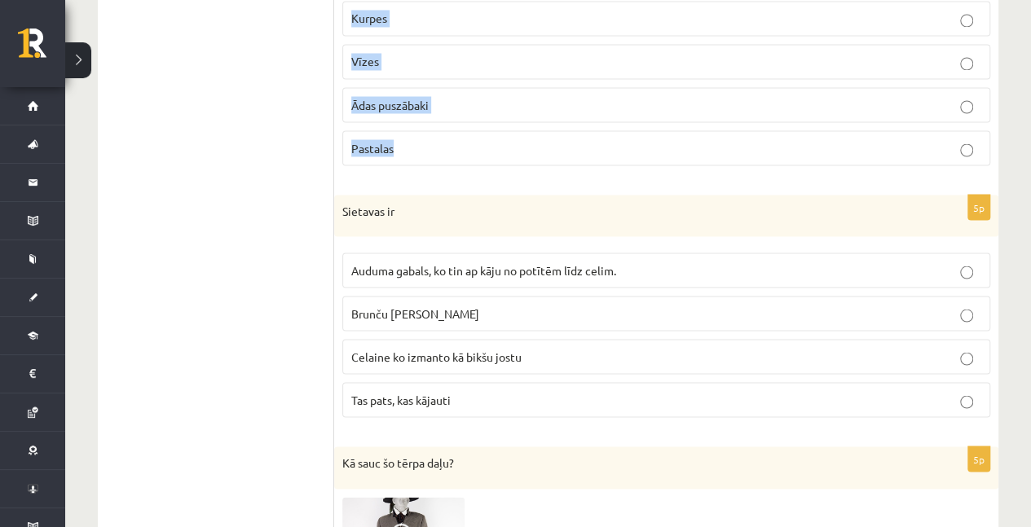
scroll to position [1548, 0]
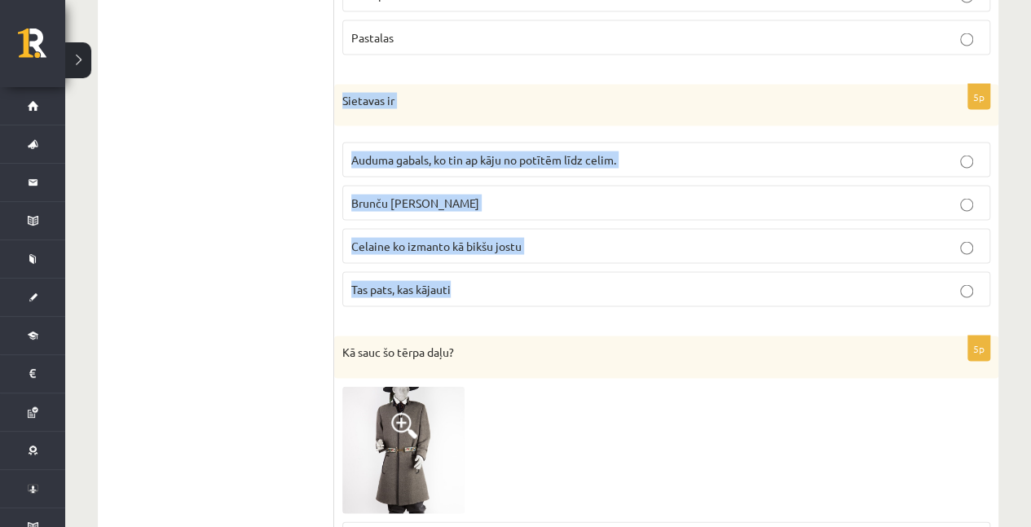
drag, startPoint x: 339, startPoint y: 90, endPoint x: 505, endPoint y: 279, distance: 251.8
click at [505, 279] on div "5p Sietavas ir Auduma gabals, ko tin ap kāju no potītēm līdz celim. Brunču jost…" at bounding box center [666, 203] width 664 height 236
copy div "Sietavas ir Auduma gabals, ko tin ap kāju no potītēm līdz celim. Brunču josta C…"
click at [492, 158] on p "Auduma gabals, ko tin ap kāju no potītēm līdz celim." at bounding box center [666, 160] width 630 height 17
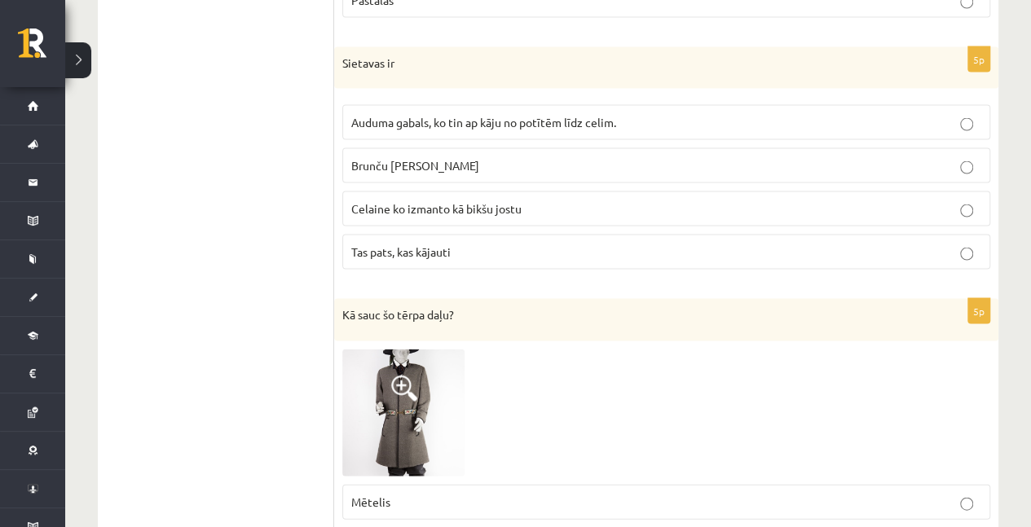
scroll to position [1820, 0]
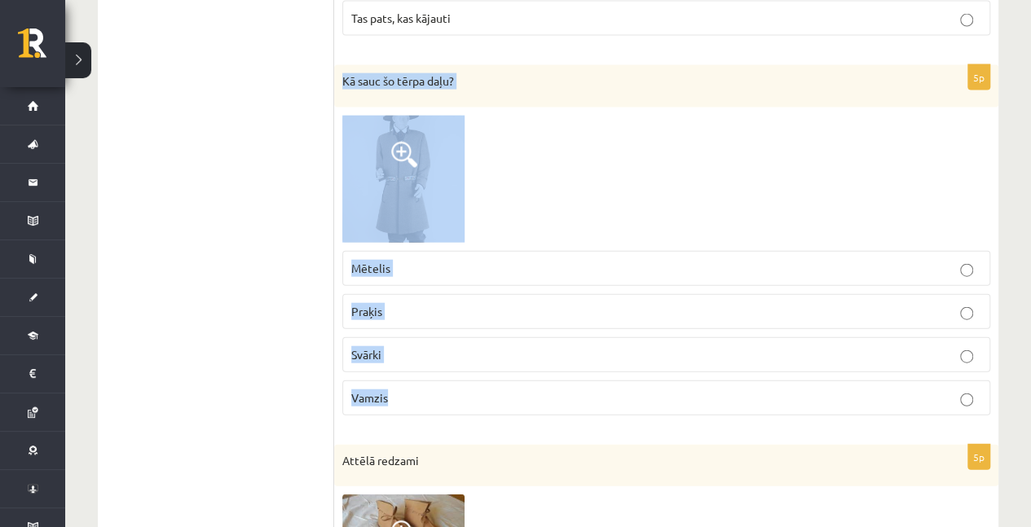
drag, startPoint x: 339, startPoint y: 68, endPoint x: 444, endPoint y: 386, distance: 334.8
click at [444, 386] on div "5p Kā sauc šo tērpa daļu? Mētelis Praķis Svārki Vamzis" at bounding box center [666, 246] width 664 height 363
copy div "Kā sauc šo tērpa daļu? Mētelis Praķis Svārki Vamzis"
click at [421, 303] on p "Praķis" at bounding box center [666, 311] width 630 height 17
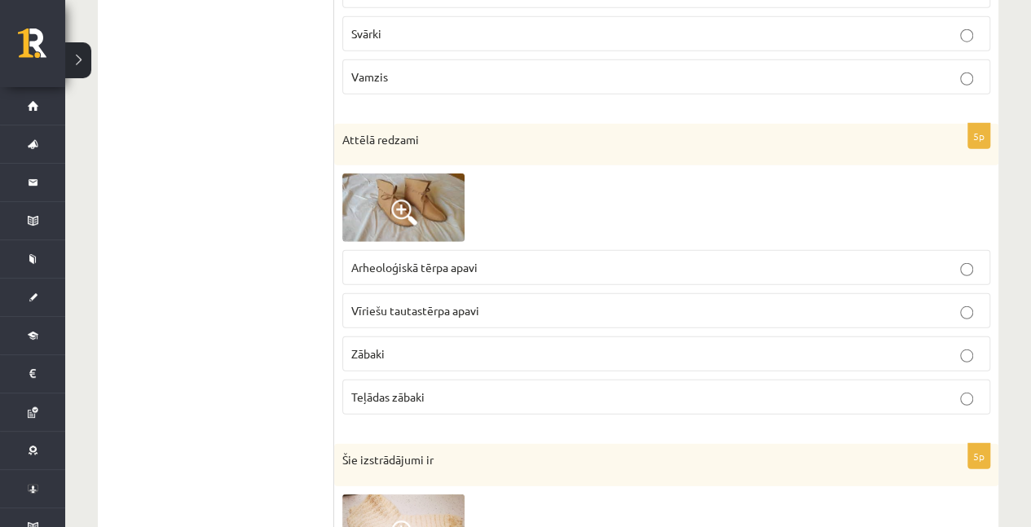
scroll to position [2146, 0]
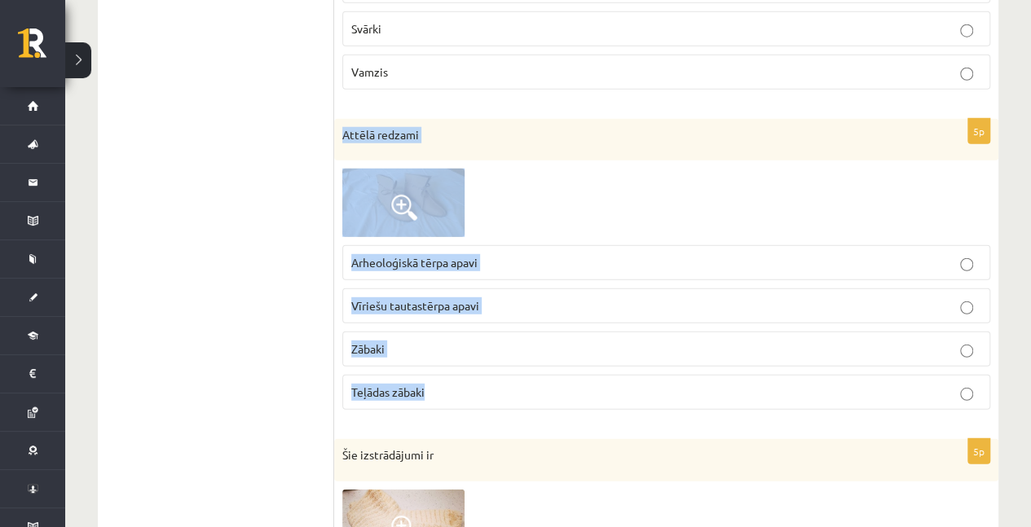
drag, startPoint x: 342, startPoint y: 125, endPoint x: 499, endPoint y: 375, distance: 295.1
click at [499, 375] on div "5p Attēlā redzami Arheoloģiskā tērpa apavi Vīriešu tautastērpa apavi Zābaki Teļ…" at bounding box center [666, 271] width 664 height 305
copy div "Attēlā redzami Arheoloģiskā tērpa apavi Vīriešu tautastērpa apavi Zābaki Teļāda…"
click at [451, 255] on span "Arheoloģiskā tērpa apavi" at bounding box center [414, 262] width 126 height 15
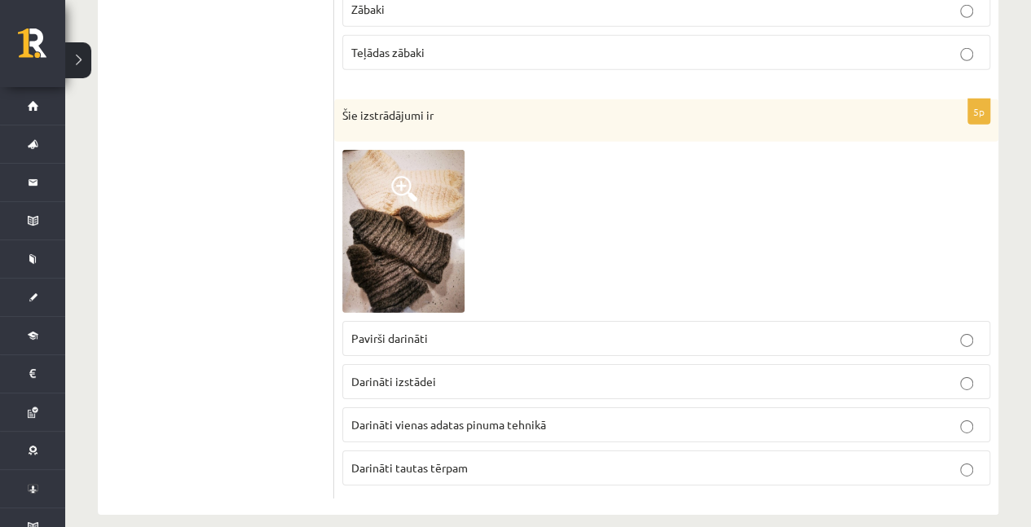
scroll to position [2490, 0]
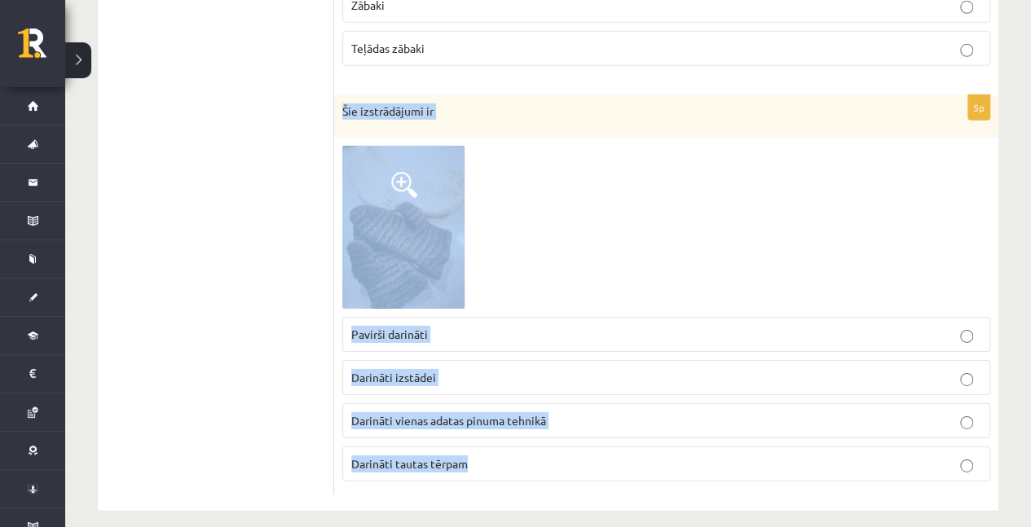
drag, startPoint x: 344, startPoint y: 98, endPoint x: 522, endPoint y: 450, distance: 394.3
click at [522, 450] on div "5p Šie izstrādājumi ir Pavirši darināti Darināti izstādei Darināti vienas adata…" at bounding box center [666, 294] width 664 height 399
copy div "Šie izstrādājumi ir Pavirši darināti Darināti izstādei Darināti vienas adatas p…"
click at [393, 413] on span "Darināti vienas adatas pinuma tehnikā" at bounding box center [448, 420] width 195 height 15
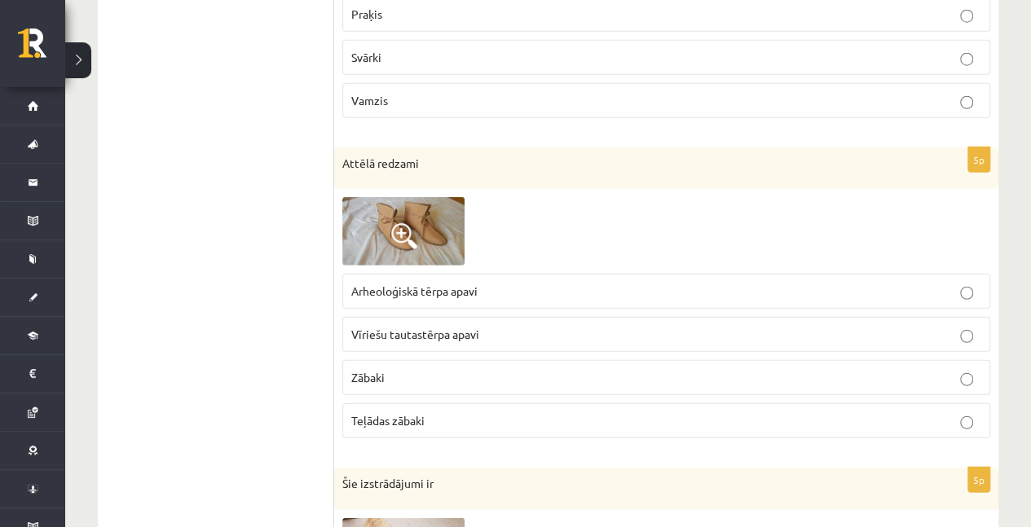
scroll to position [2013, 0]
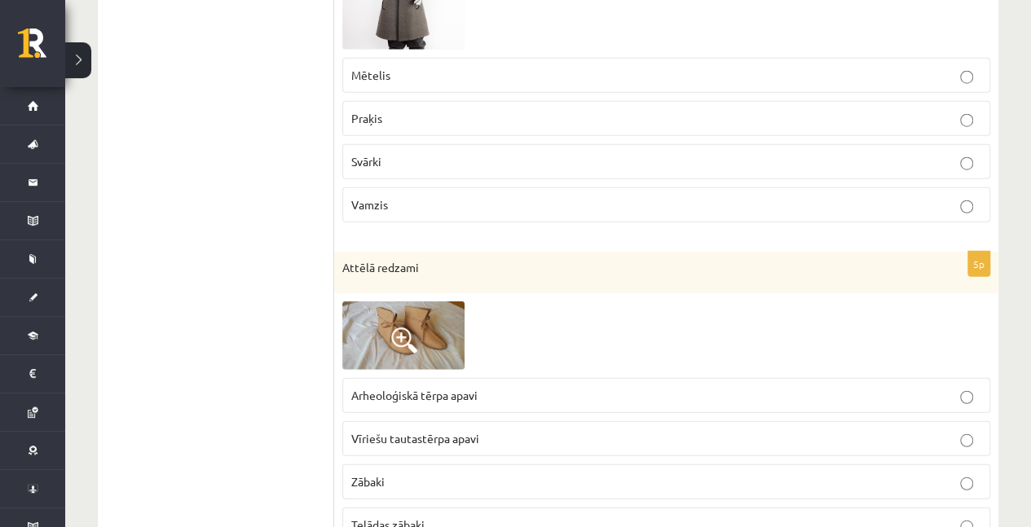
drag, startPoint x: 250, startPoint y: 371, endPoint x: 238, endPoint y: 159, distance: 212.2
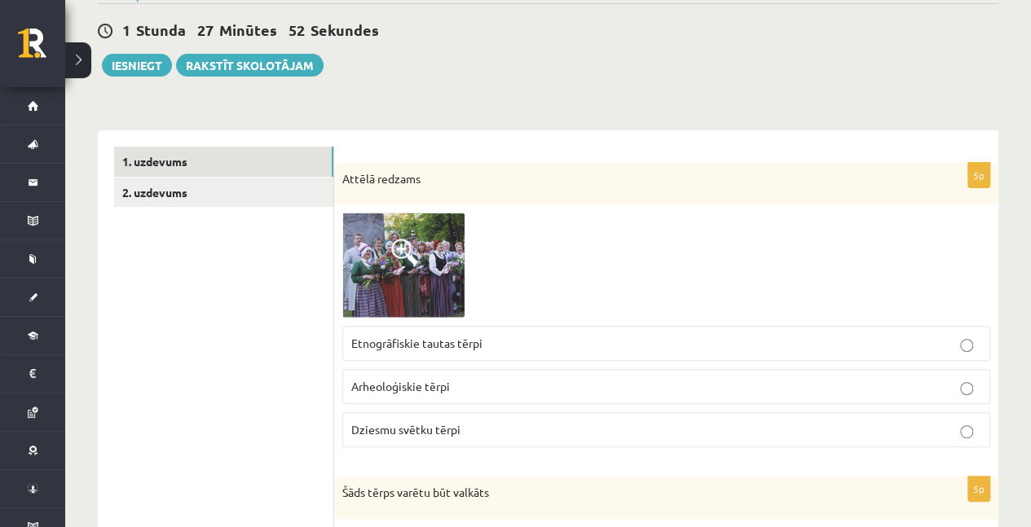
scroll to position [0, 0]
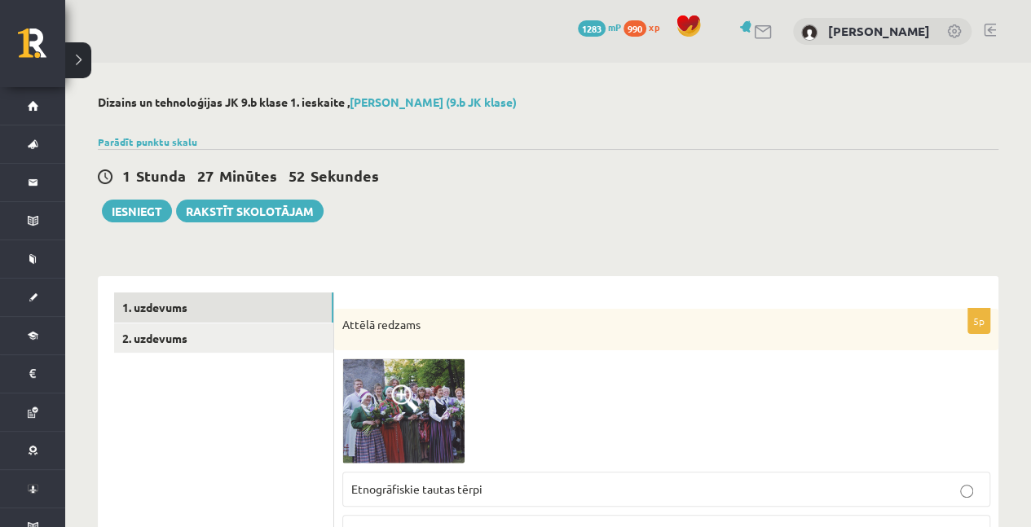
drag, startPoint x: 238, startPoint y: 305, endPoint x: 244, endPoint y: 108, distance: 196.5
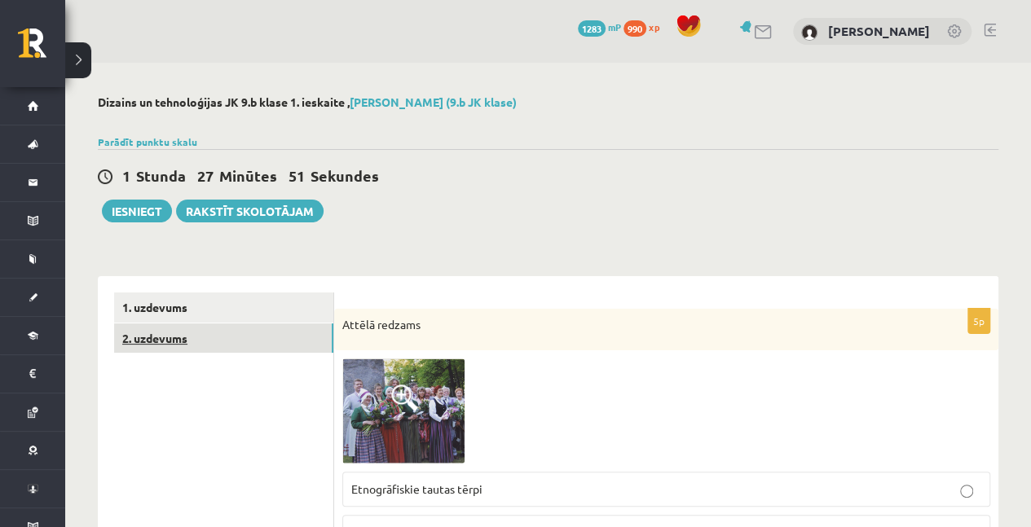
click at [165, 324] on link "2. uzdevums" at bounding box center [223, 339] width 219 height 30
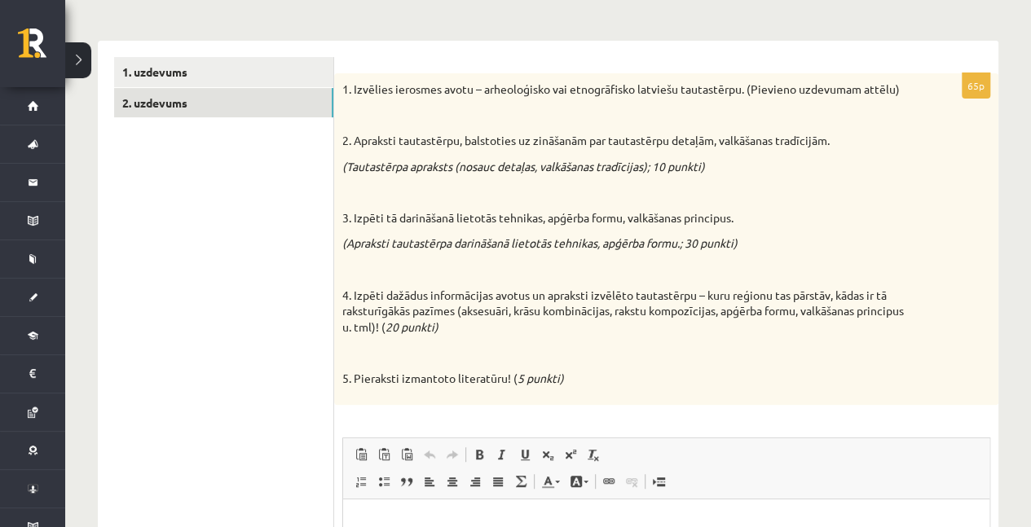
scroll to position [163, 0]
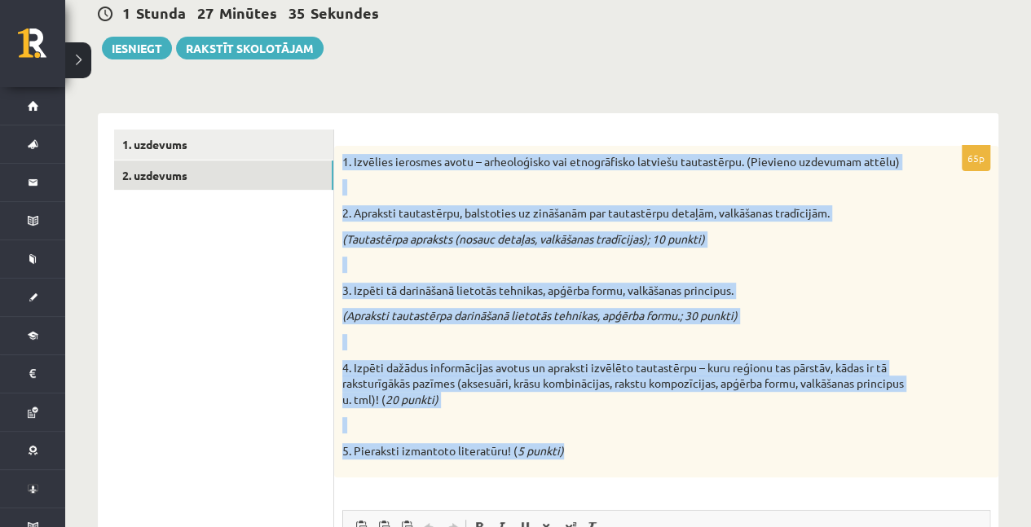
drag, startPoint x: 339, startPoint y: 160, endPoint x: 570, endPoint y: 443, distance: 364.9
click at [570, 443] on div "1. Izvēlies ierosmes avotu – arheoloģisko vai etnogrāfisko latviešu tautastērpu…" at bounding box center [666, 312] width 664 height 332
copy div "1. Izvēlies ierosmes avotu – arheoloģisko vai etnogrāfisko latviešu tautastērpu…"
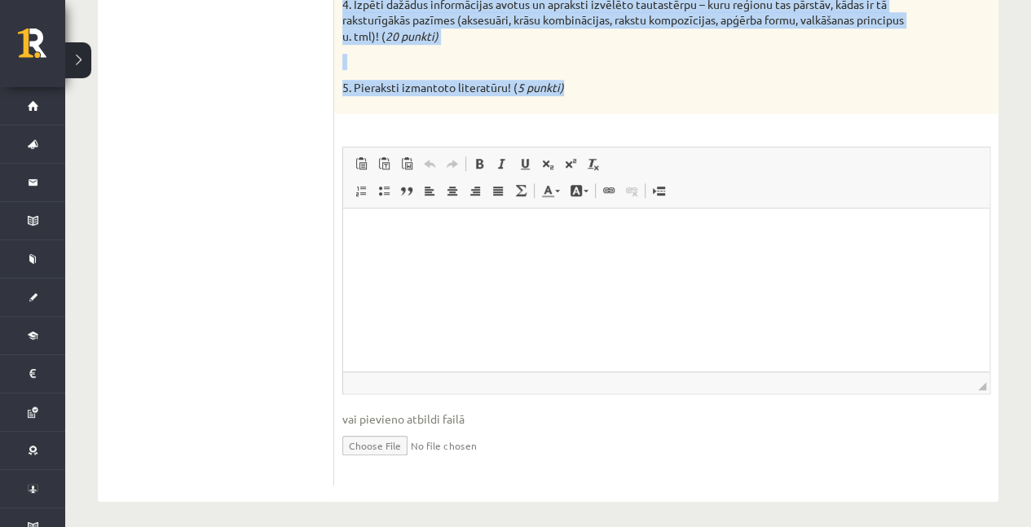
scroll to position [533, 0]
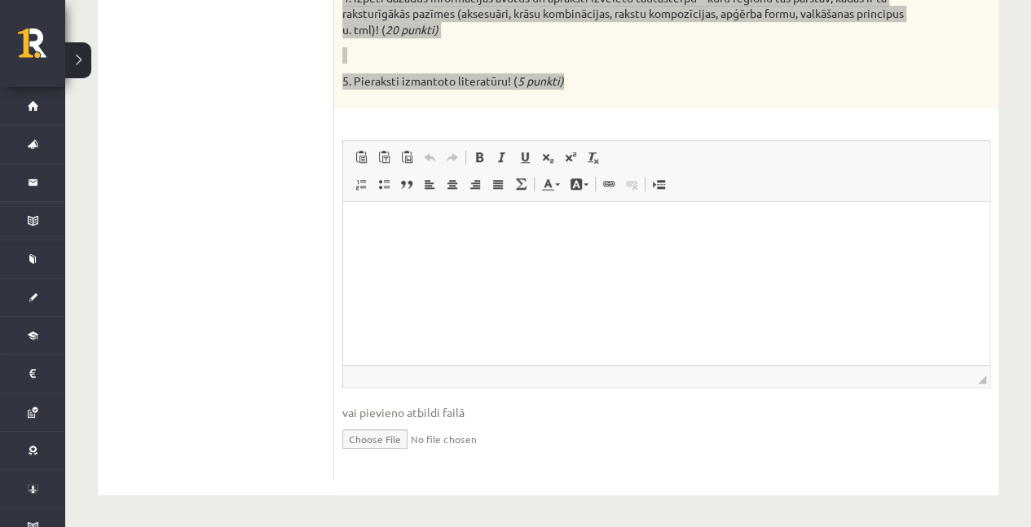
click at [399, 234] on html at bounding box center [666, 226] width 646 height 50
drag, startPoint x: 389, startPoint y: 228, endPoint x: 359, endPoint y: 231, distance: 30.3
click at [359, 231] on html "**********" at bounding box center [666, 226] width 646 height 50
click at [481, 160] on span at bounding box center [479, 157] width 13 height 13
click at [483, 158] on span at bounding box center [479, 157] width 13 height 13
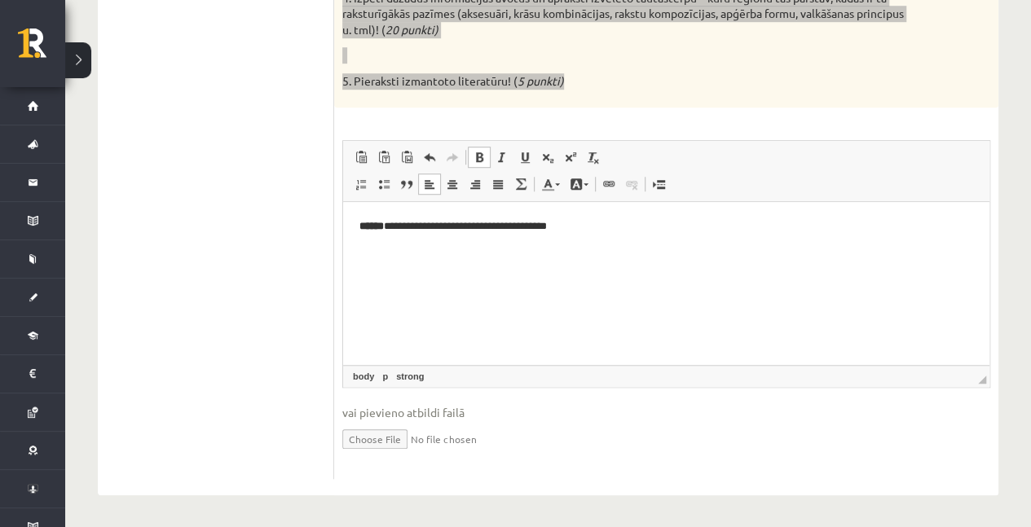
click at [392, 244] on html "**********" at bounding box center [666, 226] width 646 height 50
drag, startPoint x: 392, startPoint y: 226, endPoint x: 359, endPoint y: 235, distance: 33.8
click at [359, 235] on html "**********" at bounding box center [666, 226] width 646 height 50
click at [476, 156] on span at bounding box center [479, 157] width 13 height 13
click at [474, 156] on span at bounding box center [479, 157] width 13 height 13
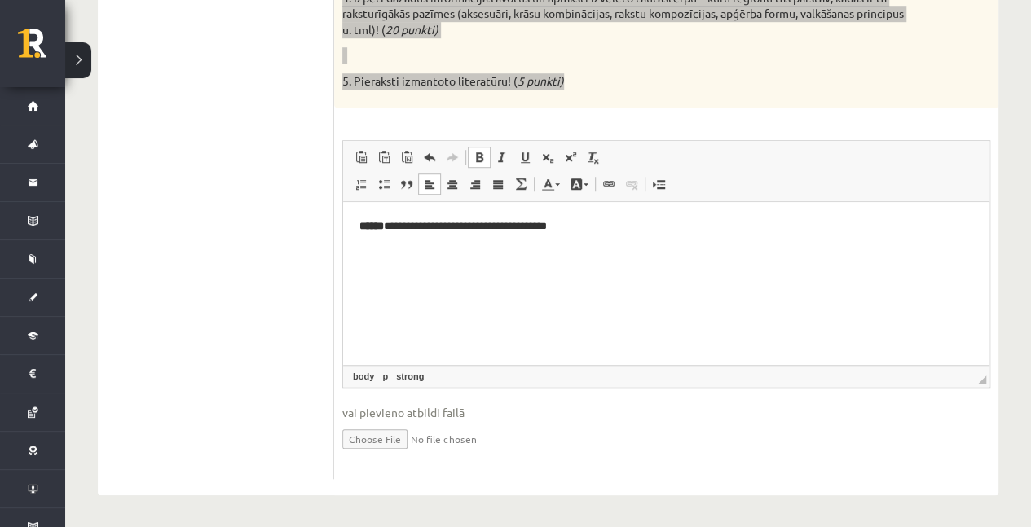
click at [410, 242] on html "**********" at bounding box center [666, 226] width 646 height 50
click at [379, 227] on strong "*****" at bounding box center [371, 225] width 24 height 11
click at [479, 160] on span at bounding box center [479, 157] width 13 height 13
drag, startPoint x: 478, startPoint y: 156, endPoint x: 482, endPoint y: 178, distance: 23.2
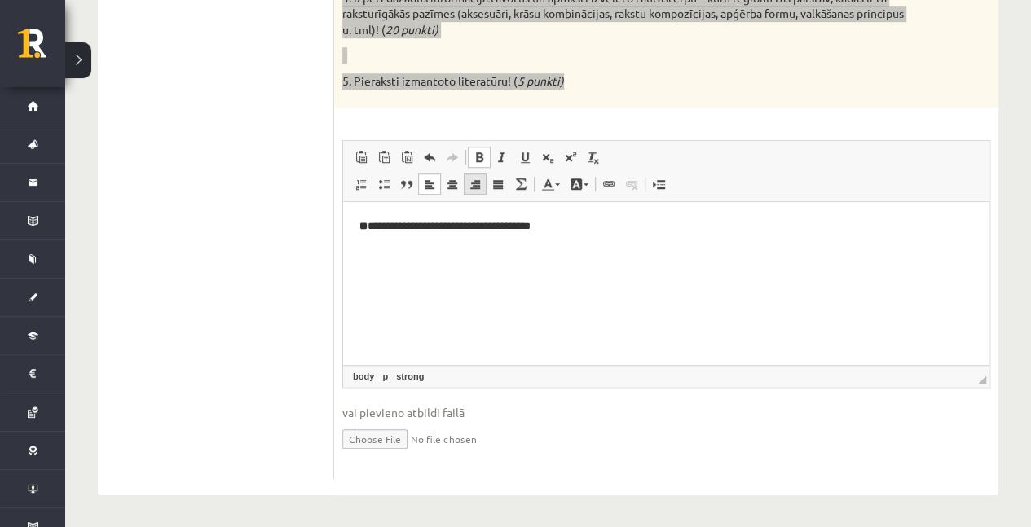
click at [484, 173] on span "Ielīmēt Klaviatūras saīsne vadīšanas taustiņš+V Ievietot kā vienkāršu tekstu Kl…" at bounding box center [666, 159] width 633 height 27
click at [477, 156] on span at bounding box center [479, 157] width 13 height 13
click at [477, 155] on span at bounding box center [479, 157] width 13 height 13
click at [364, 226] on p "**********" at bounding box center [666, 226] width 614 height 17
click at [565, 229] on p "**********" at bounding box center [666, 226] width 614 height 17
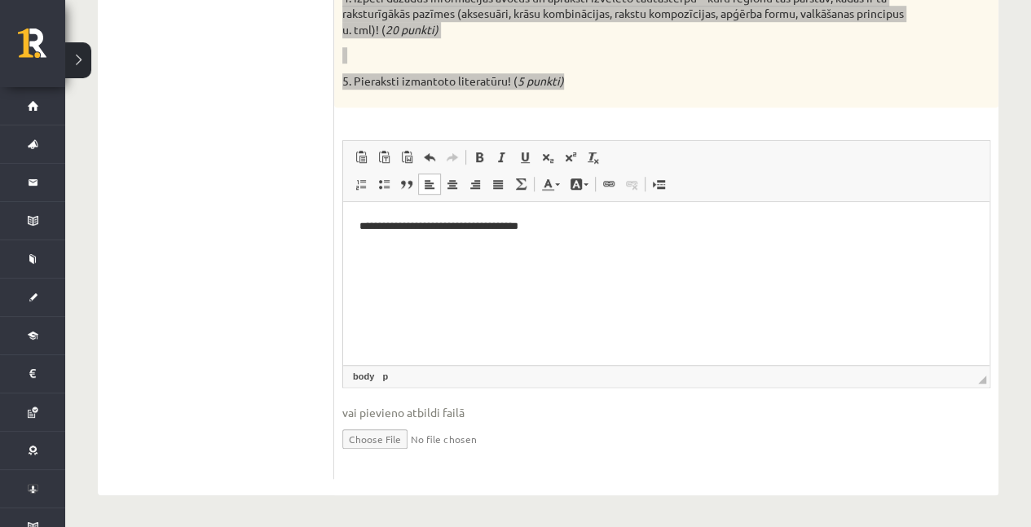
click at [355, 225] on html "**********" at bounding box center [666, 226] width 646 height 50
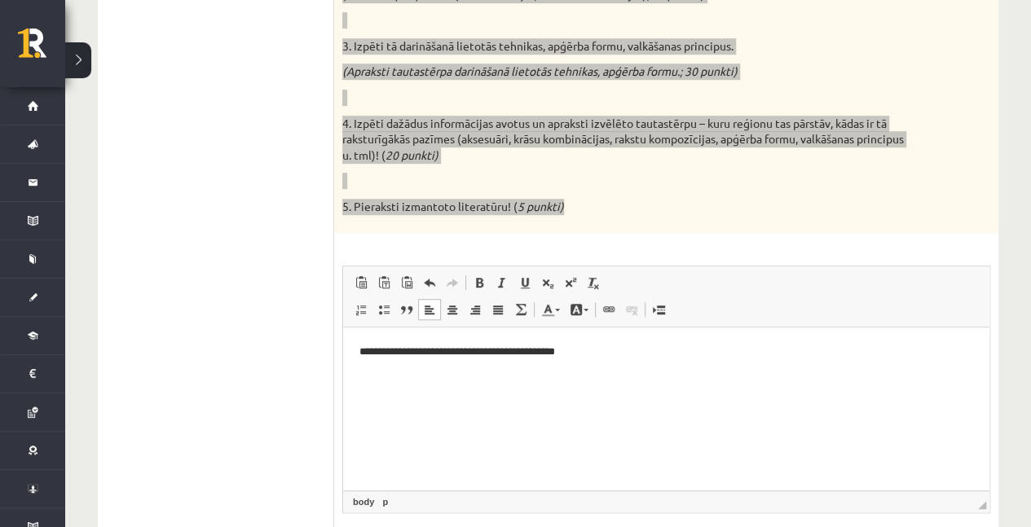
scroll to position [425, 0]
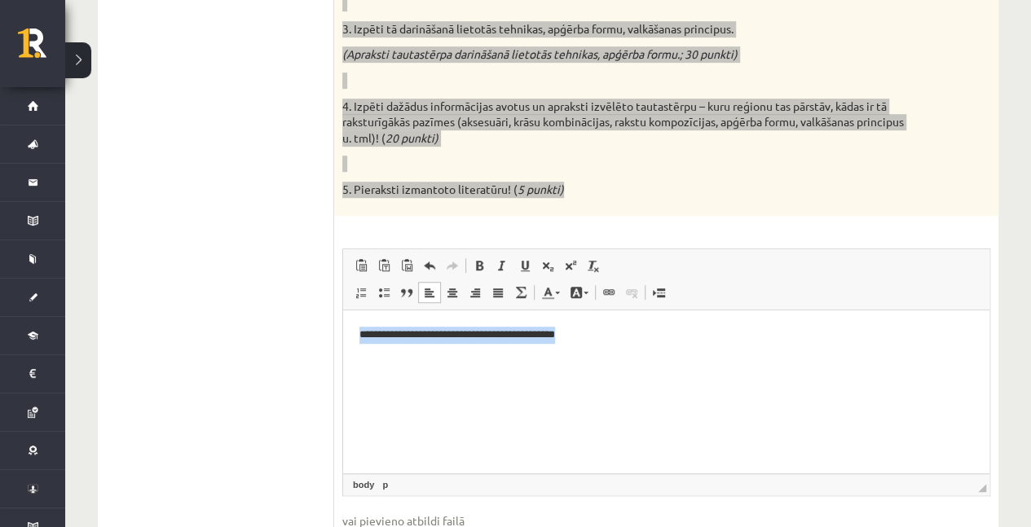
drag, startPoint x: 606, startPoint y: 360, endPoint x: 358, endPoint y: 358, distance: 248.6
click at [358, 358] on html "**********" at bounding box center [666, 335] width 646 height 50
click at [539, 359] on html "**********" at bounding box center [666, 335] width 646 height 50
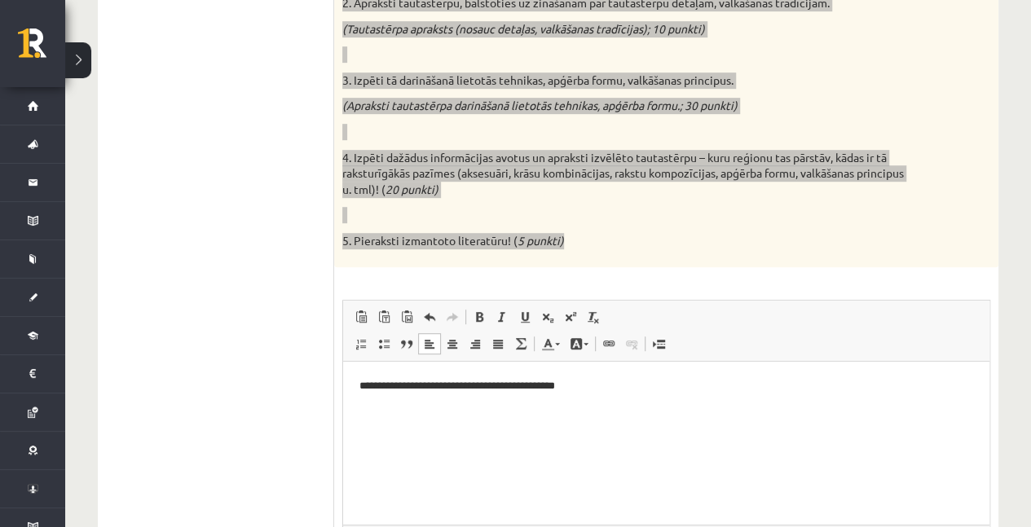
scroll to position [533, 0]
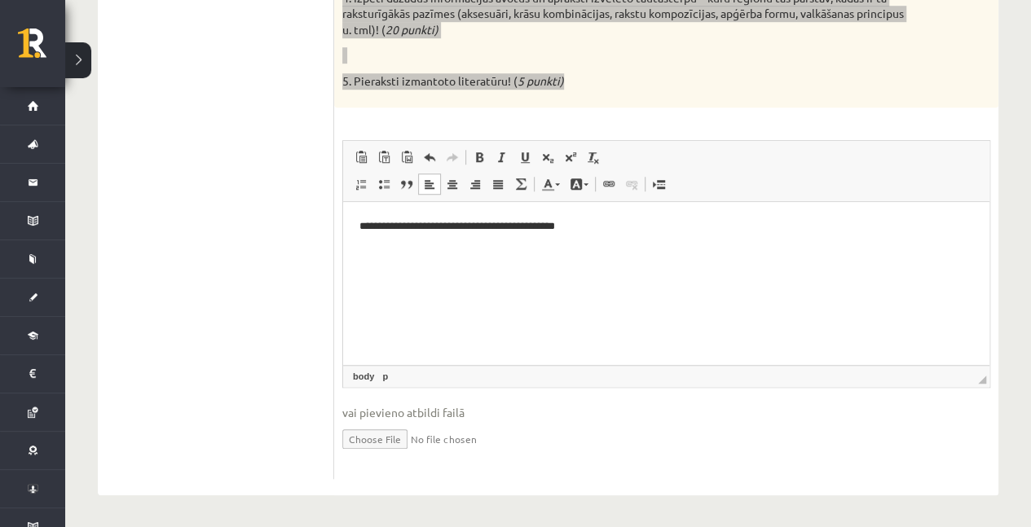
click at [404, 251] on html "**********" at bounding box center [666, 226] width 646 height 50
click at [599, 227] on p "**********" at bounding box center [666, 226] width 614 height 17
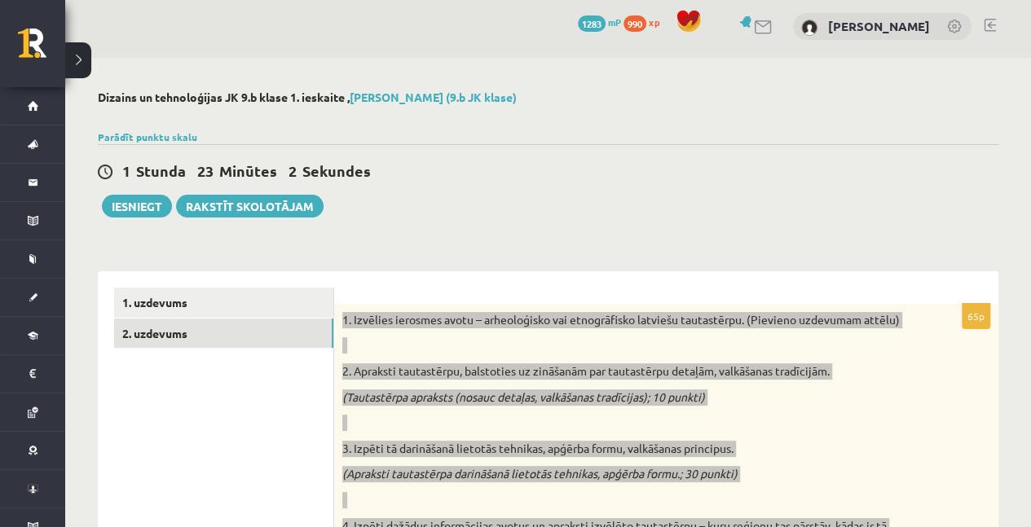
scroll to position [0, 0]
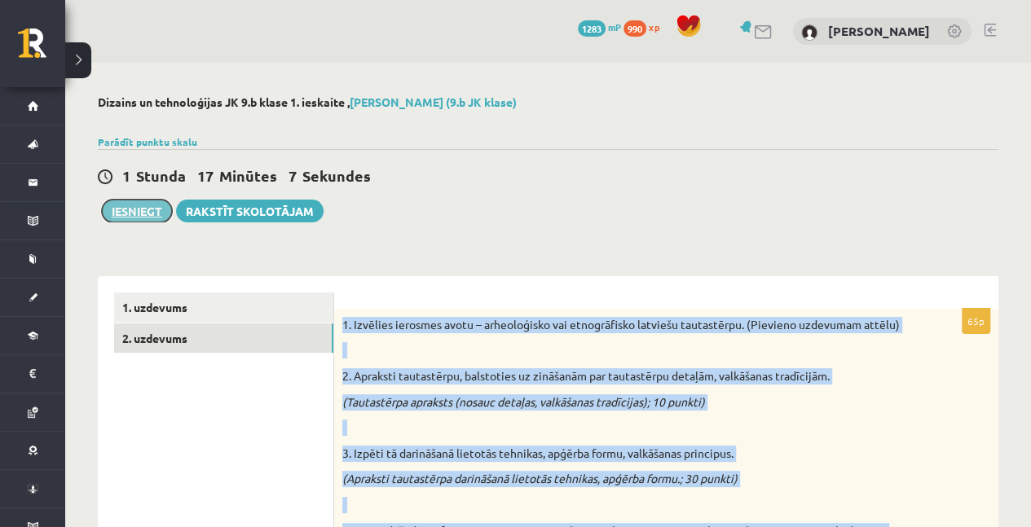
click at [160, 211] on button "Iesniegt" at bounding box center [137, 211] width 70 height 23
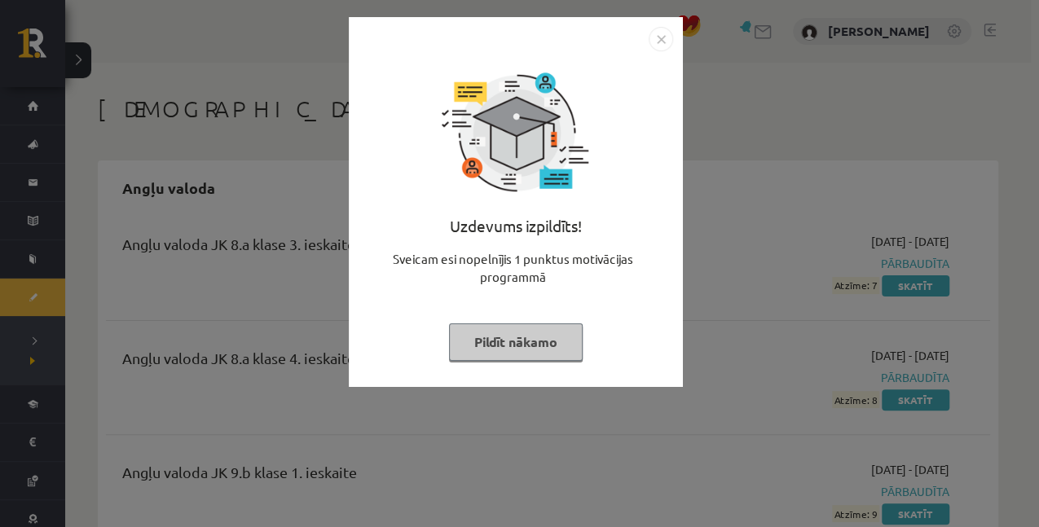
click at [665, 40] on img "Close" at bounding box center [661, 39] width 24 height 24
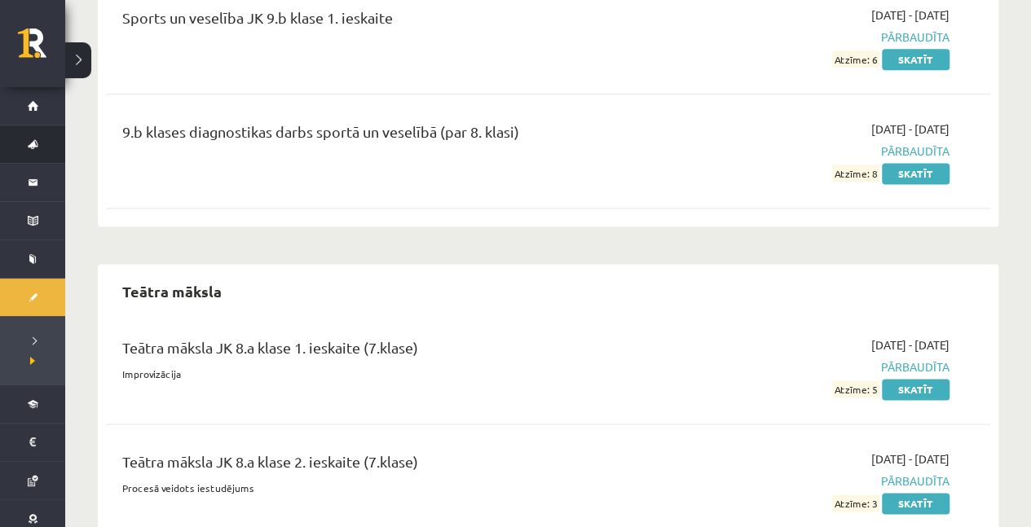
scroll to position [7111, 0]
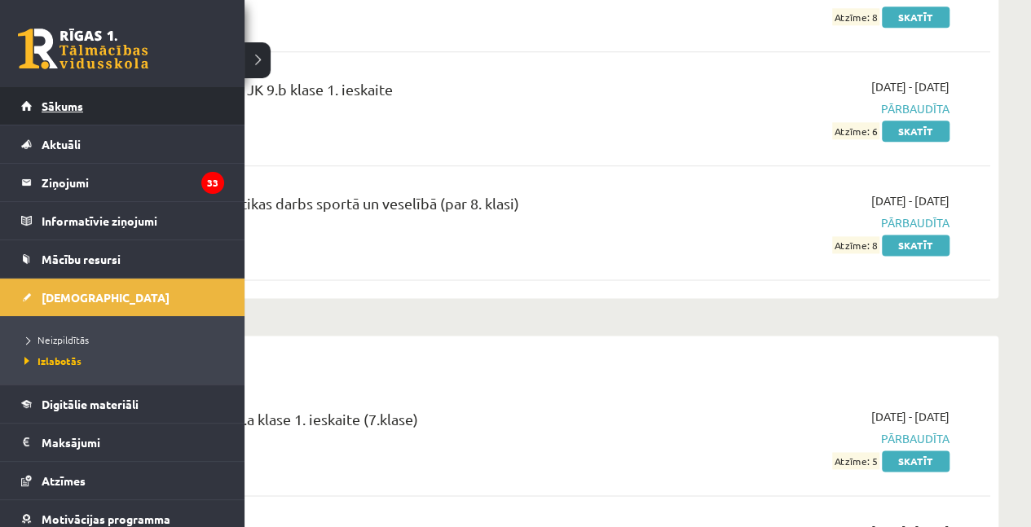
click at [79, 112] on link "Sākums" at bounding box center [122, 105] width 203 height 37
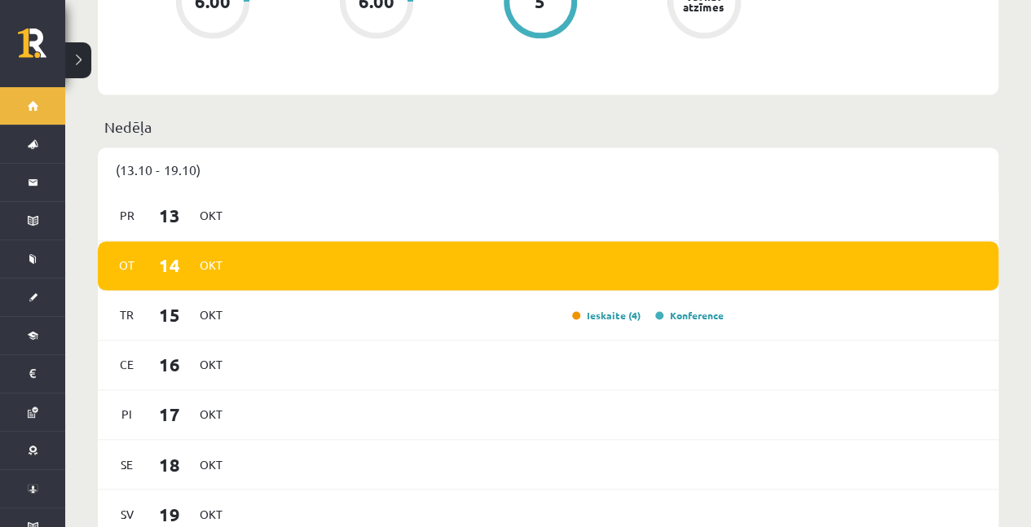
scroll to position [1141, 0]
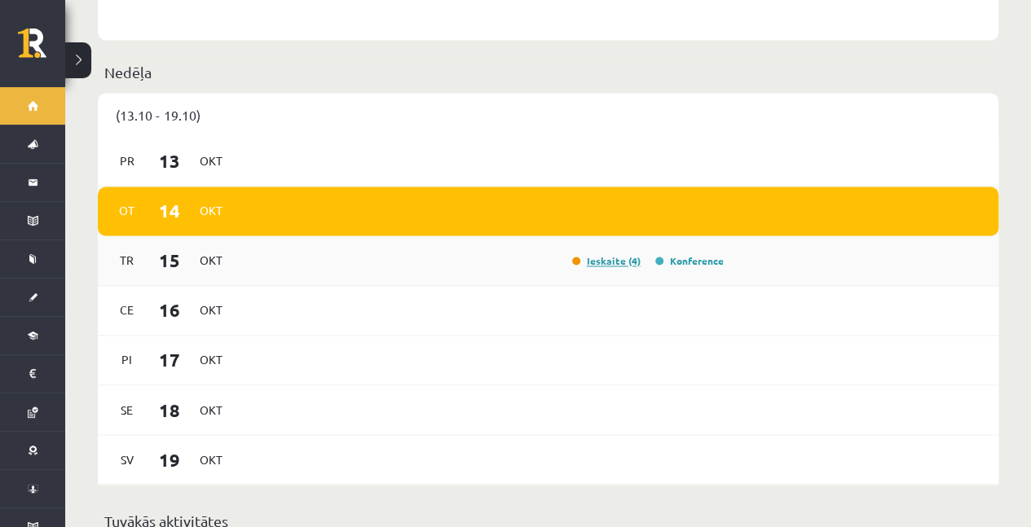
click at [610, 254] on link "Ieskaite (4)" at bounding box center [606, 260] width 68 height 13
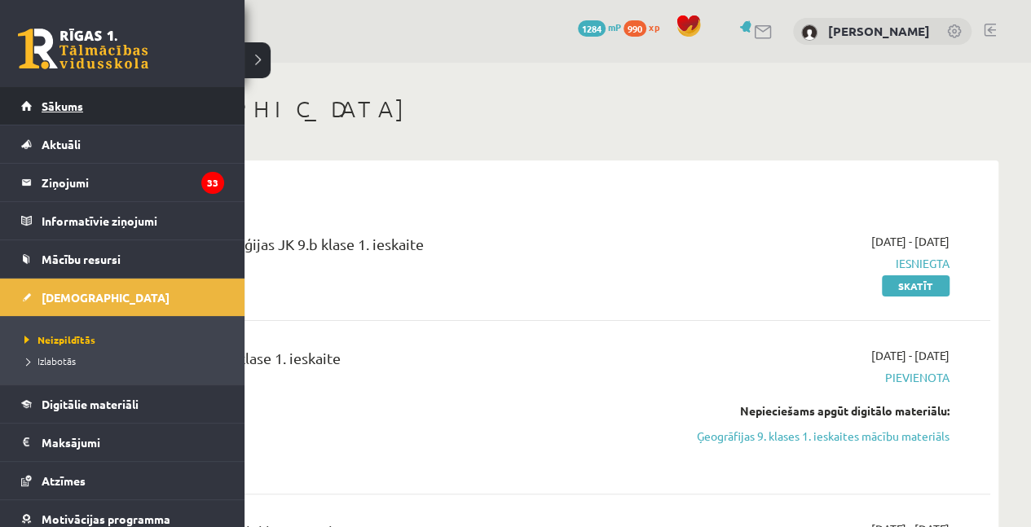
click at [46, 106] on span "Sākums" at bounding box center [63, 106] width 42 height 15
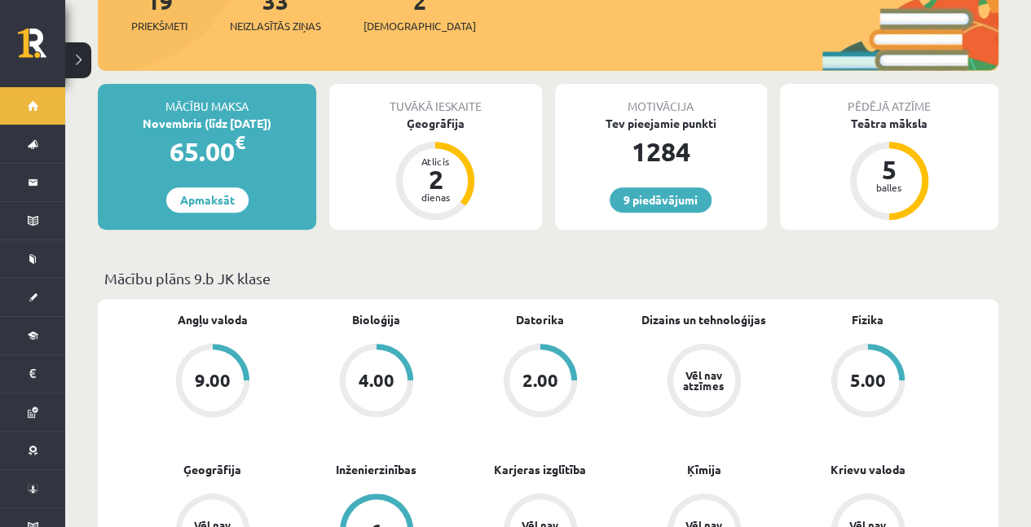
scroll to position [217, 0]
